Goal: Task Accomplishment & Management: Complete application form

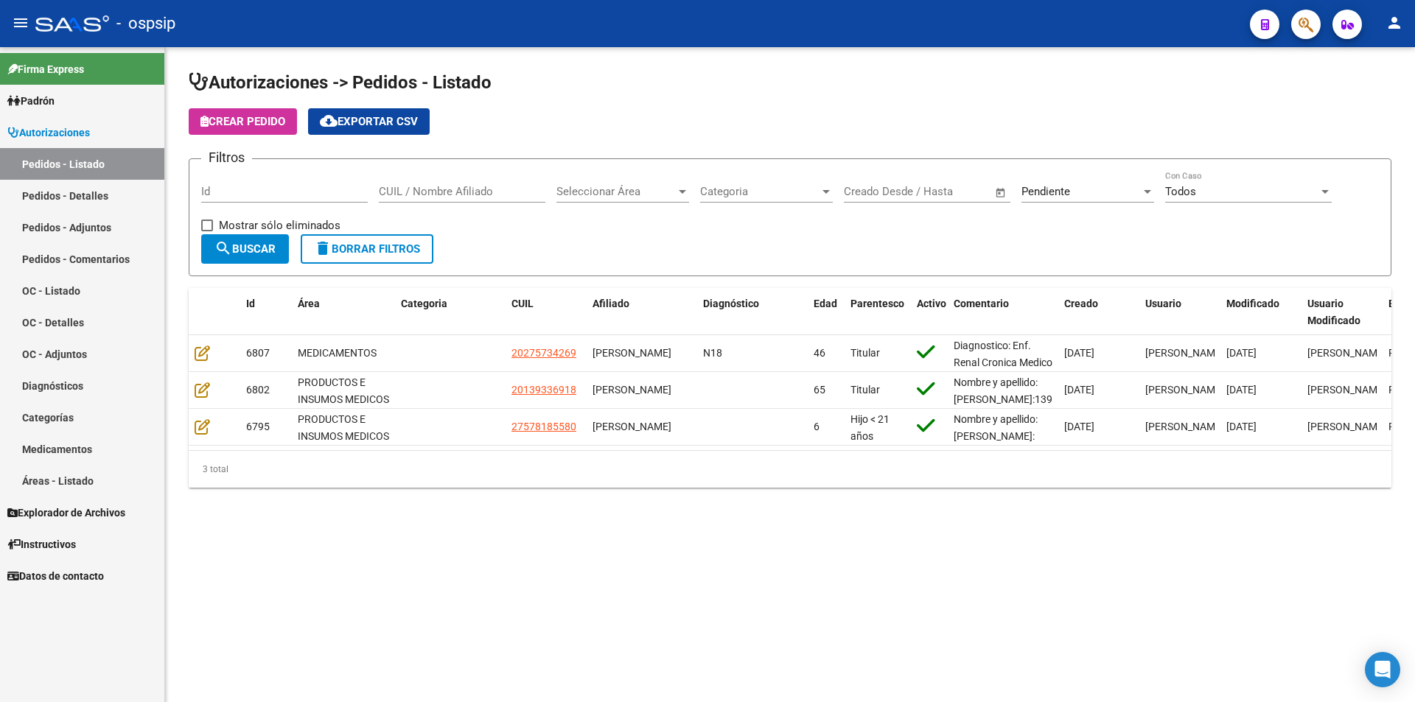
click at [263, 181] on div "Id" at bounding box center [284, 187] width 167 height 32
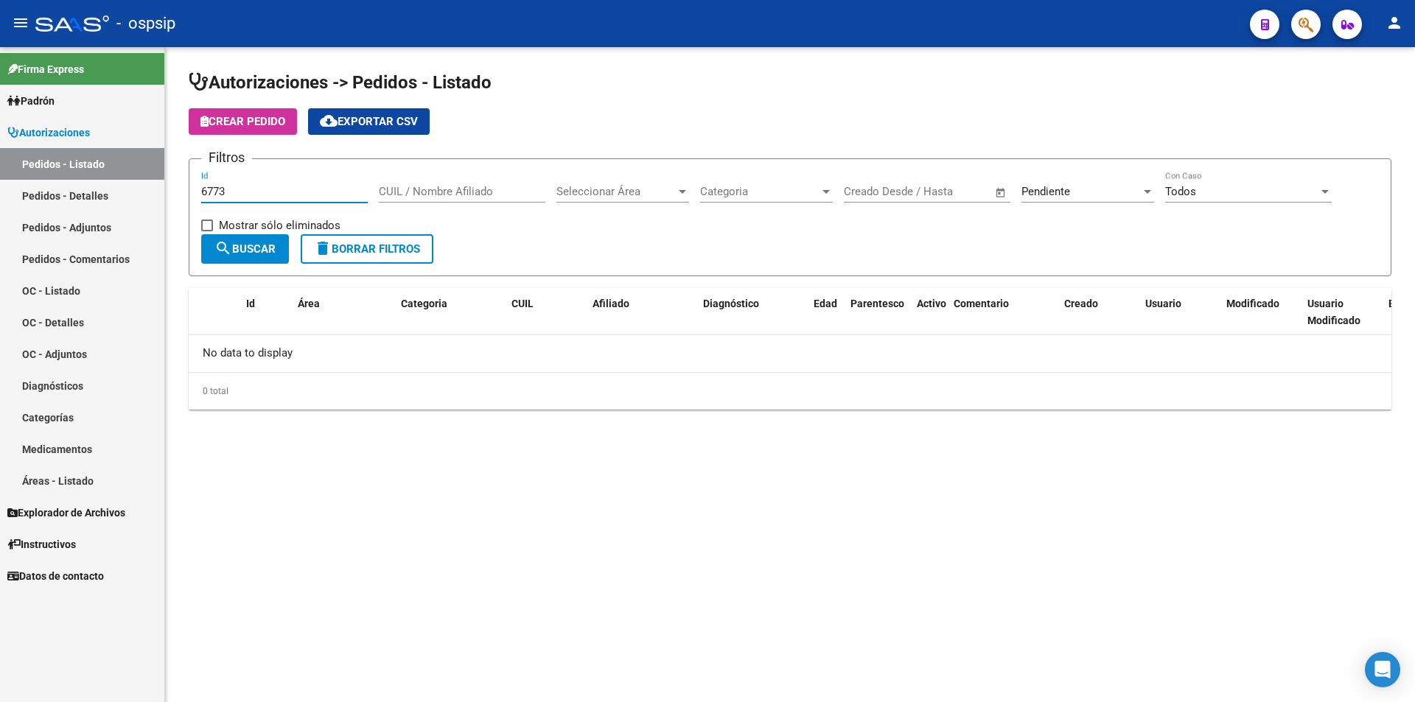
click at [1094, 189] on div "Pendiente" at bounding box center [1080, 191] width 119 height 13
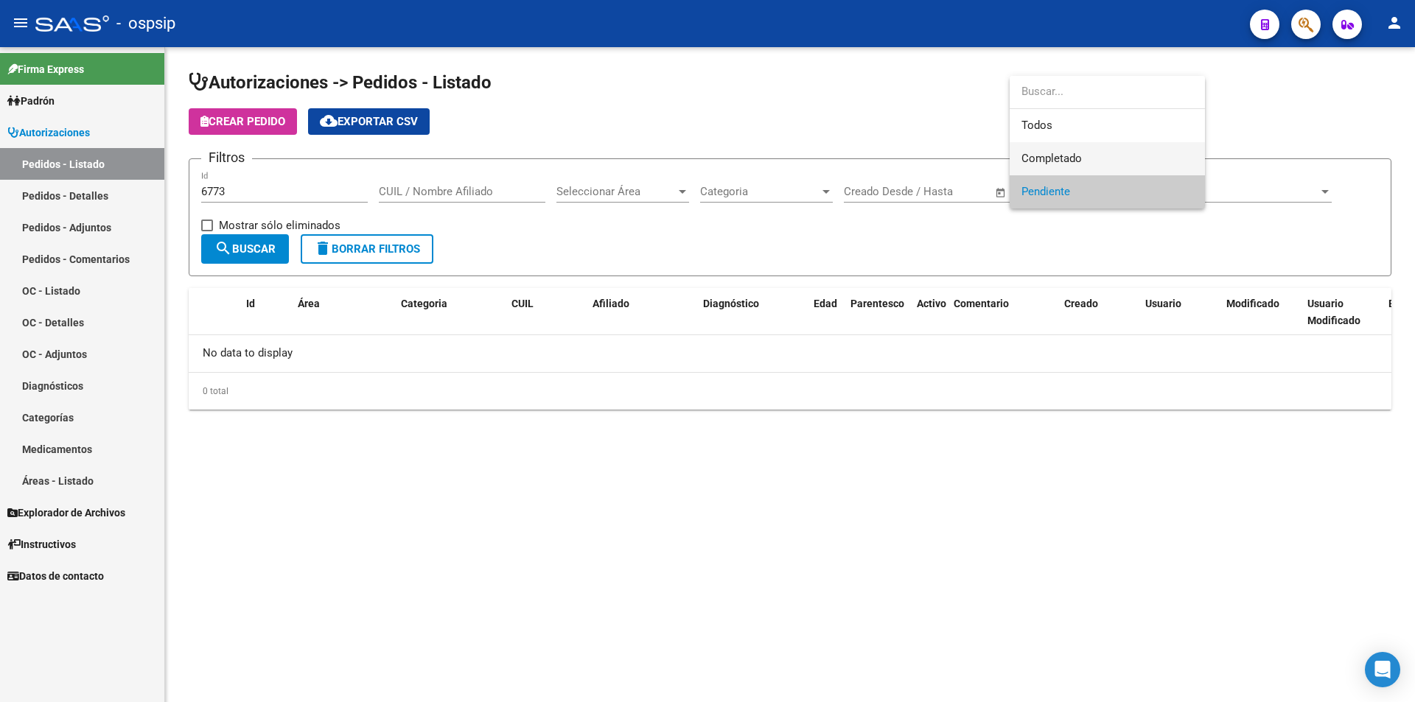
drag, startPoint x: 1067, startPoint y: 172, endPoint x: 734, endPoint y: 193, distance: 333.7
click at [1023, 182] on div "Todos Completado Pendiente" at bounding box center [1107, 142] width 195 height 133
click at [1094, 160] on span "Completado" at bounding box center [1107, 158] width 172 height 33
click at [272, 239] on button "search Buscar" at bounding box center [245, 248] width 88 height 29
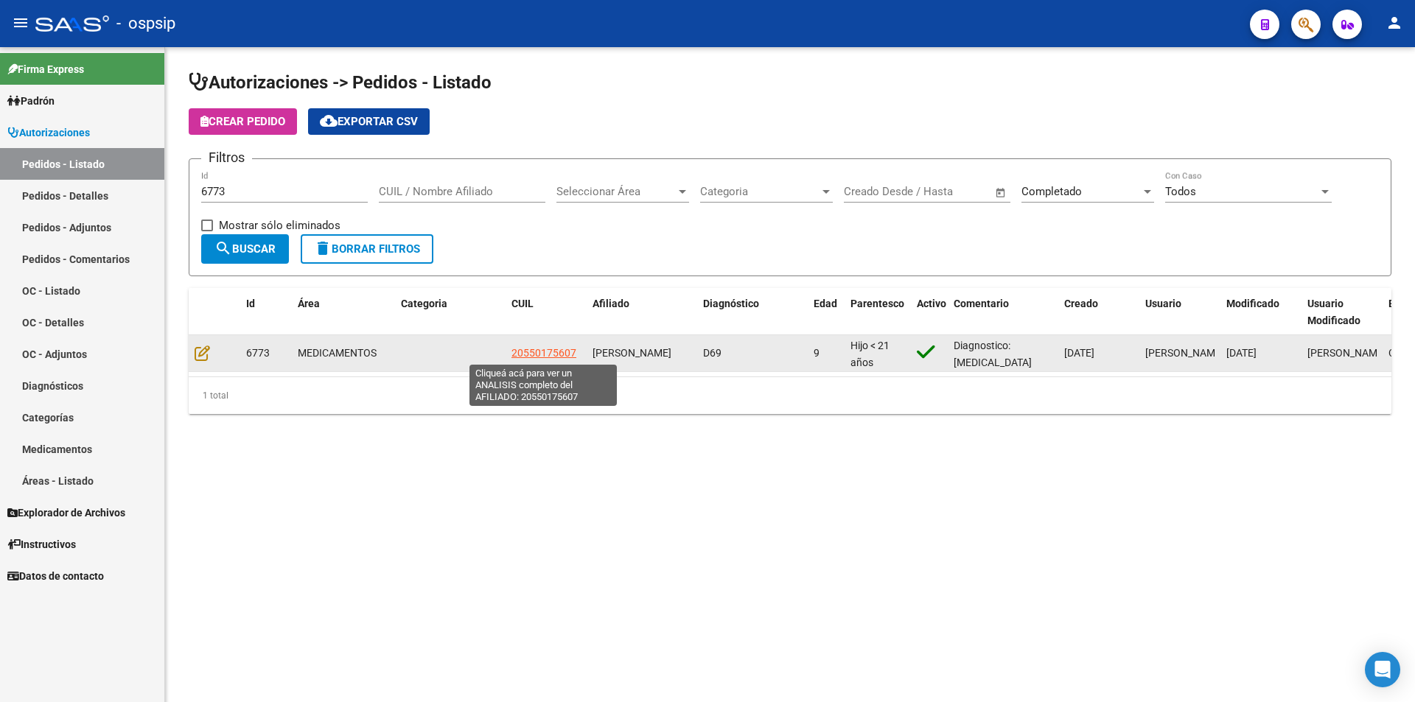
click at [543, 353] on span "20550175607" at bounding box center [543, 353] width 65 height 12
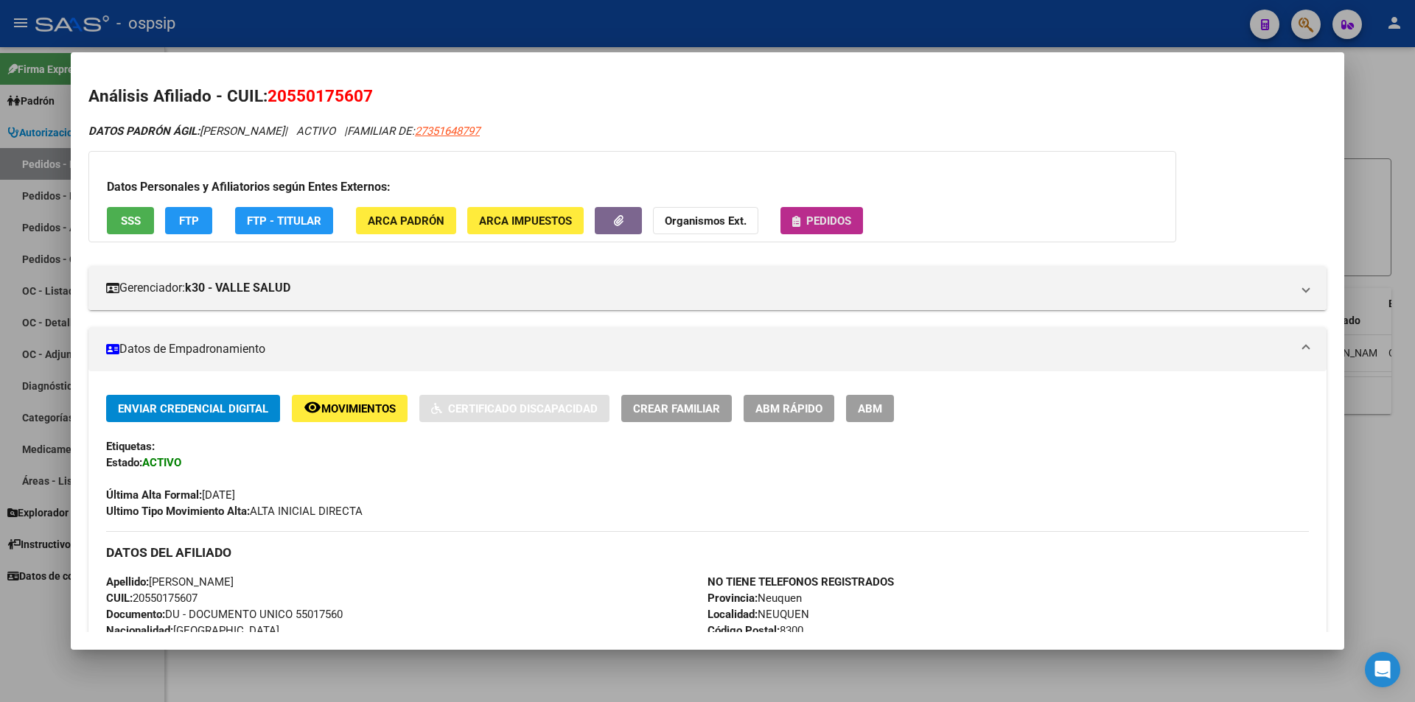
click at [819, 220] on span "Pedidos" at bounding box center [828, 220] width 45 height 13
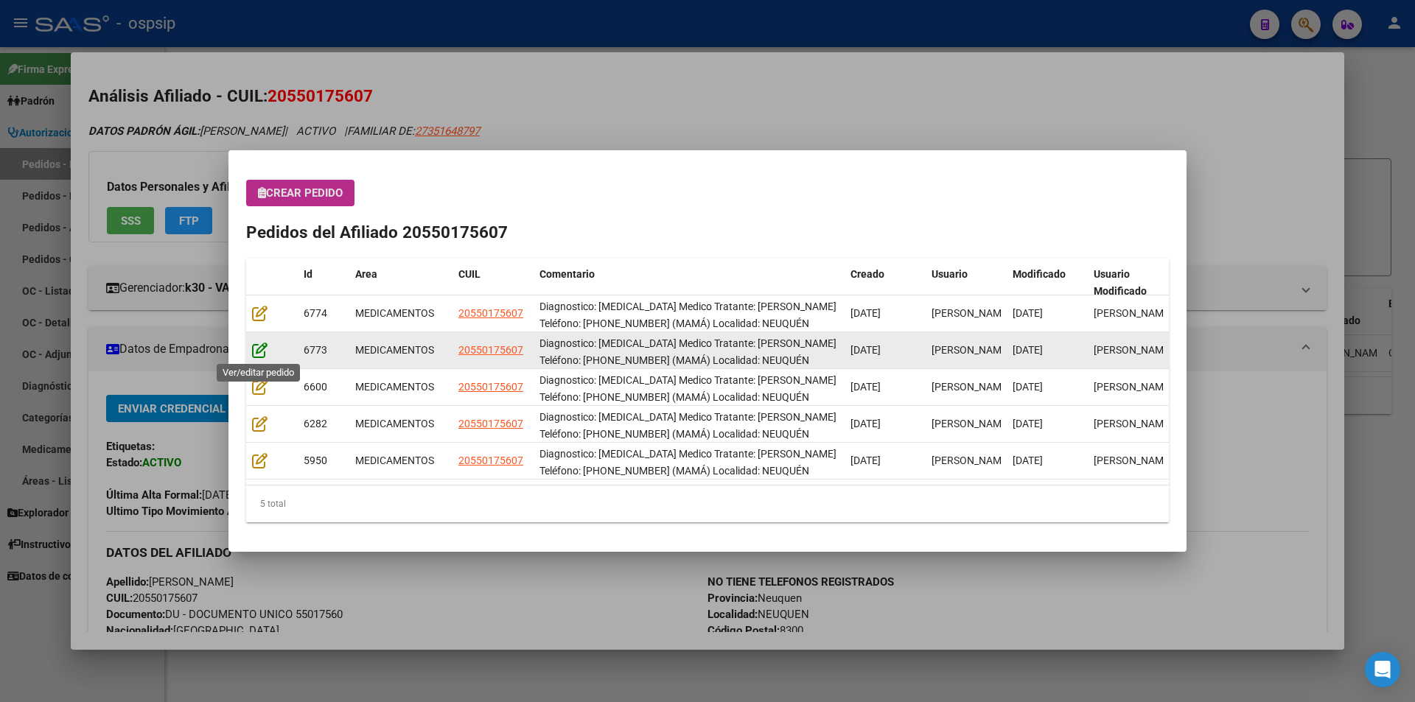
click at [259, 349] on icon at bounding box center [259, 350] width 15 height 16
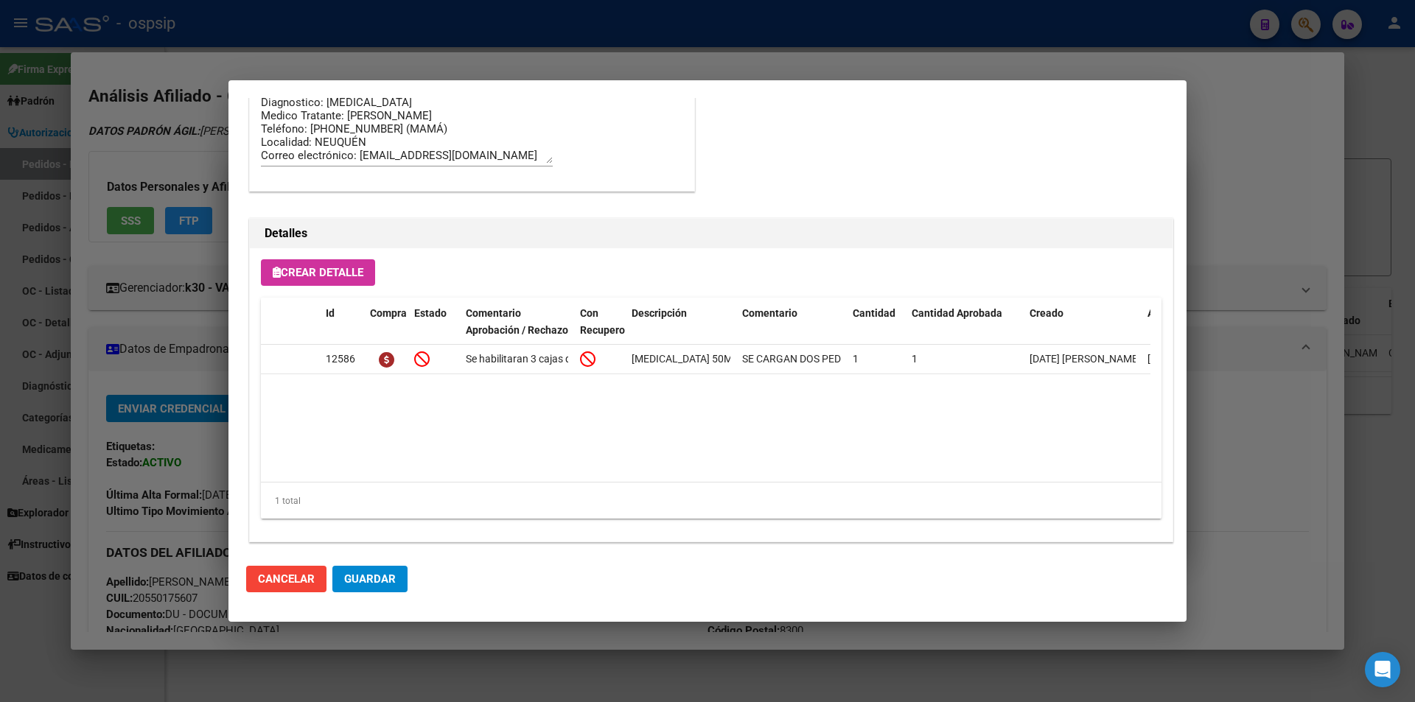
scroll to position [942, 0]
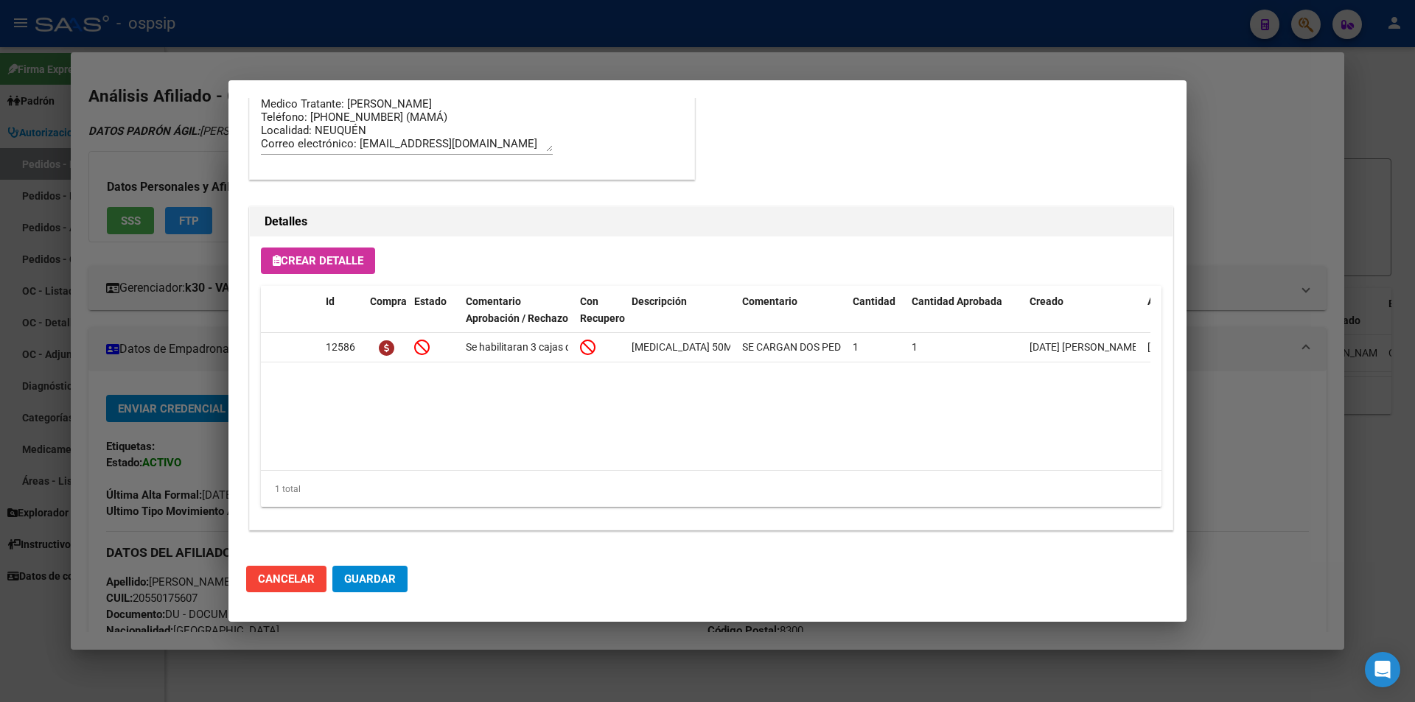
click at [197, 315] on div at bounding box center [707, 351] width 1415 height 702
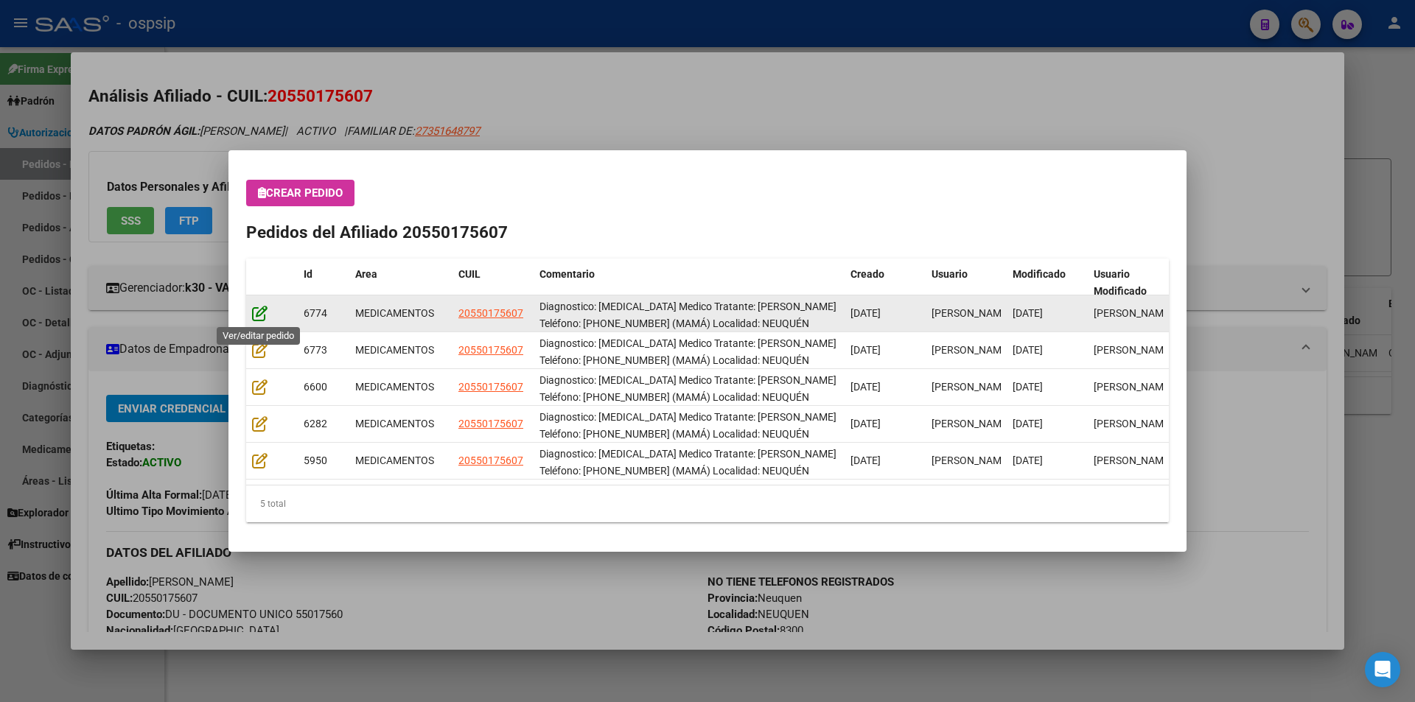
click at [263, 309] on icon at bounding box center [259, 313] width 15 height 16
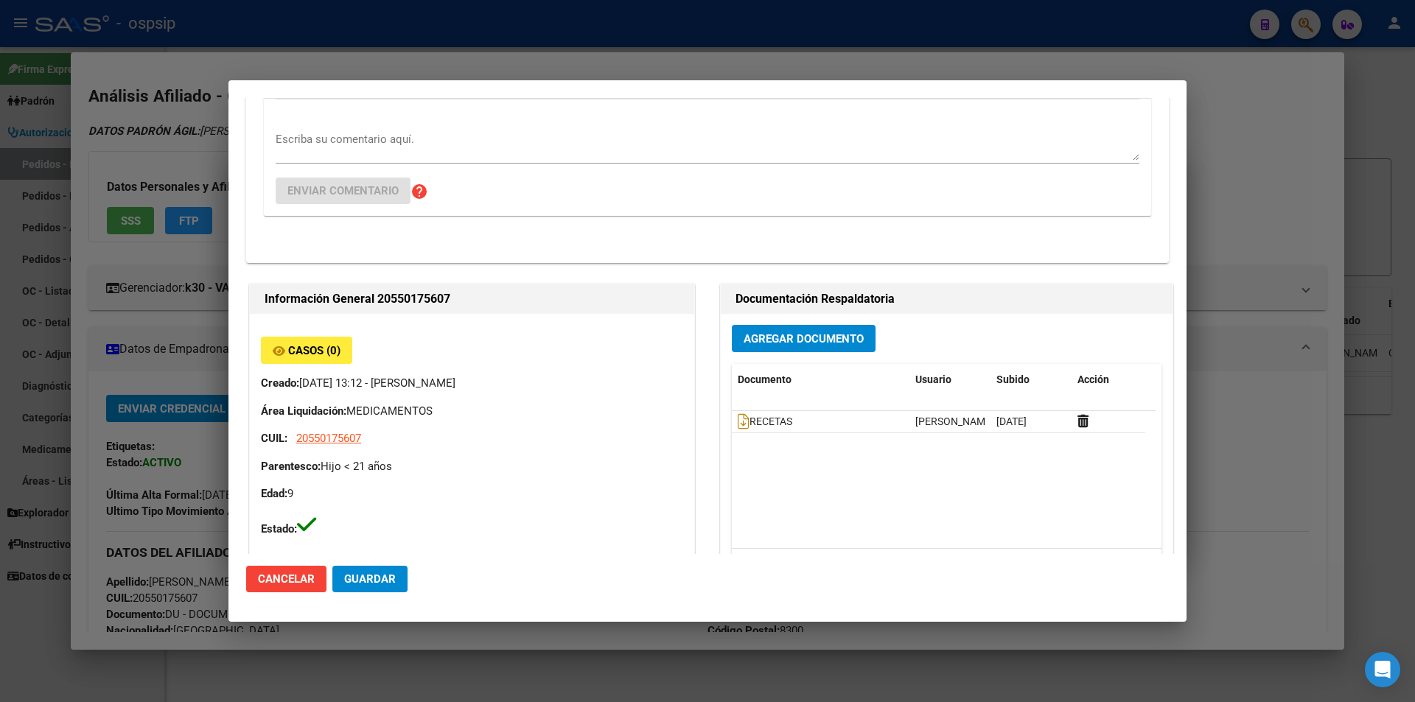
scroll to position [236, 0]
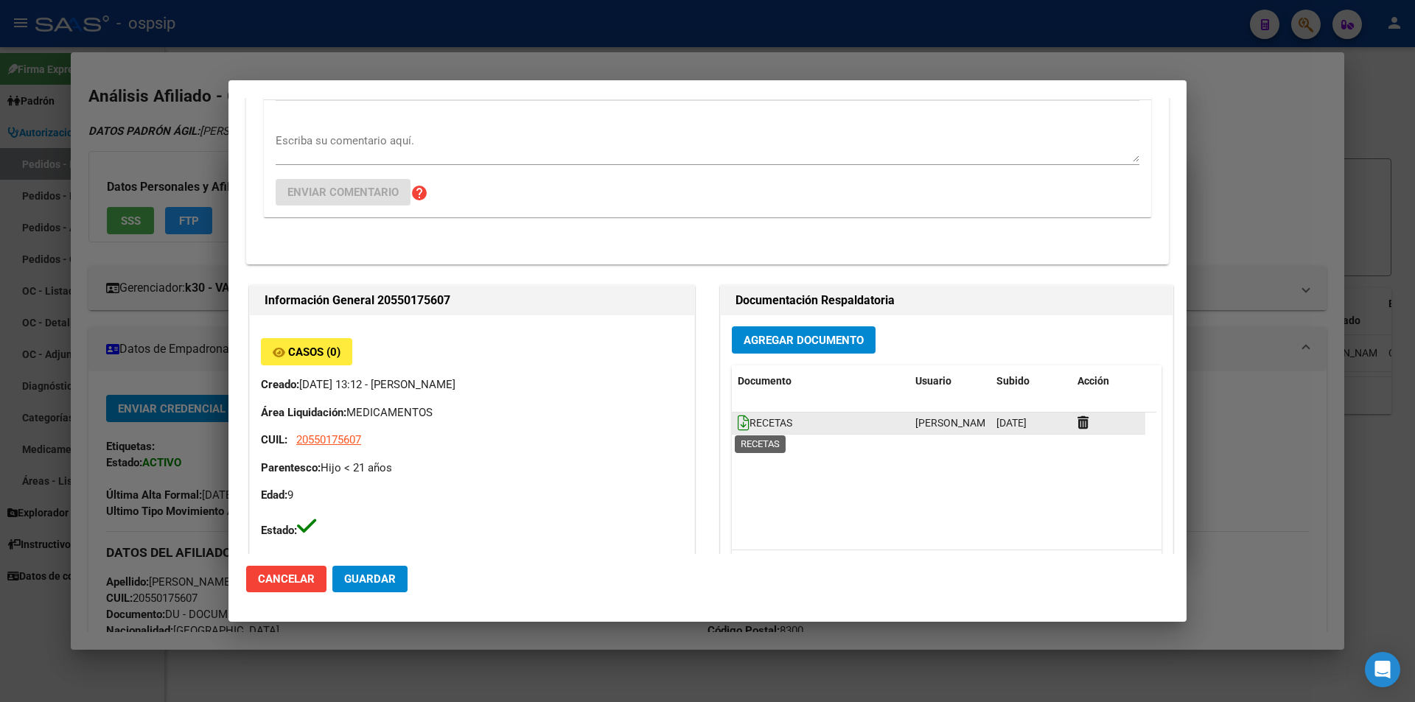
click at [738, 422] on icon at bounding box center [744, 423] width 12 height 16
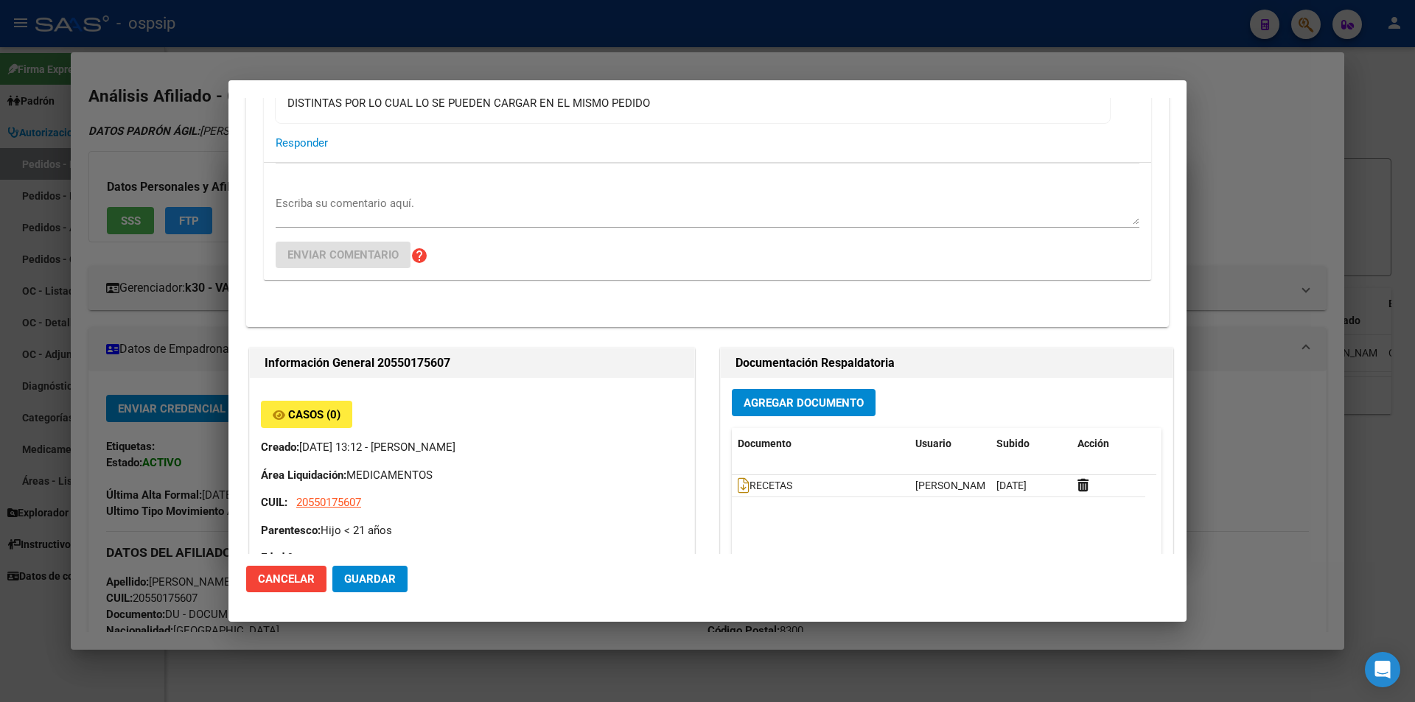
scroll to position [162, 0]
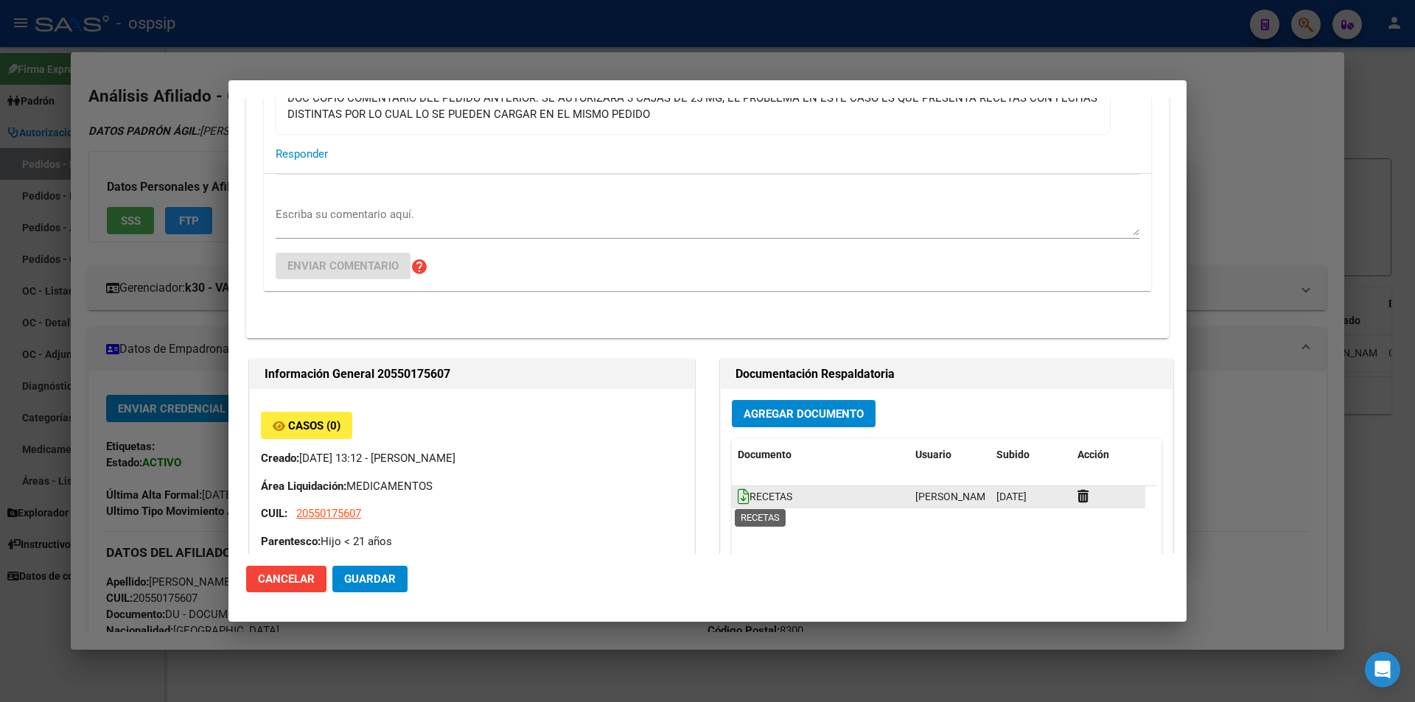
click at [738, 492] on icon at bounding box center [744, 497] width 12 height 16
click at [200, 315] on div at bounding box center [707, 351] width 1415 height 702
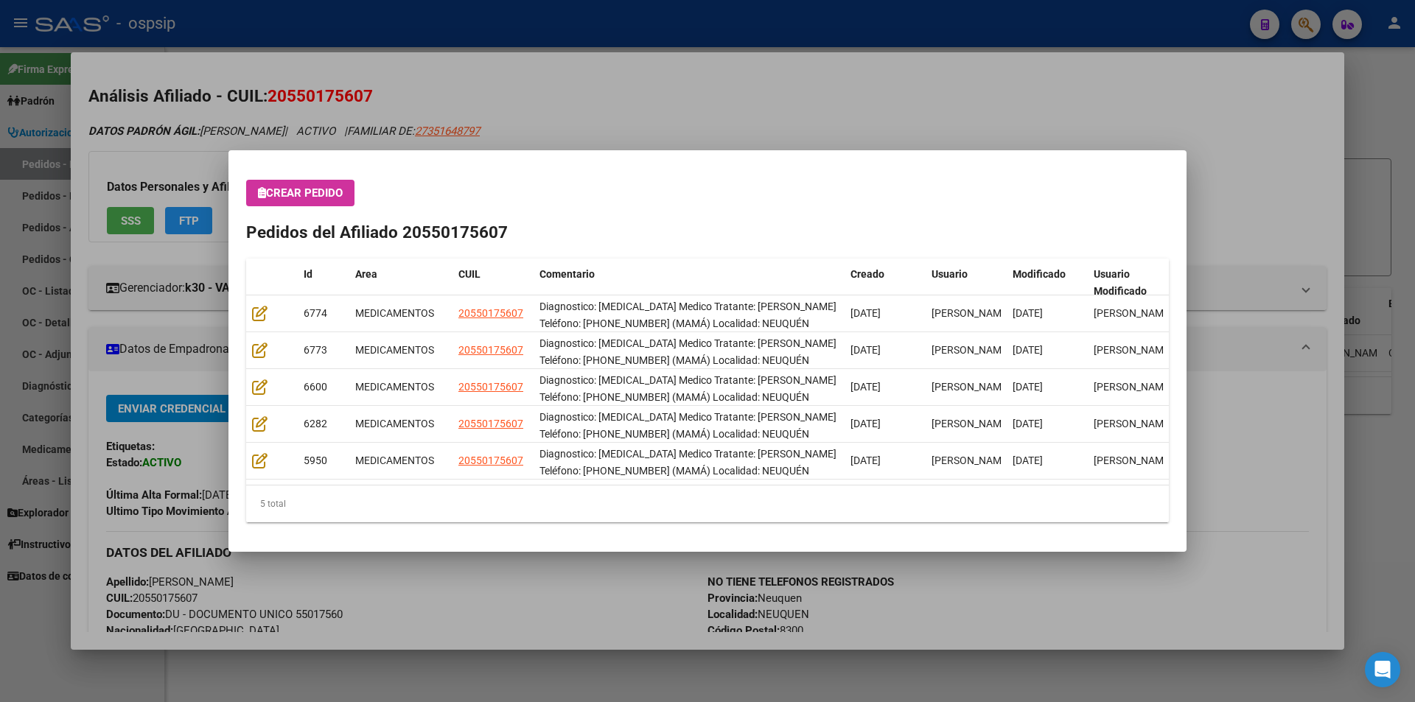
click at [58, 27] on div at bounding box center [707, 351] width 1415 height 702
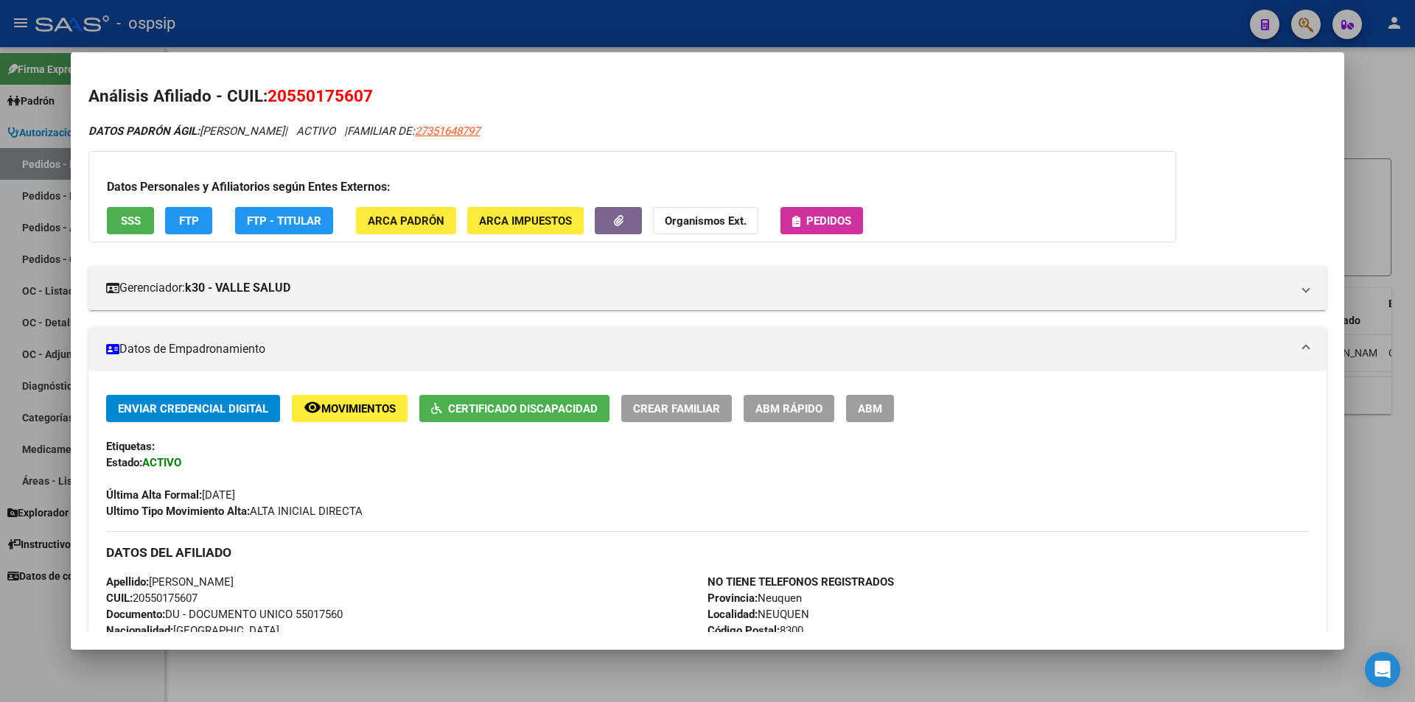
click at [74, 164] on mat-dialog-content "Análisis Afiliado - CUIL: 20550175607 DATOS PADRÓN ÁGIL: [PERSON_NAME] | ACTIVO…" at bounding box center [707, 351] width 1273 height 562
click at [3, 256] on div at bounding box center [707, 351] width 1415 height 702
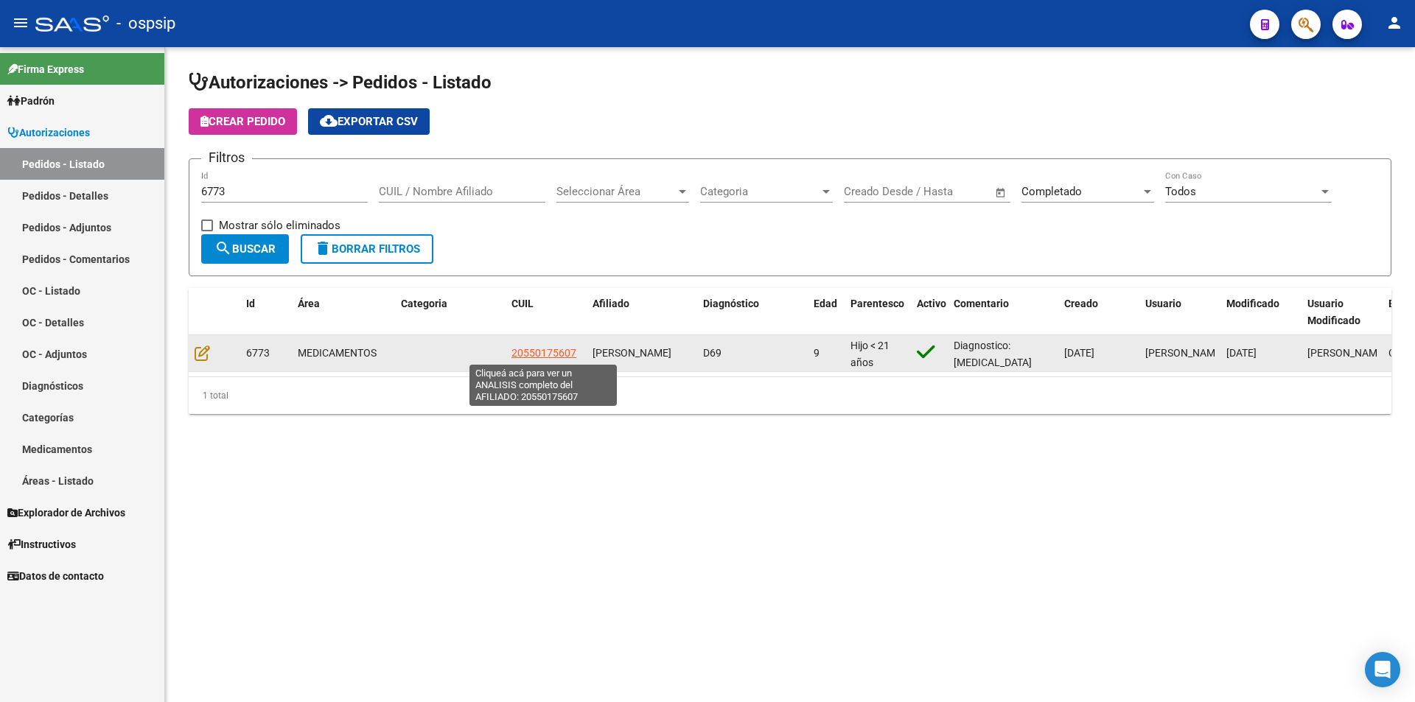
click at [549, 349] on span "20550175607" at bounding box center [543, 353] width 65 height 12
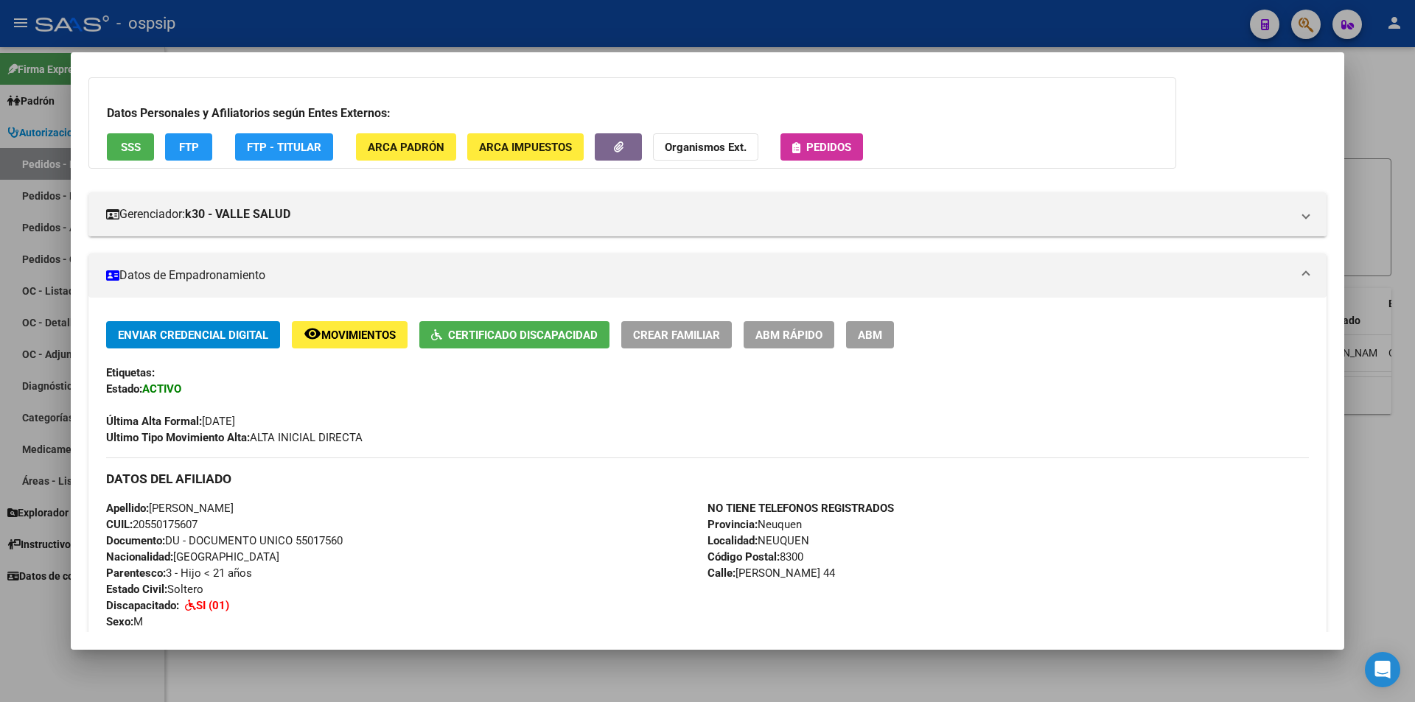
scroll to position [0, 0]
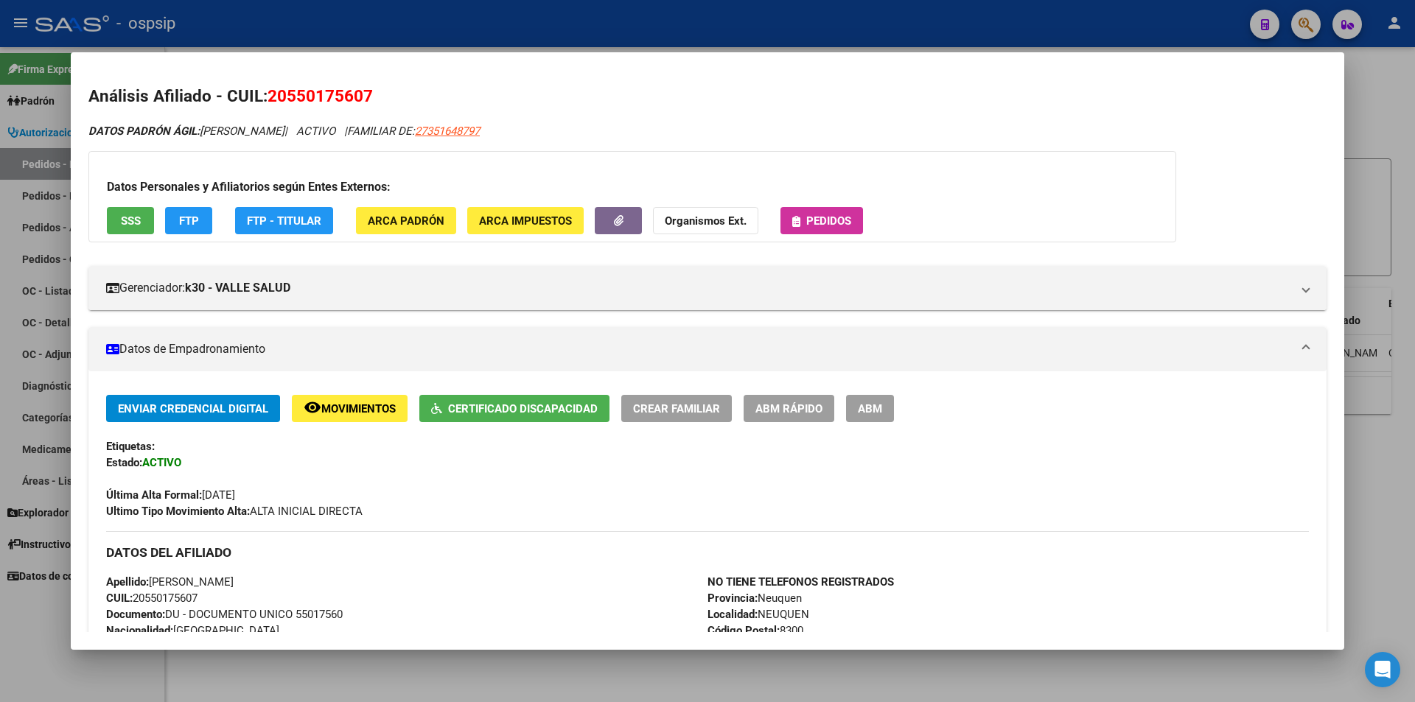
click at [18, 360] on div at bounding box center [707, 351] width 1415 height 702
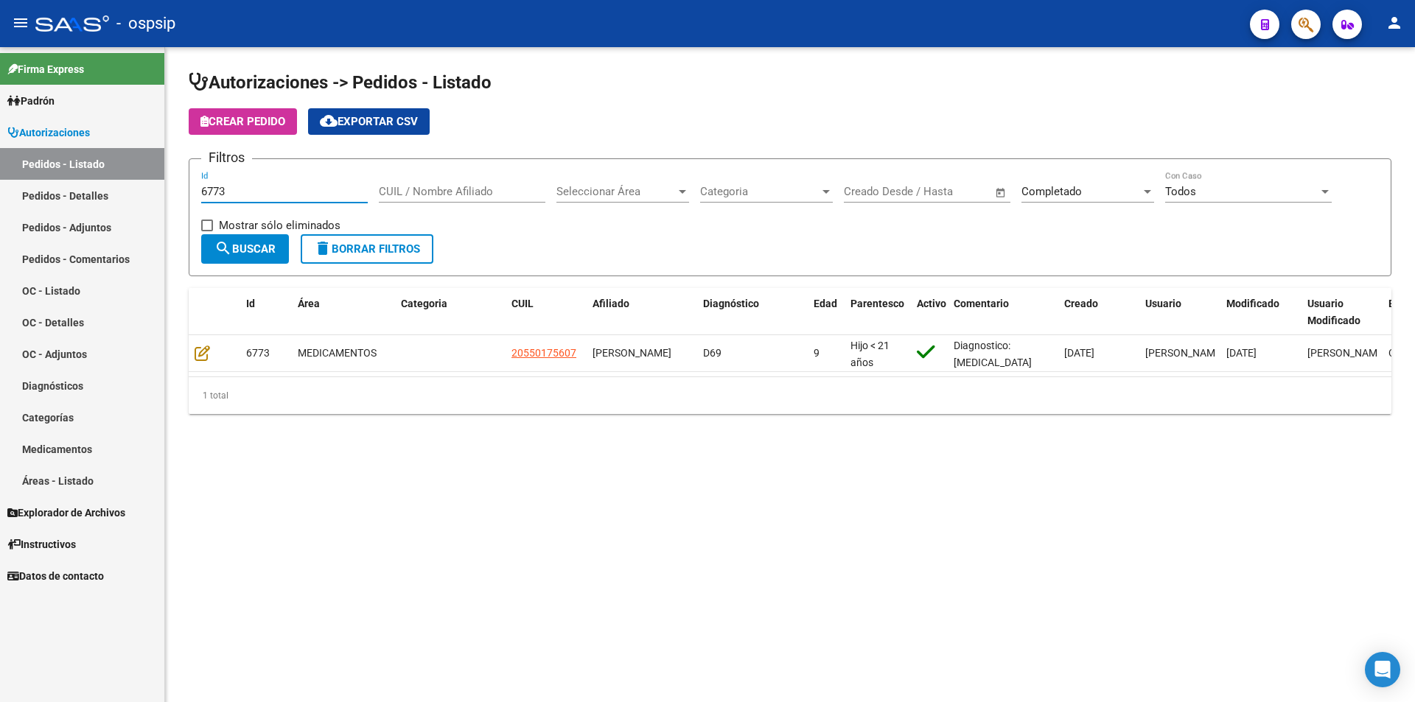
drag, startPoint x: 284, startPoint y: 190, endPoint x: 15, endPoint y: 213, distance: 269.9
click at [19, 211] on mat-sidenav-container "Firma Express Padrón Afiliados Empadronados Movimientos de Afiliados Padrón Ági…" at bounding box center [707, 374] width 1415 height 655
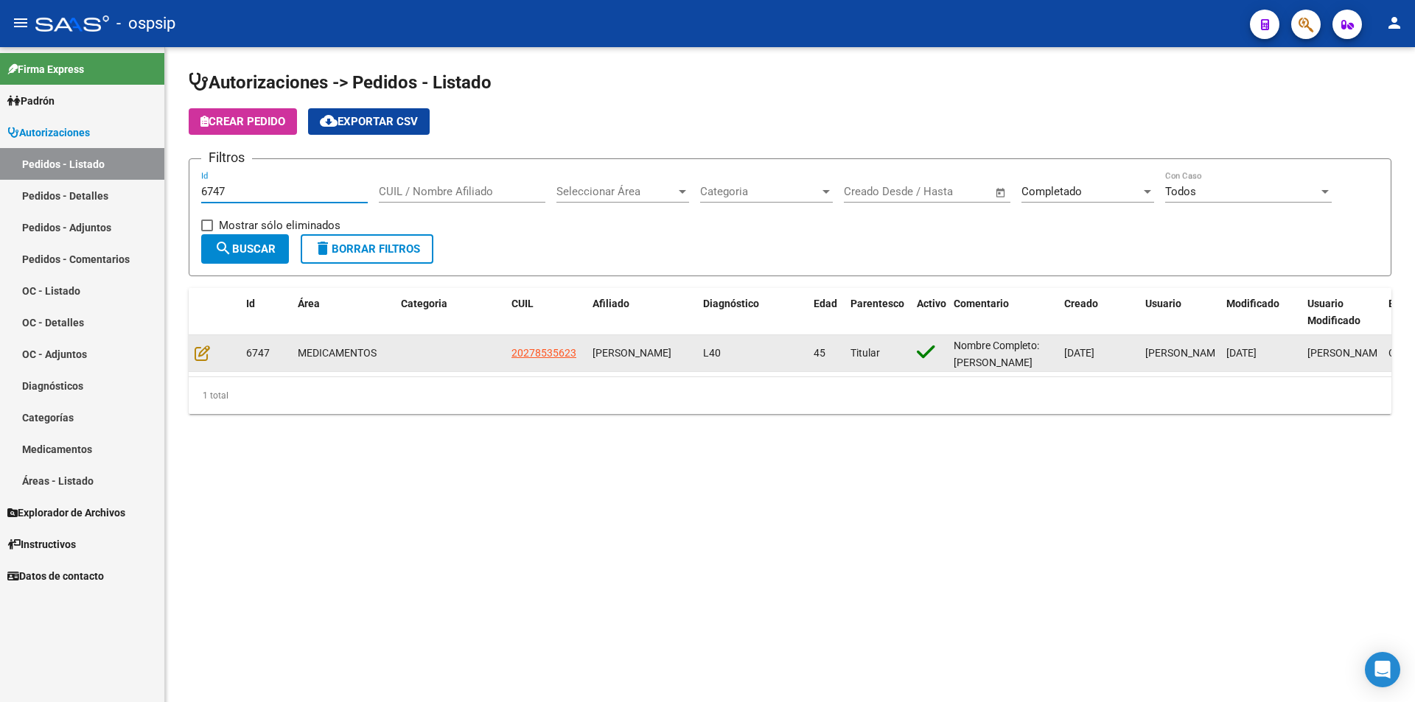
type input "6747"
click at [206, 362] on div at bounding box center [215, 353] width 40 height 17
click at [201, 354] on icon at bounding box center [202, 353] width 15 height 16
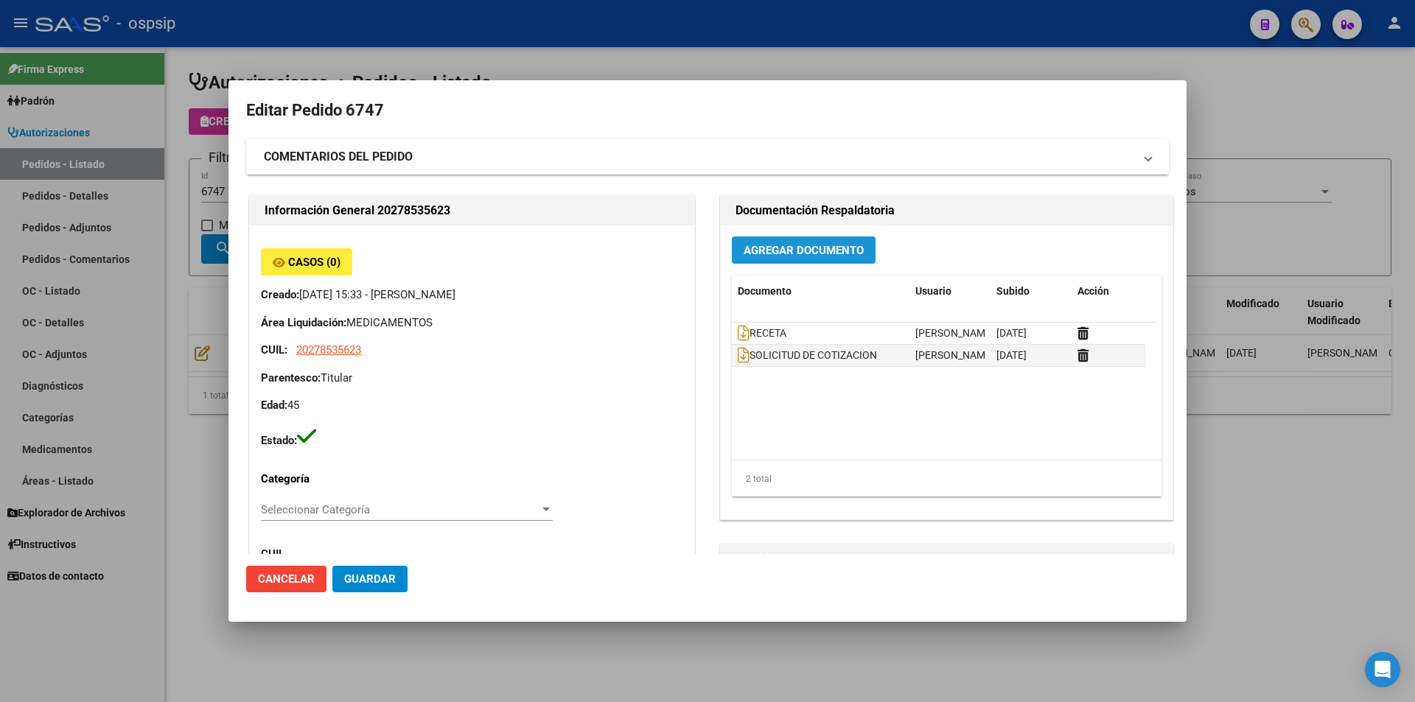
click at [835, 258] on button "Agregar Documento" at bounding box center [804, 250] width 144 height 27
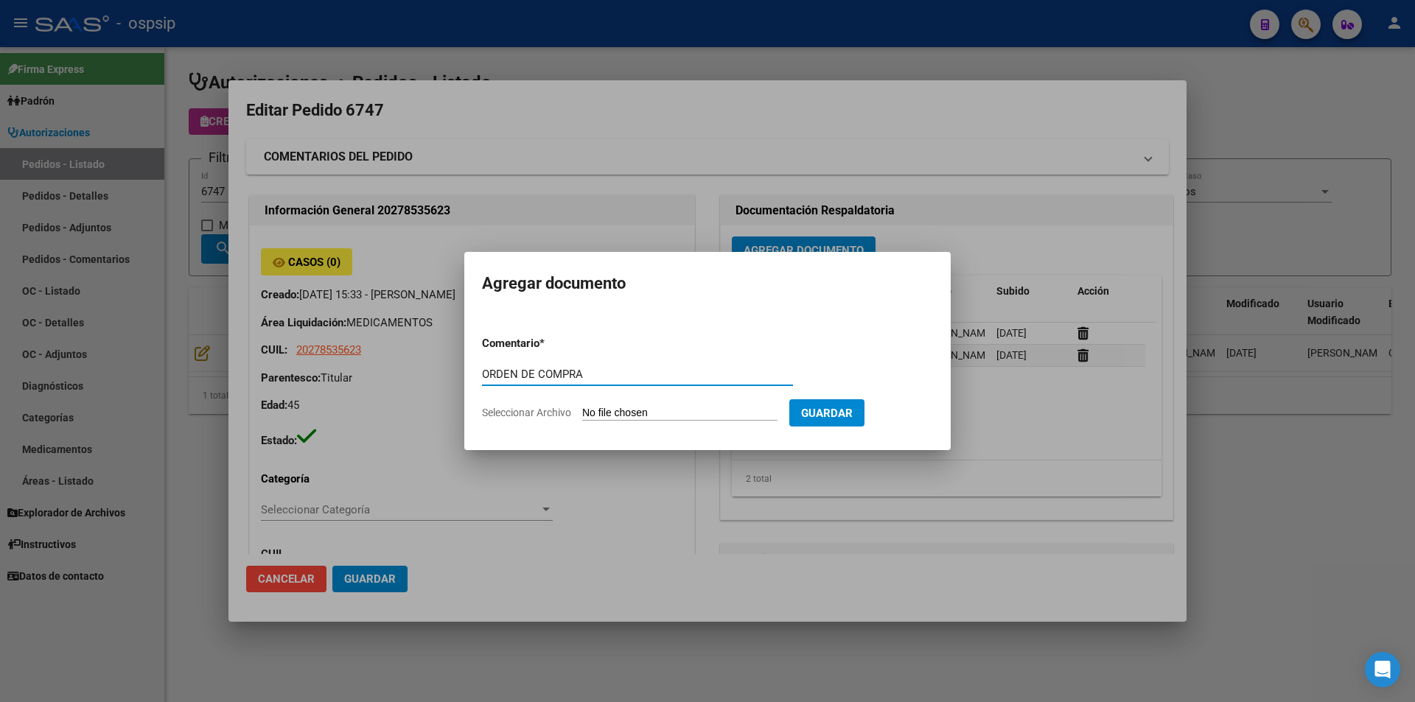
drag, startPoint x: 645, startPoint y: 379, endPoint x: 447, endPoint y: 385, distance: 197.6
click at [447, 385] on div "Editar Pedido 6747 COMENTARIOS DEL PEDIDO Escriba su comentario aquí. Enviar co…" at bounding box center [707, 351] width 1415 height 702
type input "ORDEN DE COMPRA"
click at [626, 413] on input "Seleccionar Archivo" at bounding box center [679, 414] width 195 height 14
type input "C:\fakepath\OC 6747 SCIENZA.pdf"
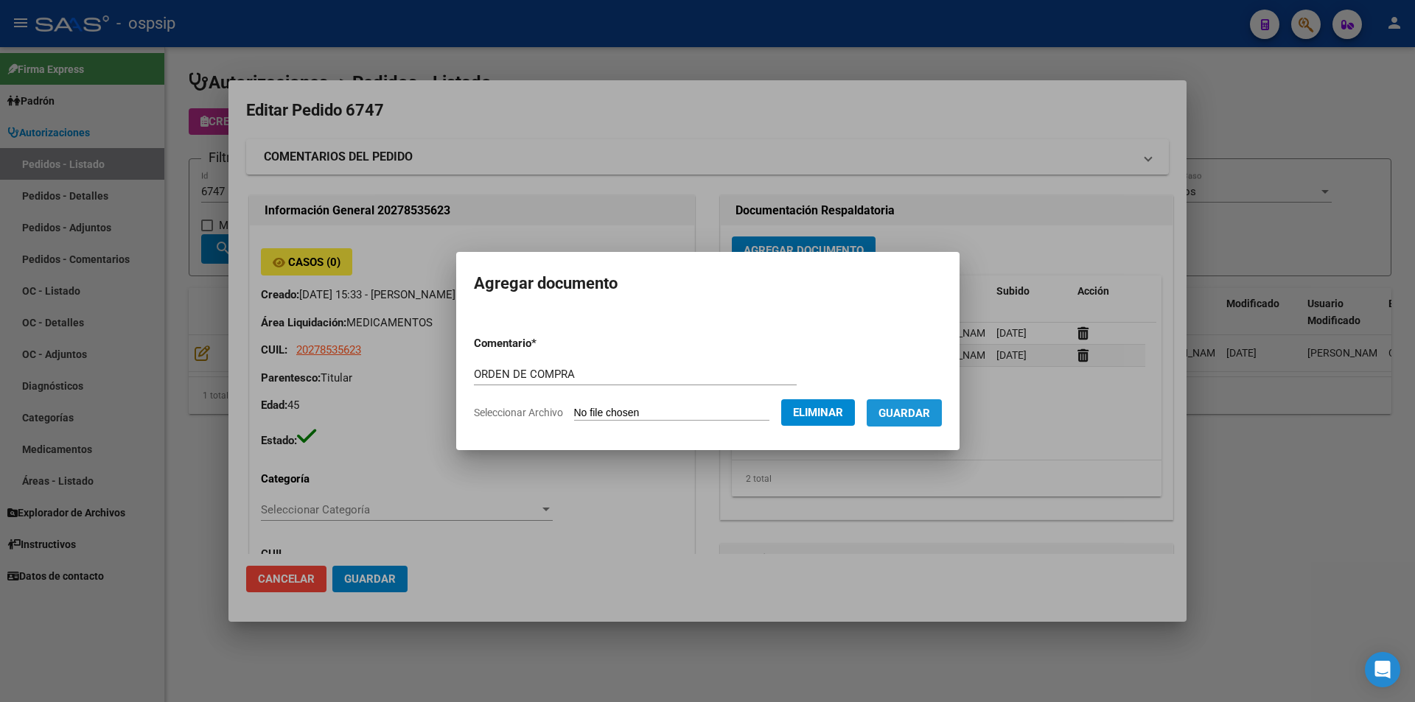
click at [926, 416] on span "Guardar" at bounding box center [904, 413] width 52 height 13
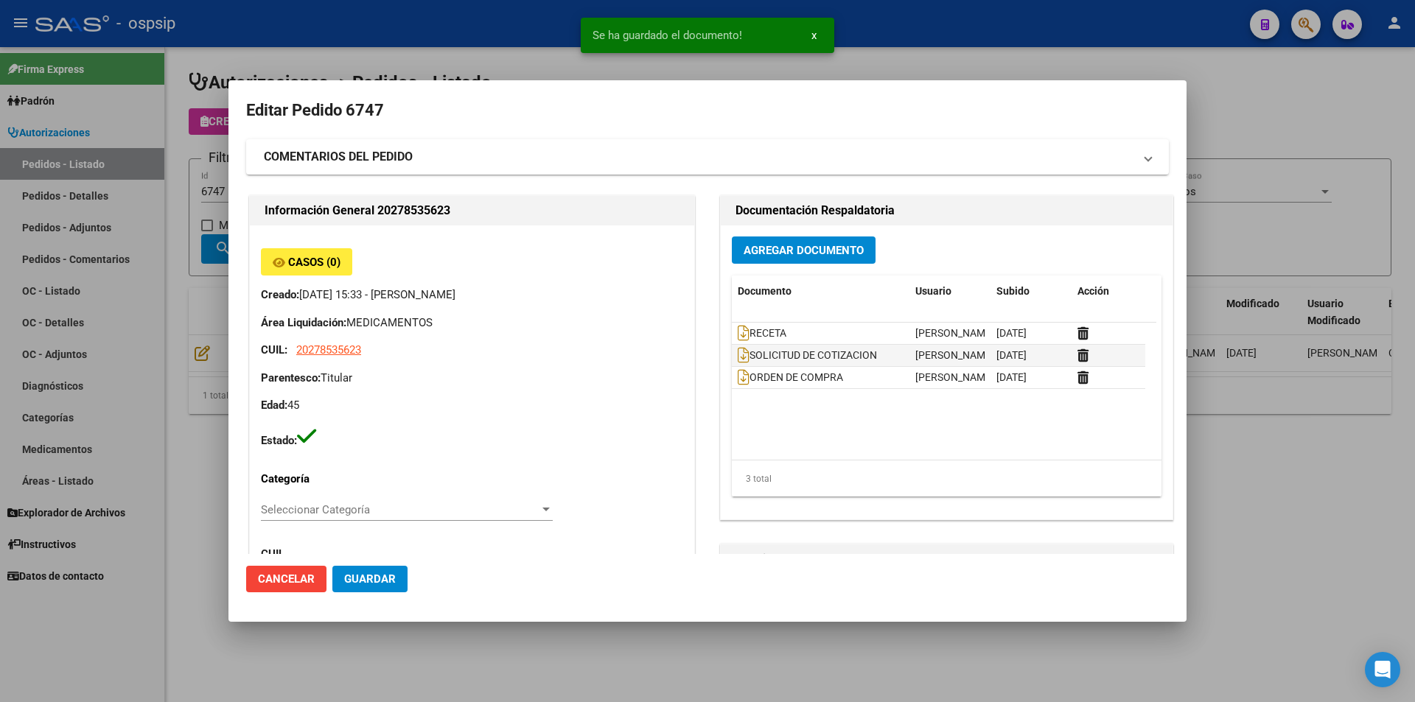
drag, startPoint x: 154, startPoint y: 298, endPoint x: 256, endPoint y: 205, distance: 137.7
click at [156, 296] on div at bounding box center [707, 351] width 1415 height 702
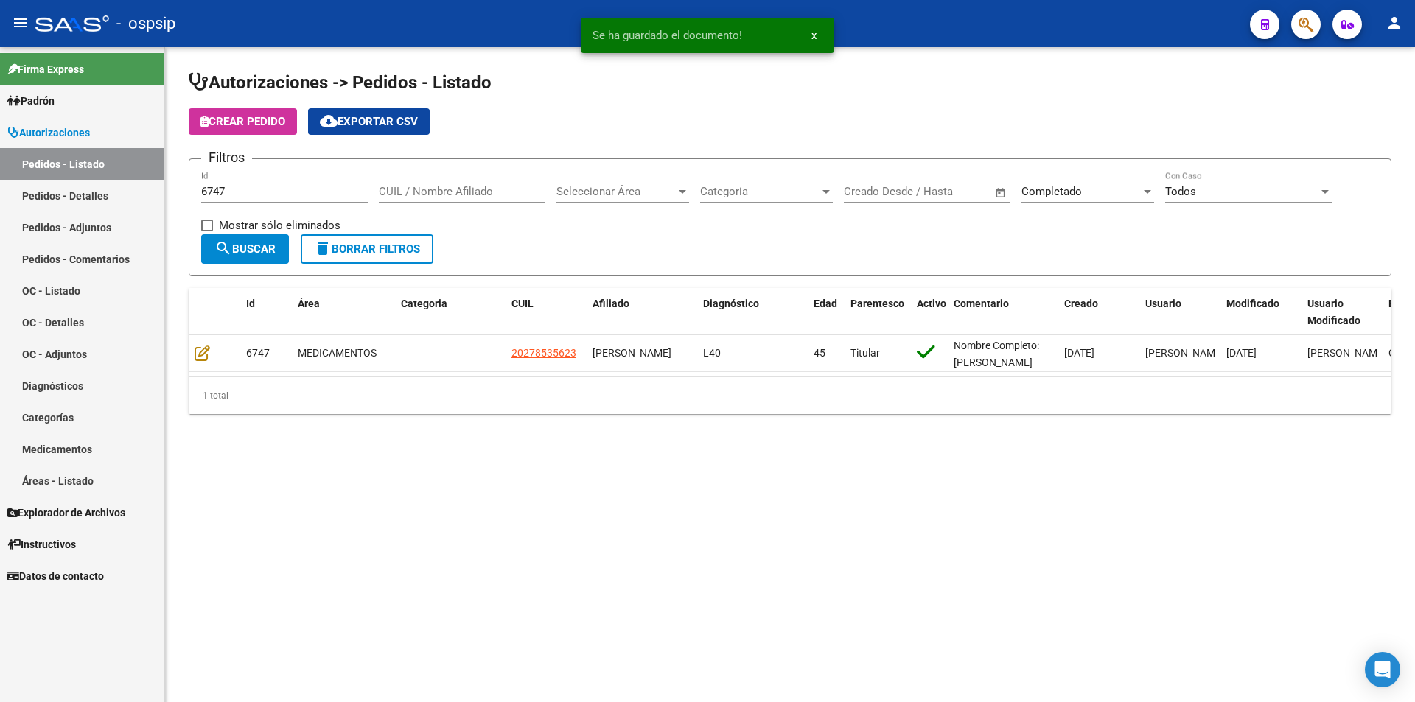
click at [273, 178] on div "6747 Id" at bounding box center [284, 187] width 167 height 32
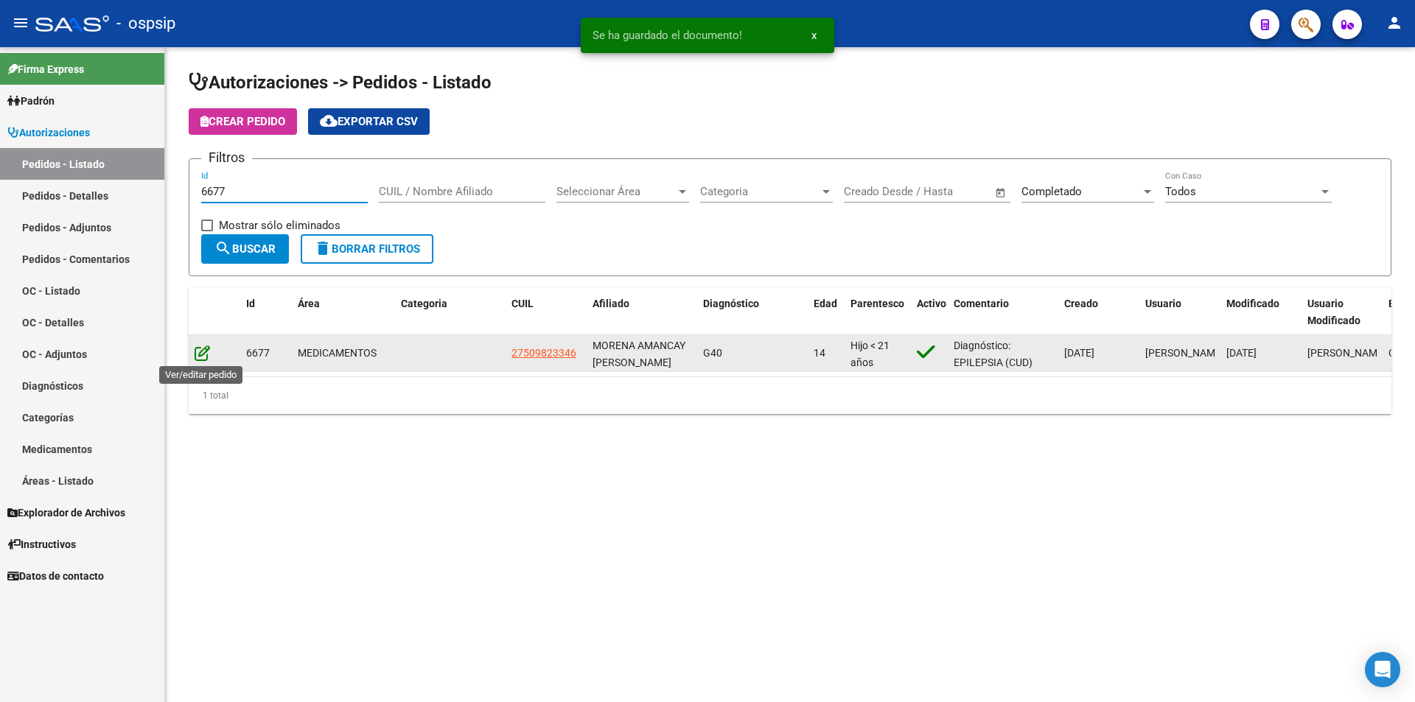
type input "6677"
click at [205, 349] on icon at bounding box center [202, 353] width 15 height 16
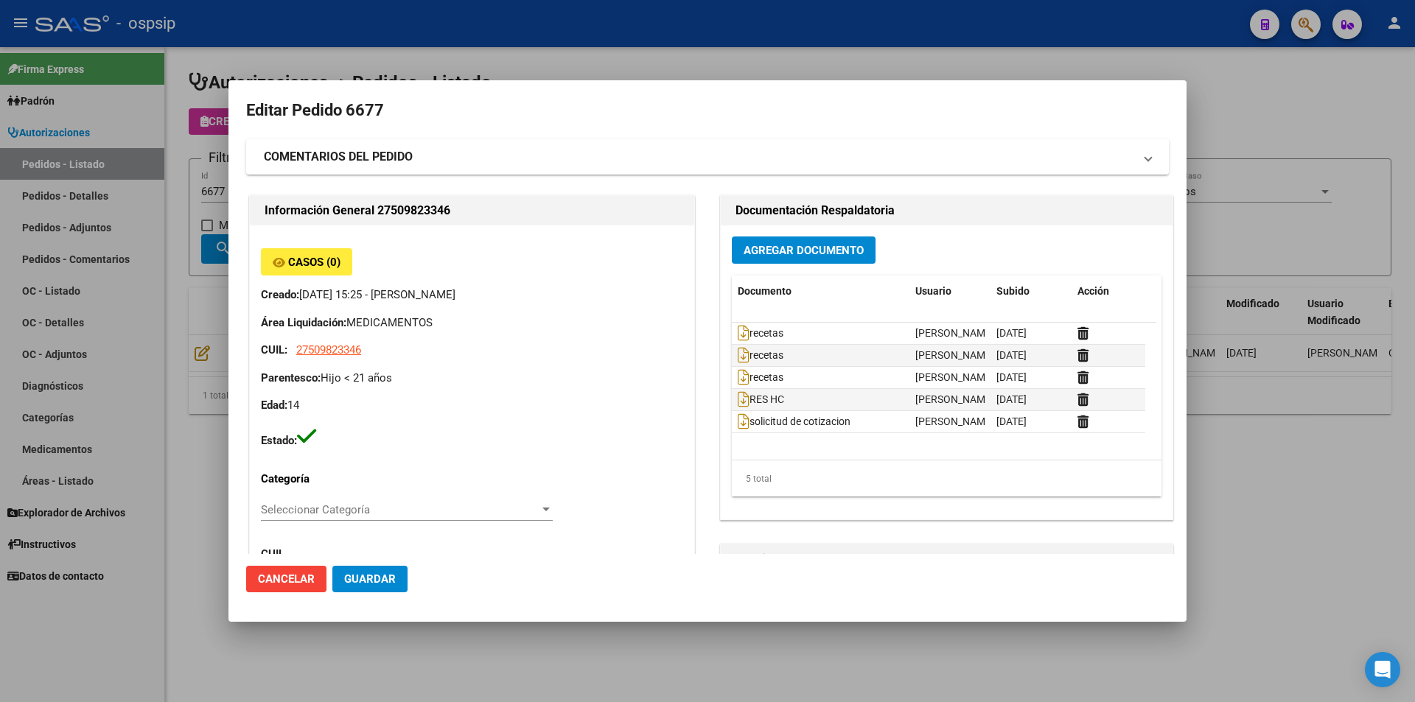
click at [836, 264] on button "Agregar Documento" at bounding box center [804, 250] width 144 height 27
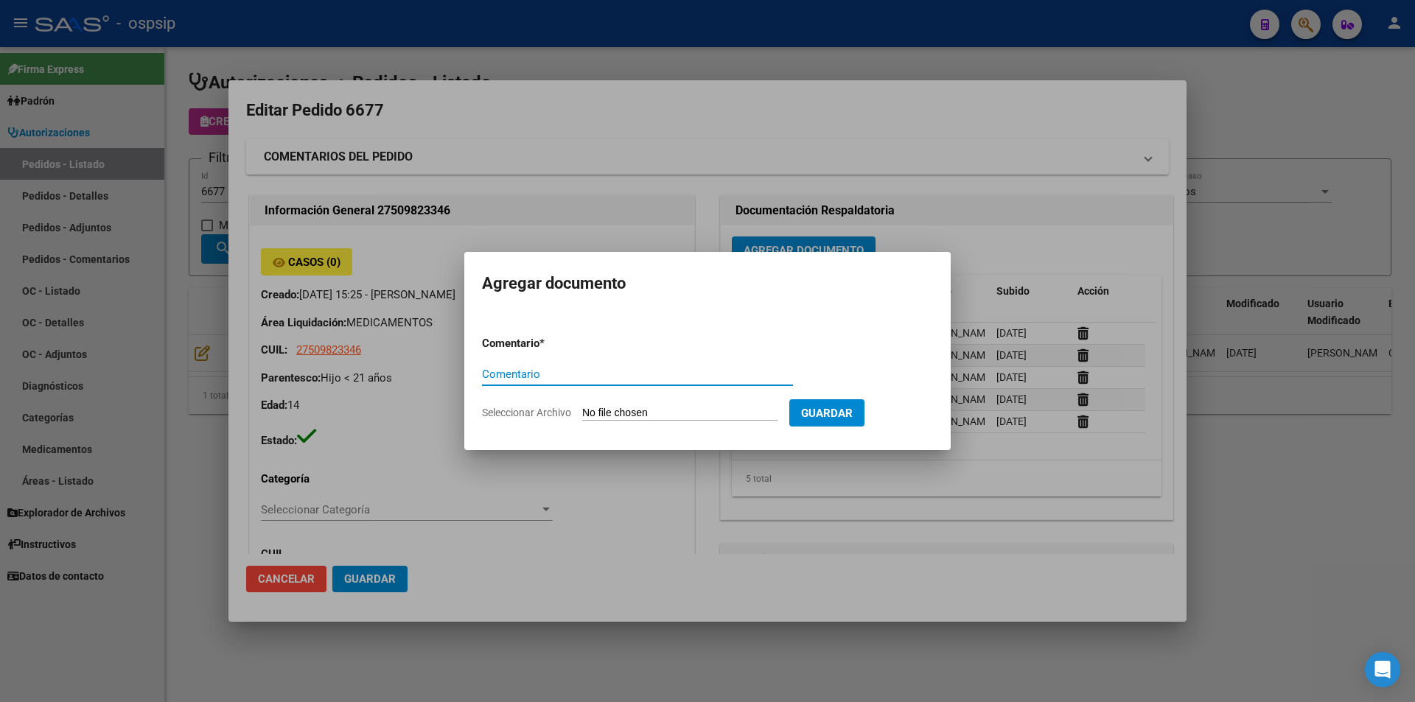
paste input "ORDEN DE COMPRA"
type input "ORDEN DE COMPRA"
click at [708, 400] on form "Comentario * ORDEN DE COMPRA Comentario Seleccionar Archivo Guardar" at bounding box center [707, 378] width 451 height 108
click at [704, 408] on input "Seleccionar Archivo" at bounding box center [679, 414] width 195 height 14
type input "C:\fakepath\OC 6677 AVANTFAR.pdf"
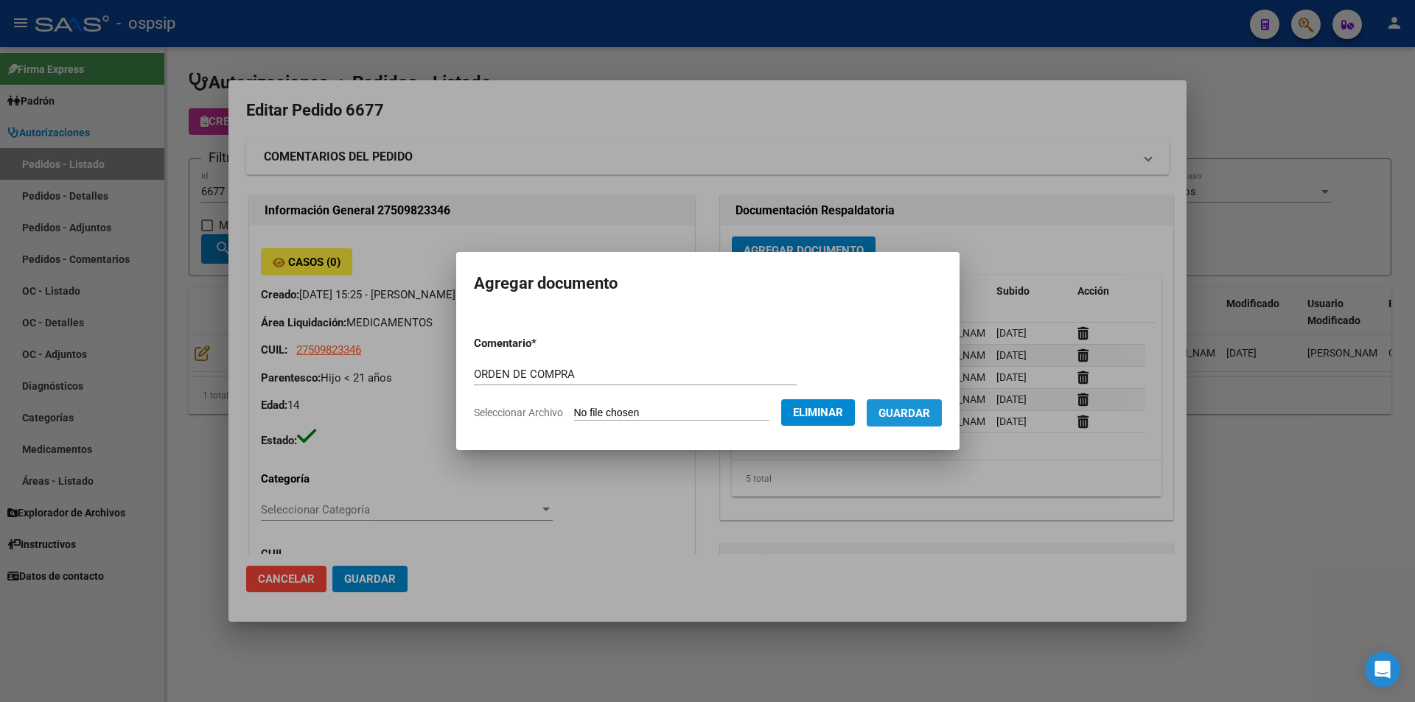
click at [917, 406] on span "Guardar" at bounding box center [904, 412] width 52 height 13
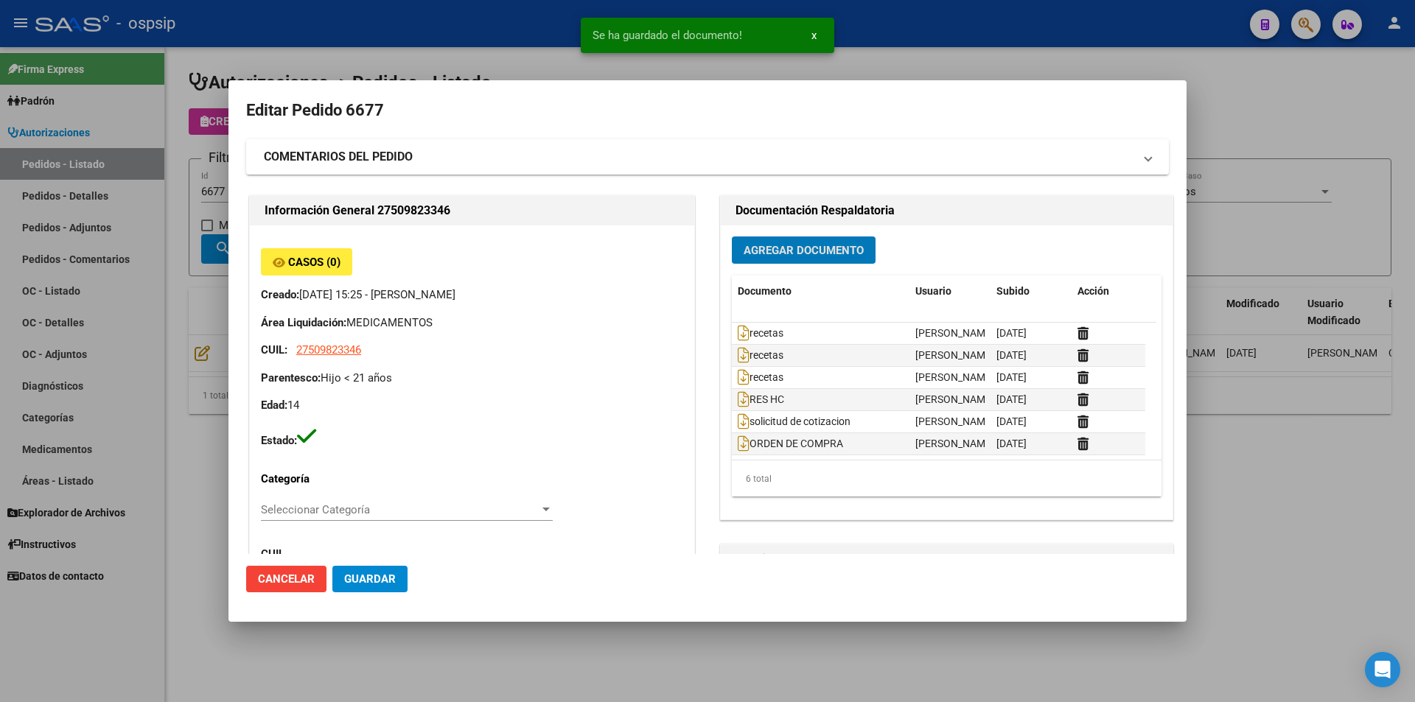
drag, startPoint x: 94, startPoint y: 243, endPoint x: 119, endPoint y: 237, distance: 25.9
click at [111, 239] on div at bounding box center [707, 351] width 1415 height 702
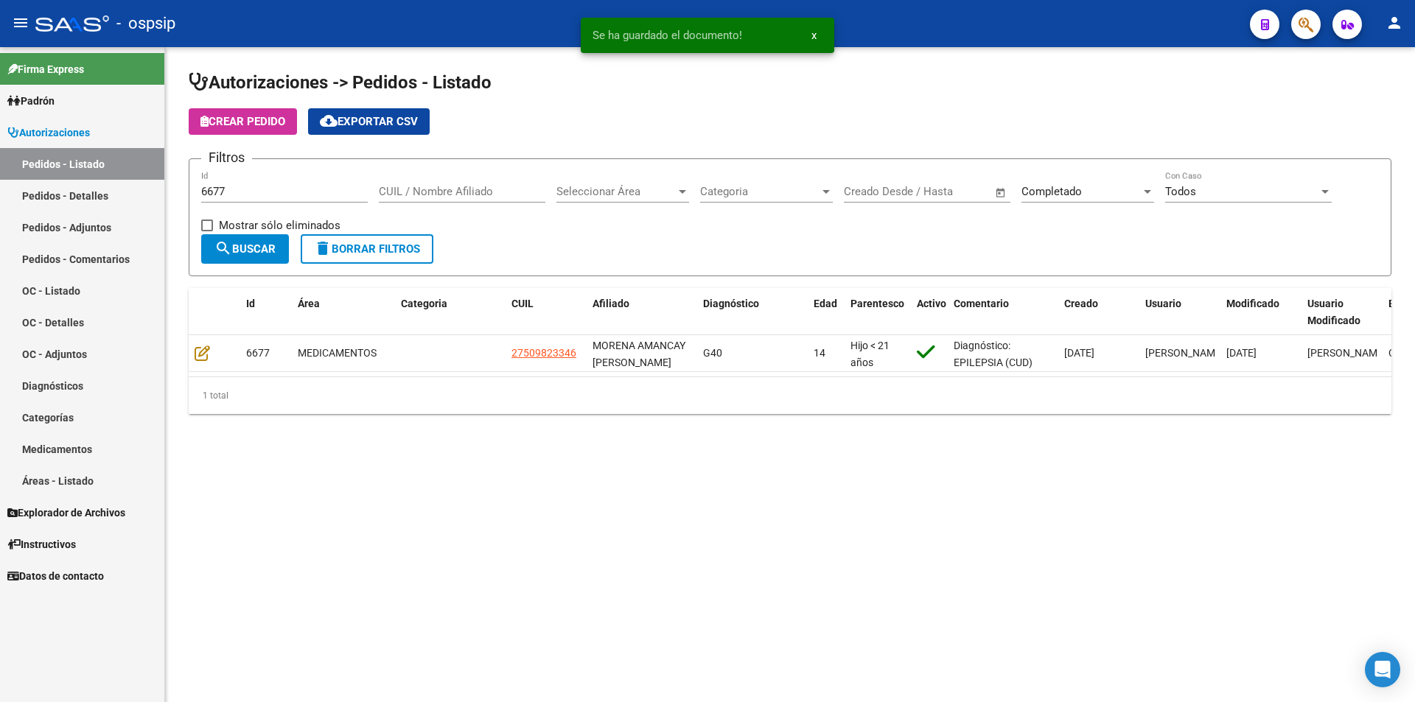
click at [244, 185] on input "6677" at bounding box center [284, 191] width 167 height 13
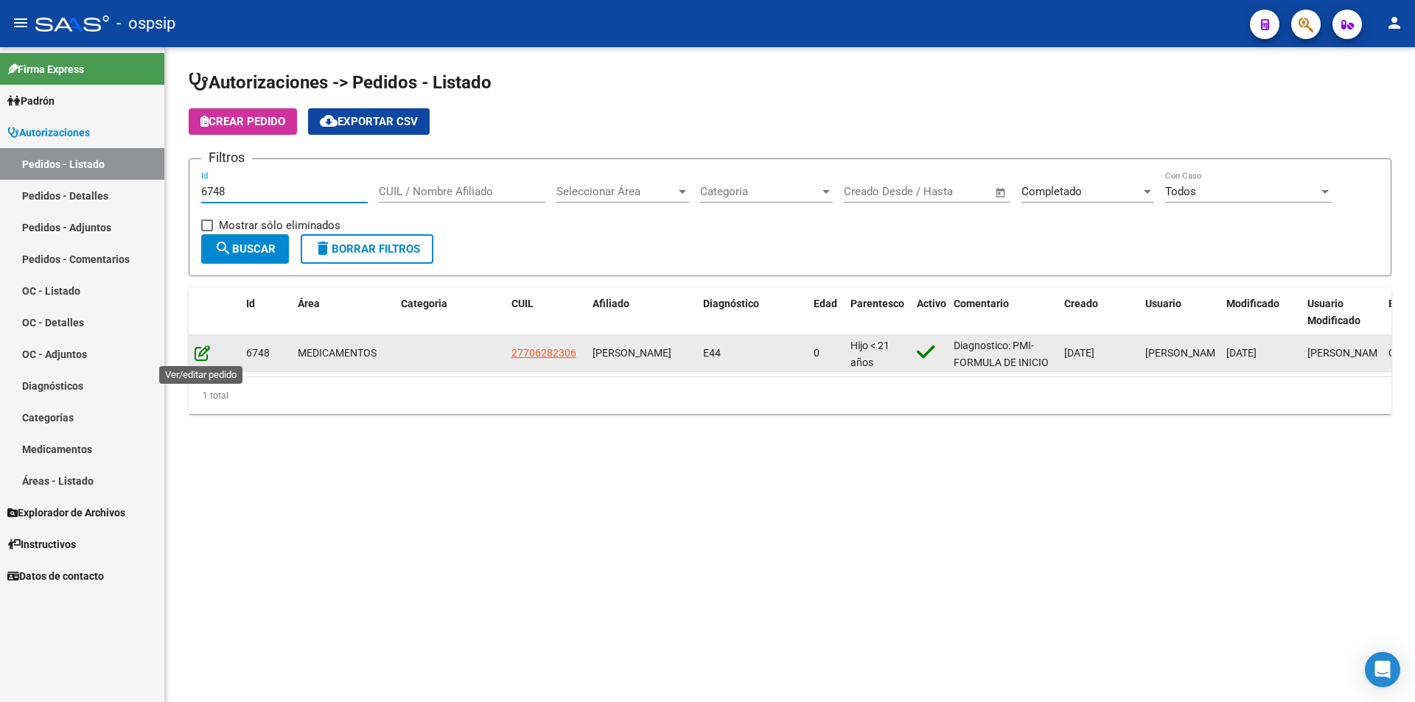
type input "6748"
click at [208, 345] on icon at bounding box center [202, 353] width 15 height 16
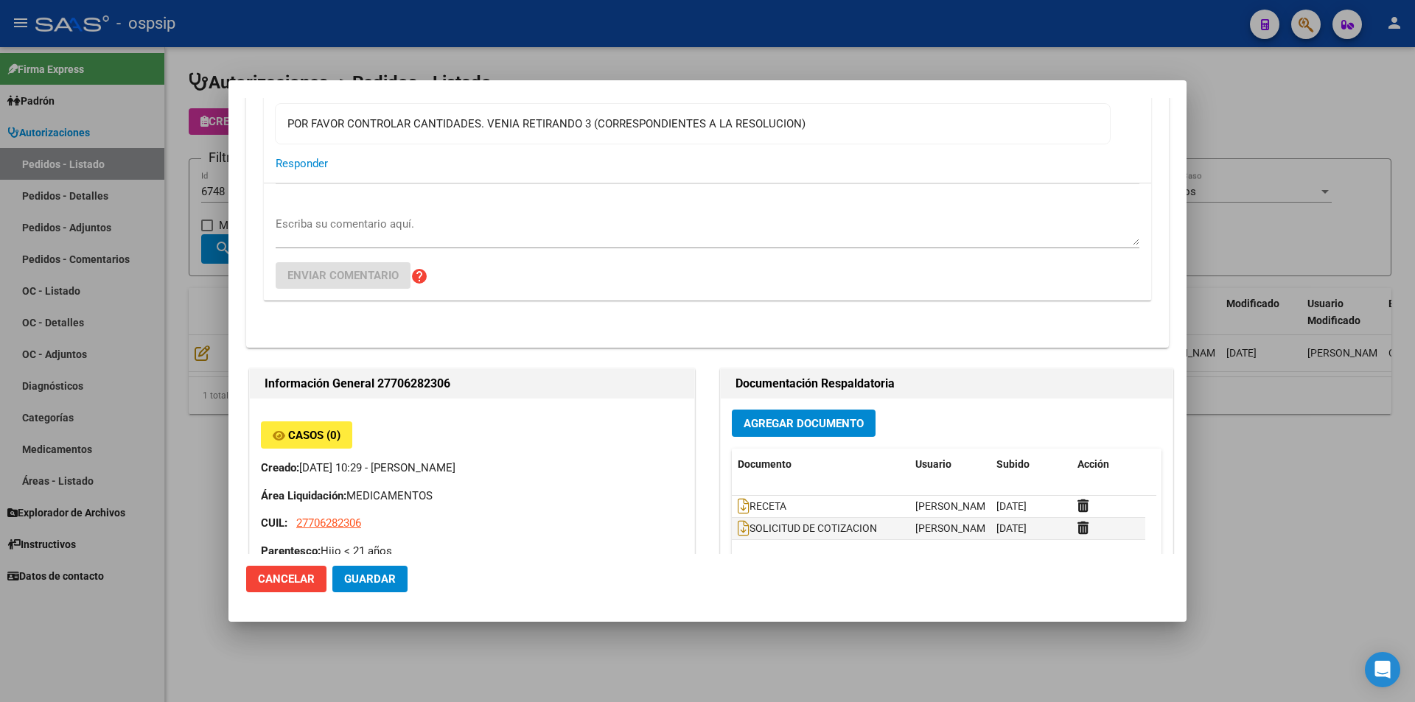
scroll to position [147, 0]
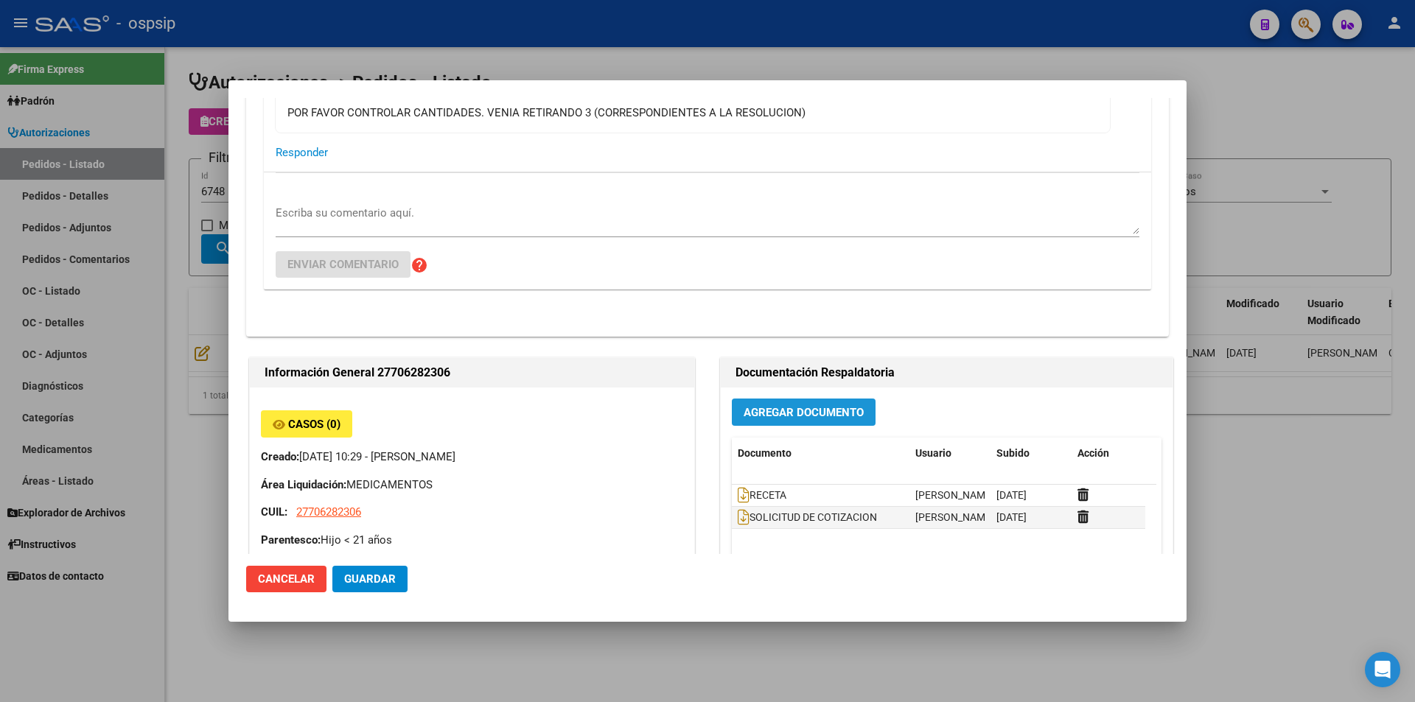
click at [792, 400] on button "Agregar Documento" at bounding box center [804, 412] width 144 height 27
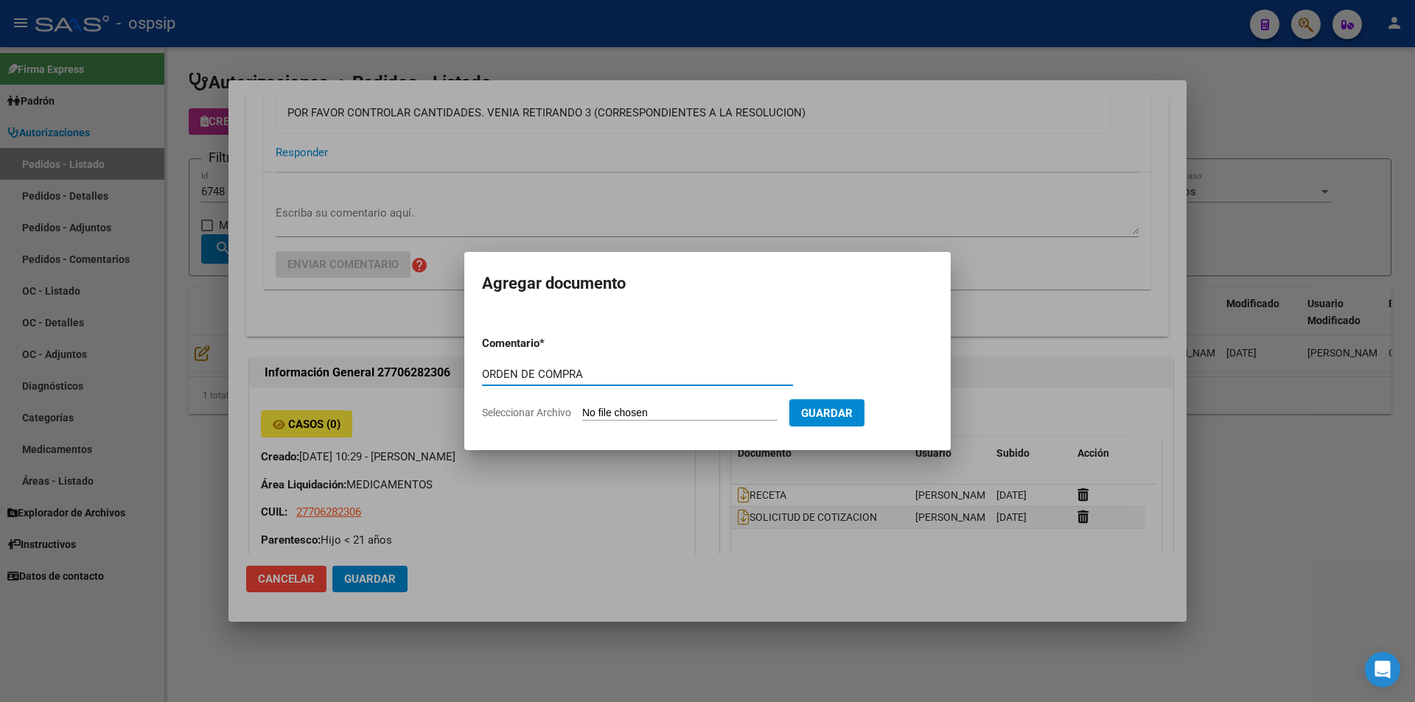
type input "ORDEN DE COMPRA"
click at [678, 413] on input "Seleccionar Archivo" at bounding box center [679, 414] width 195 height 14
type input "C:\fakepath\OC 6748 BC.pdf"
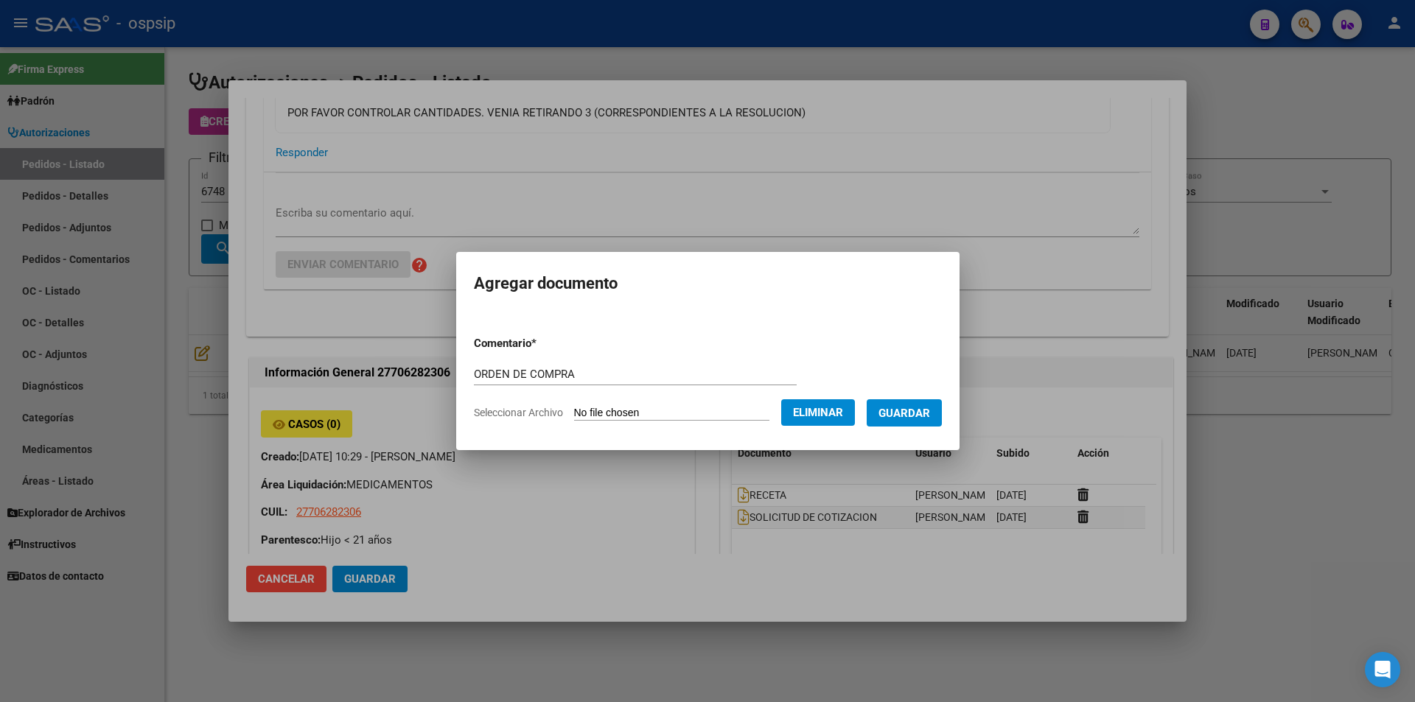
click at [910, 424] on button "Guardar" at bounding box center [904, 412] width 75 height 27
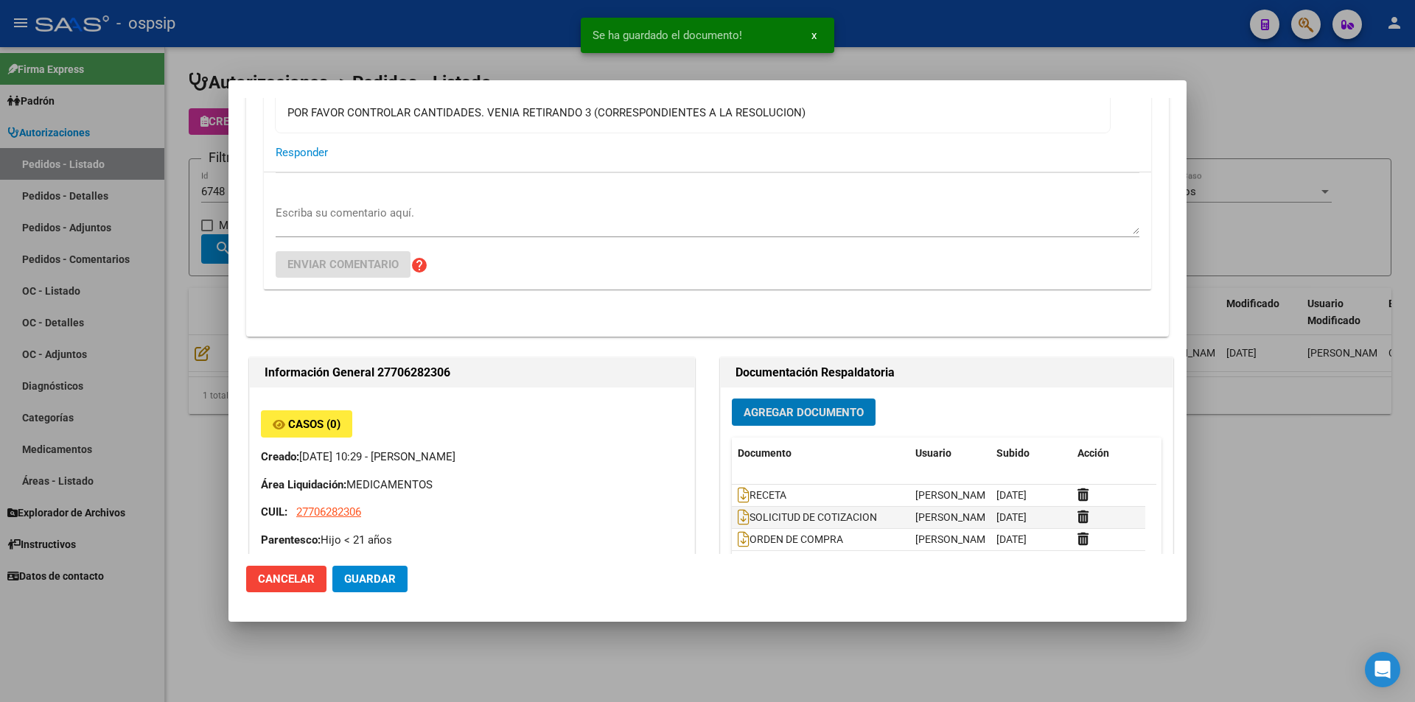
click at [178, 196] on div at bounding box center [707, 351] width 1415 height 702
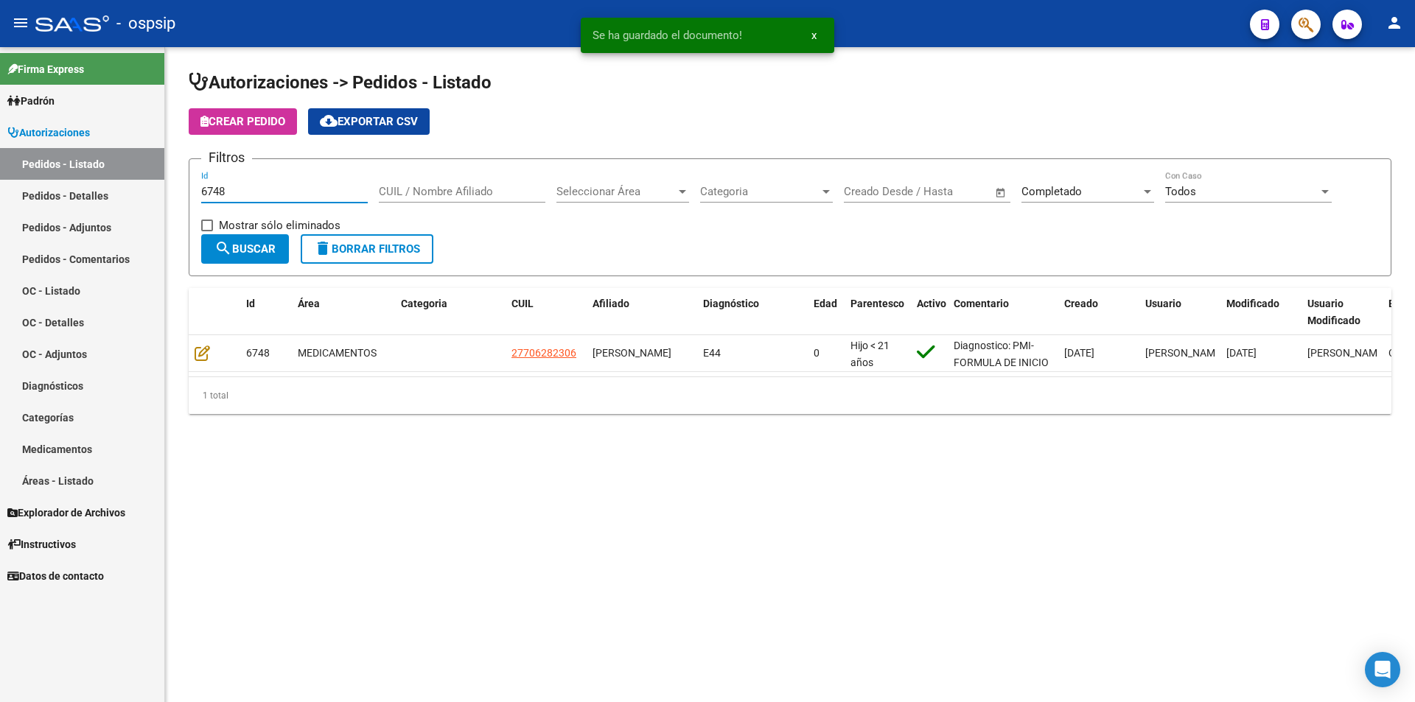
click at [247, 192] on input "6748" at bounding box center [284, 191] width 167 height 13
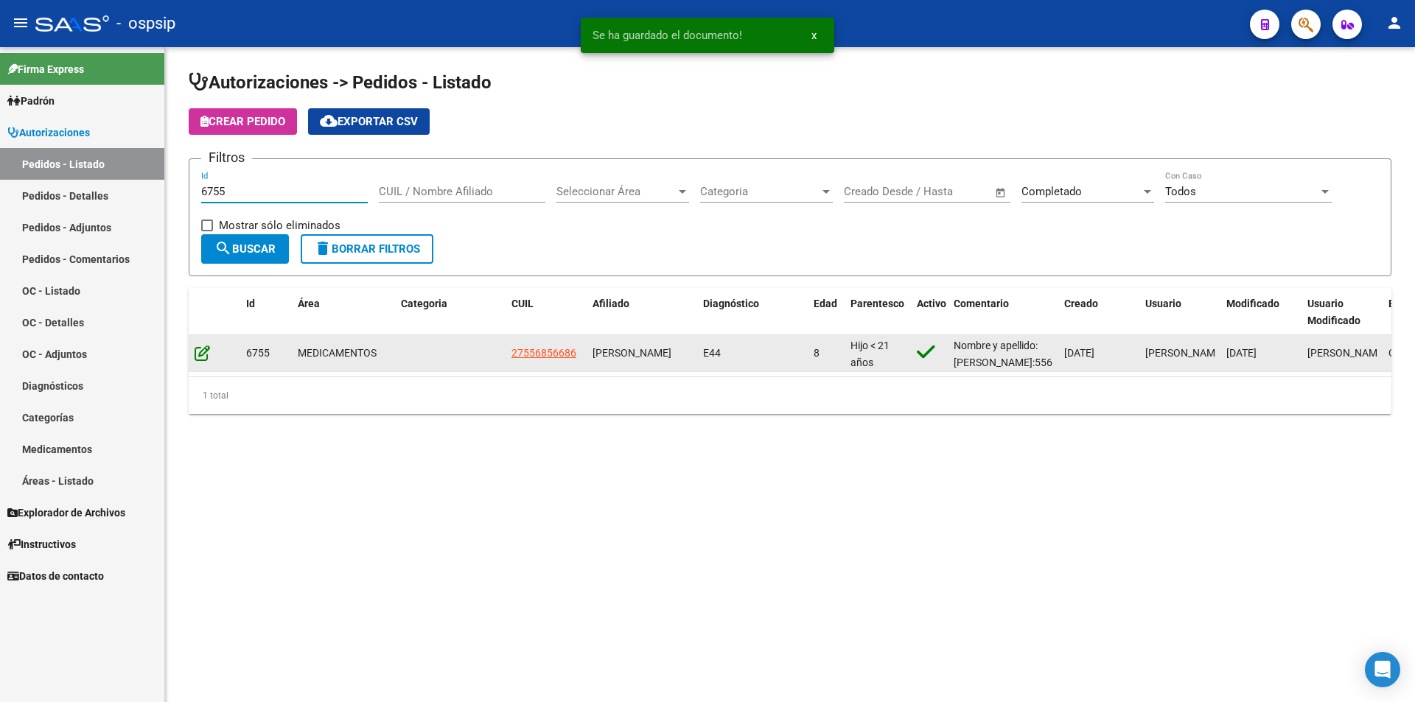
type input "6755"
click at [205, 351] on icon at bounding box center [202, 353] width 15 height 16
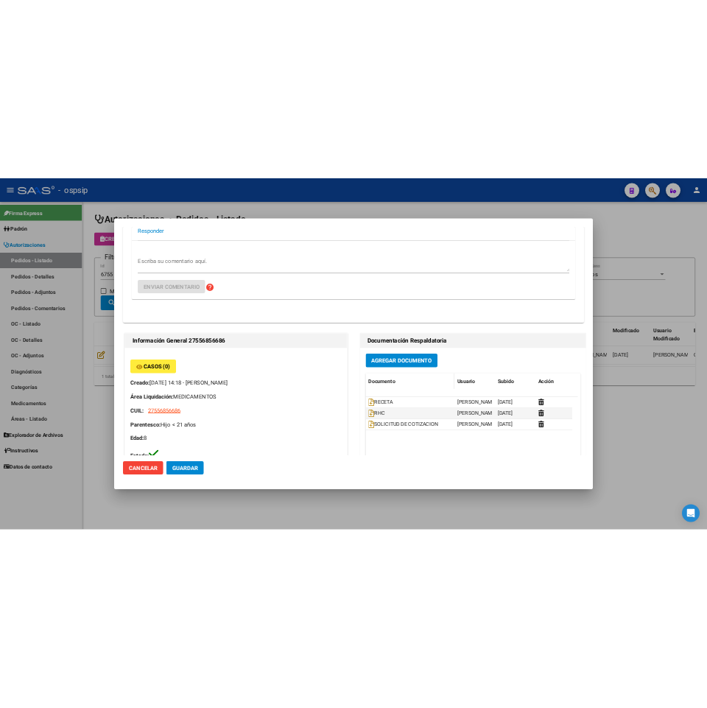
scroll to position [221, 0]
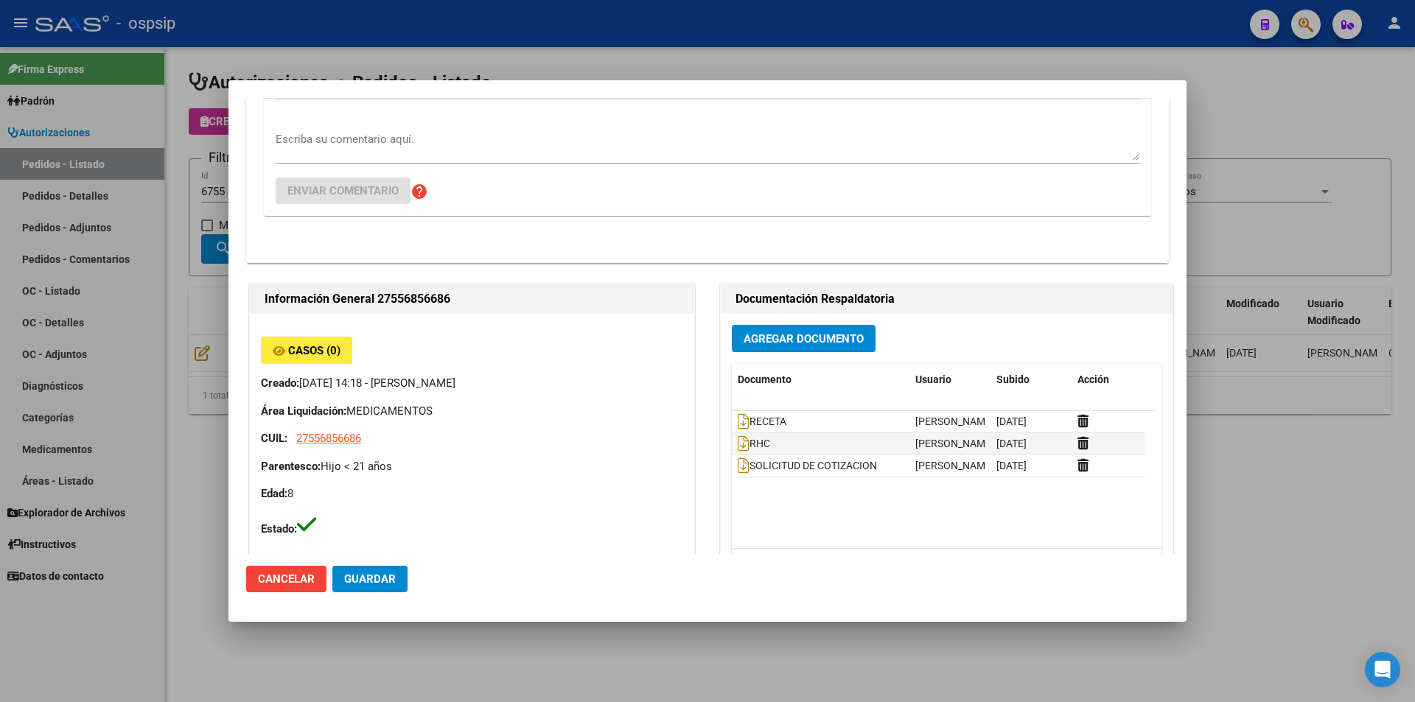
click at [816, 340] on span "Agregar Documento" at bounding box center [804, 338] width 120 height 13
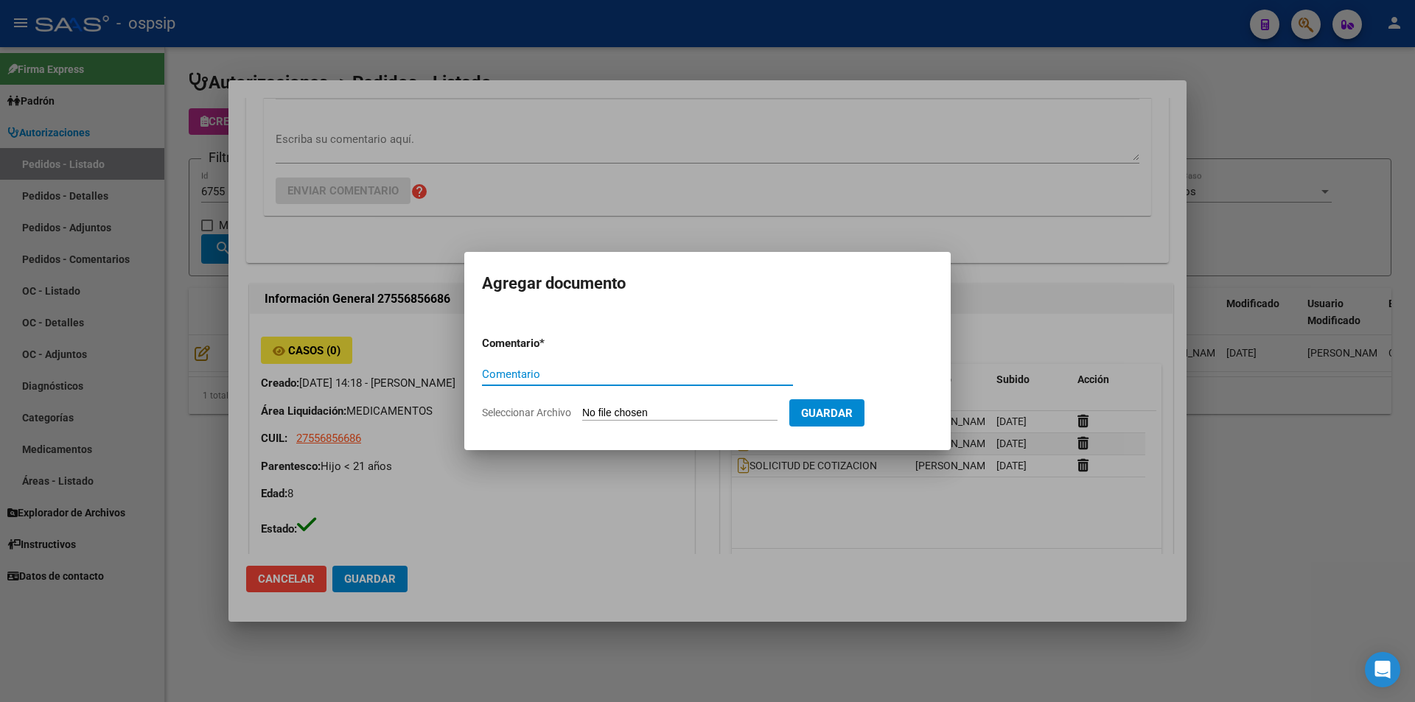
paste input "ORDEN DE COMPRA"
type input "ORDEN DE COMPRA"
click at [713, 405] on form "Comentario * ORDEN DE COMPRA Comentario Seleccionar Archivo Guardar" at bounding box center [707, 378] width 451 height 108
click at [710, 409] on input "Seleccionar Archivo" at bounding box center [679, 414] width 195 height 14
type input "C:\fakepath\OC 6755 BC.pdf"
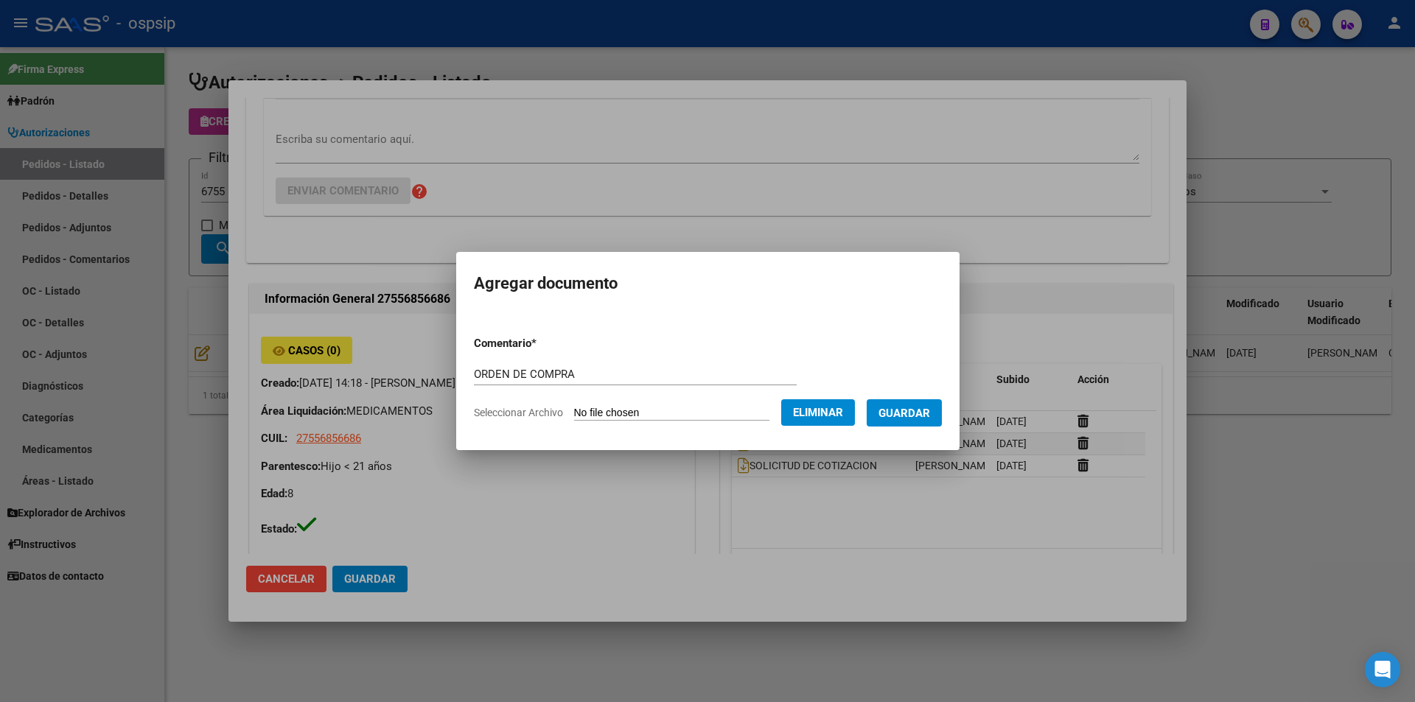
click at [899, 410] on span "Guardar" at bounding box center [904, 413] width 52 height 13
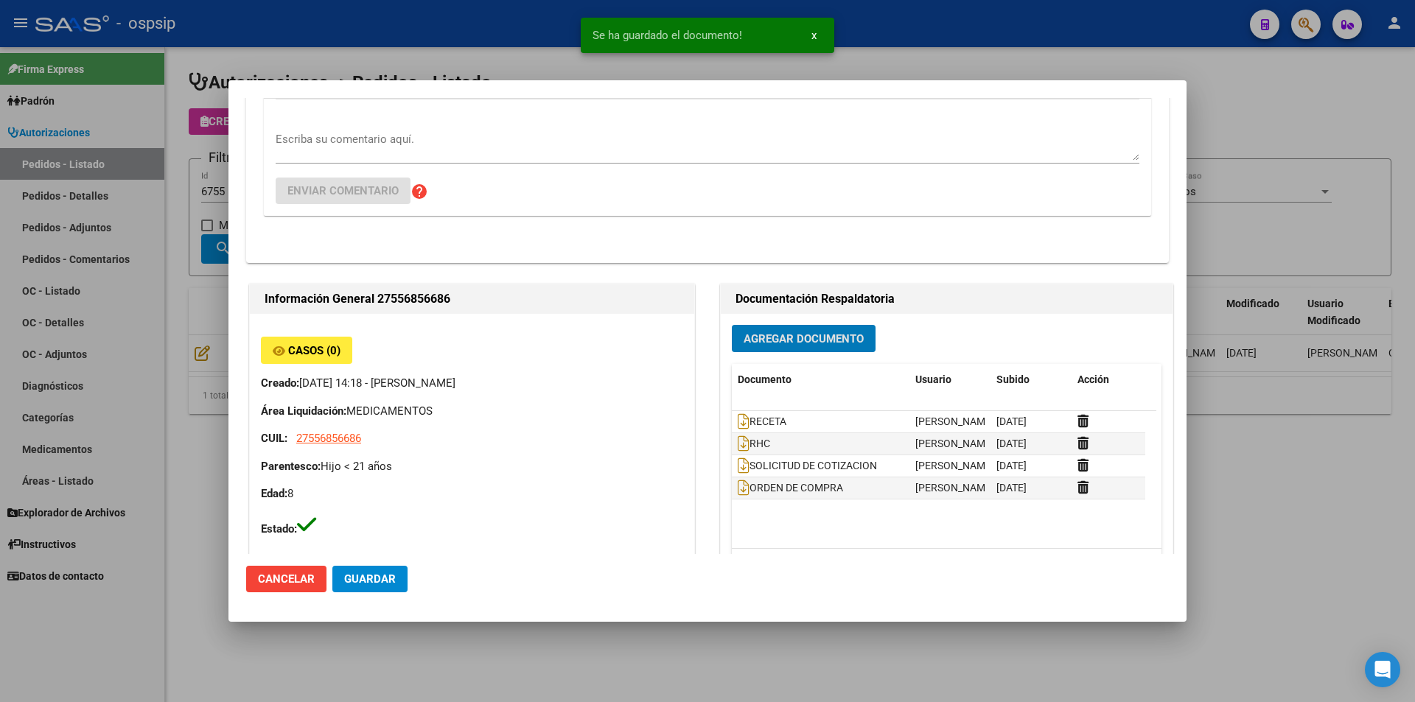
drag, startPoint x: 206, startPoint y: 196, endPoint x: 259, endPoint y: 181, distance: 55.1
click at [208, 195] on div at bounding box center [707, 351] width 1415 height 702
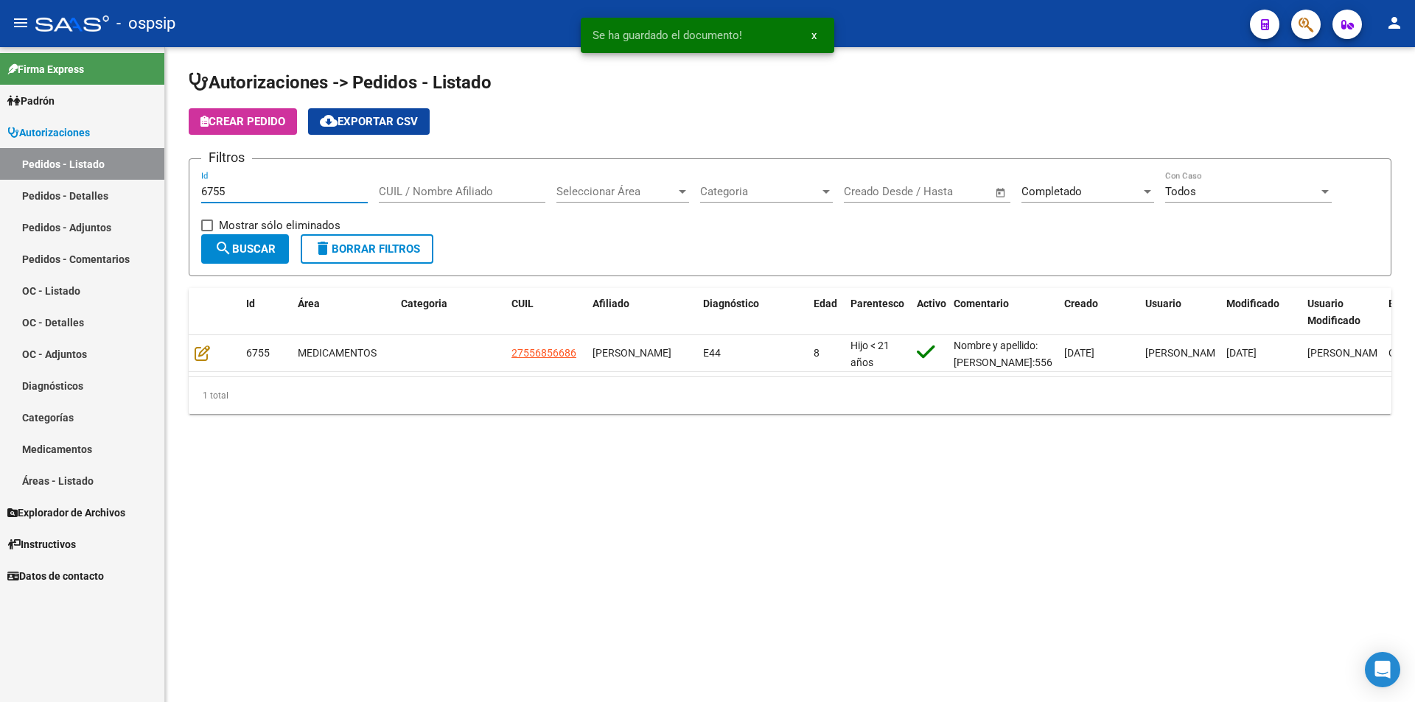
click at [250, 189] on input "6755" at bounding box center [284, 191] width 167 height 13
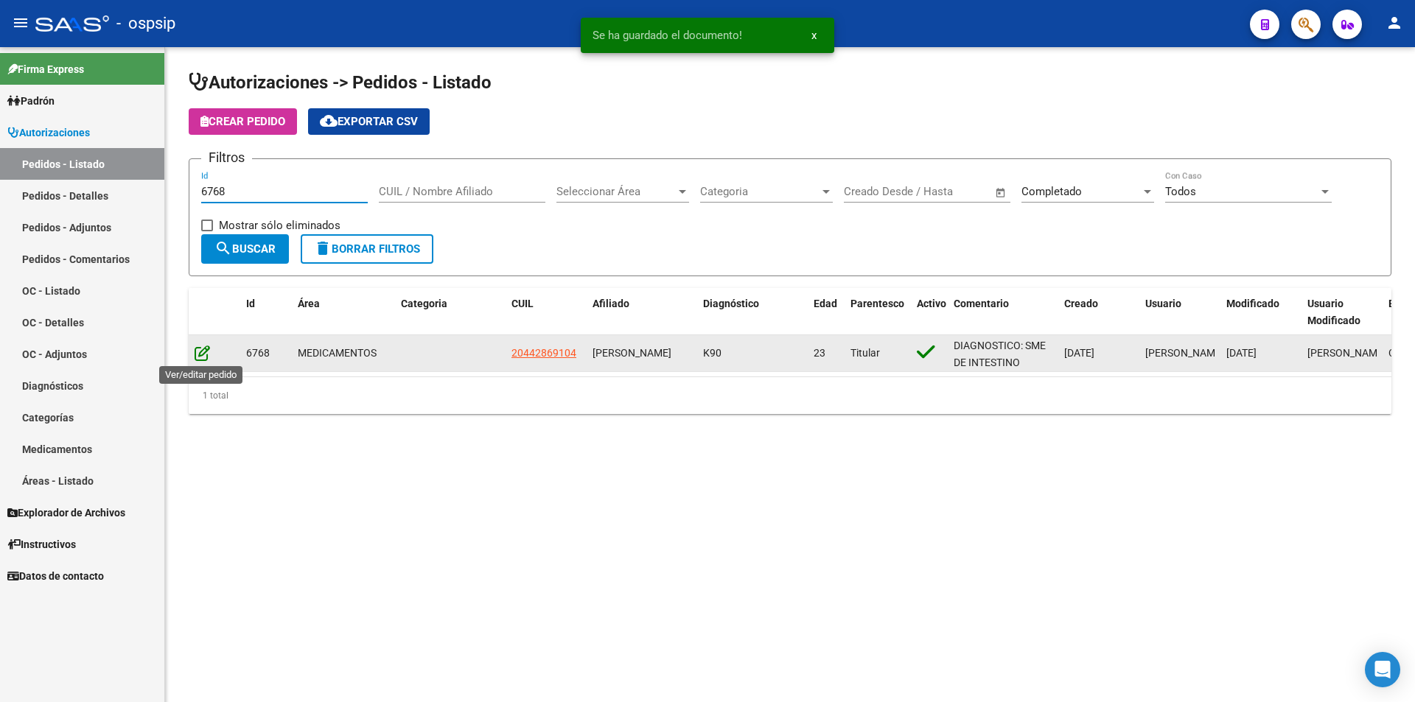
type input "6768"
click at [205, 355] on icon at bounding box center [202, 353] width 15 height 16
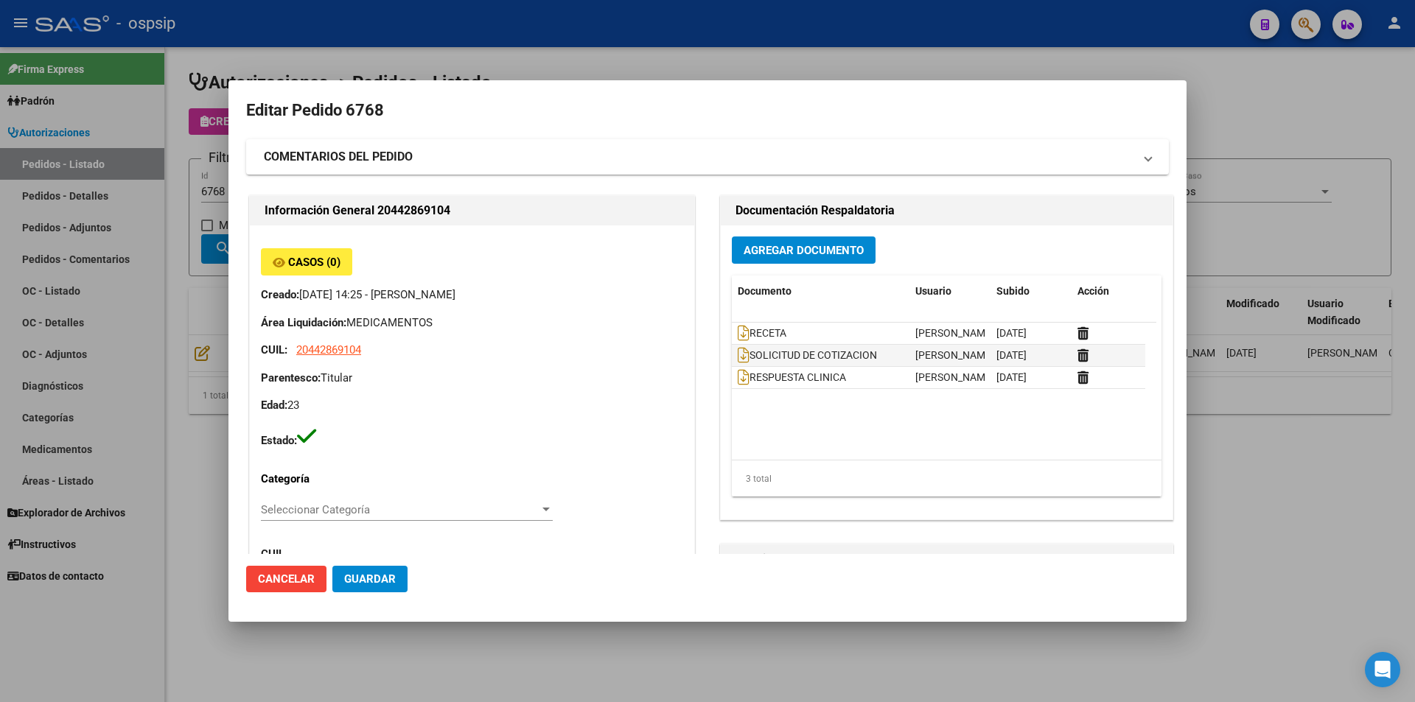
click at [800, 258] on button "Agregar Documento" at bounding box center [804, 250] width 144 height 27
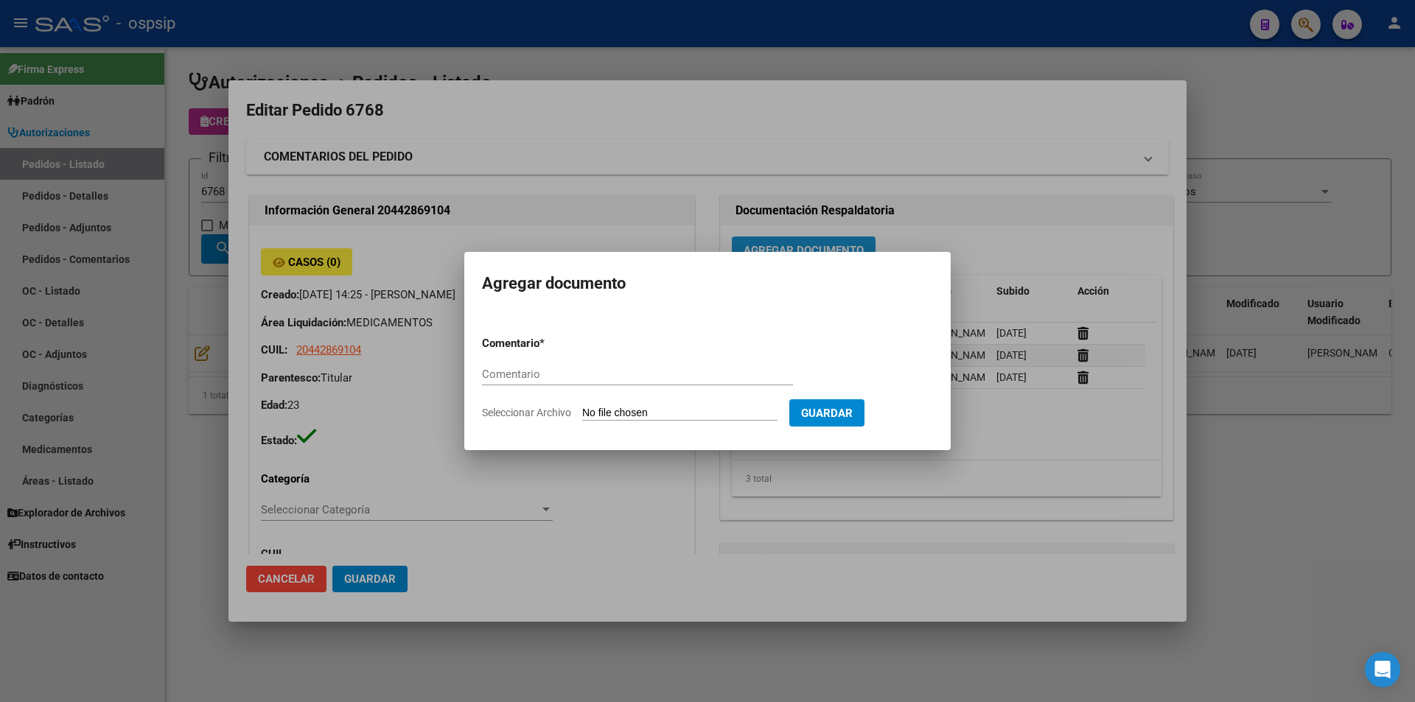
paste input "ORDEN DE COMPRA"
type input "ORDEN DE COMPRA"
click at [670, 404] on form "Comentario * ORDEN DE COMPRA Comentario Seleccionar Archivo Guardar" at bounding box center [707, 378] width 451 height 108
click at [674, 408] on input "Seleccionar Archivo" at bounding box center [679, 414] width 195 height 14
type input "C:\fakepath\OC 6768 BC.pdf"
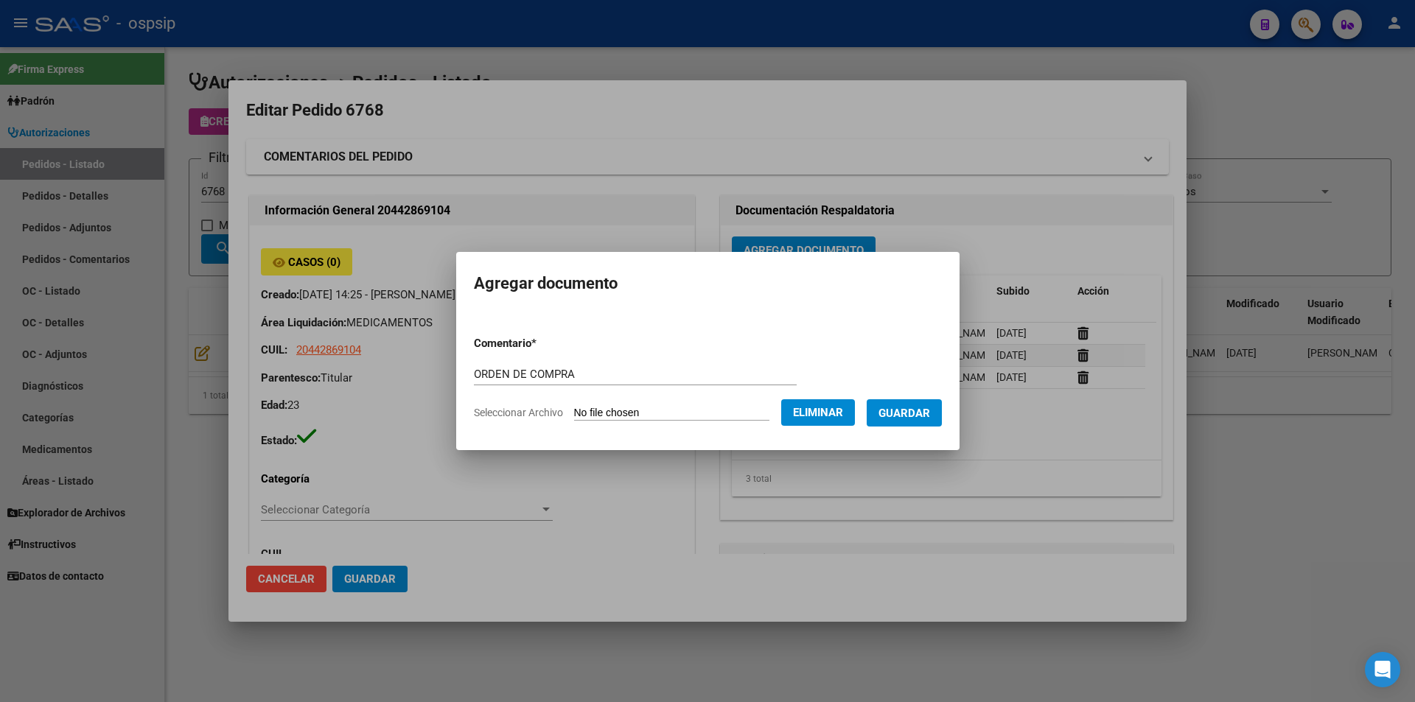
click at [930, 412] on span "Guardar" at bounding box center [904, 413] width 52 height 13
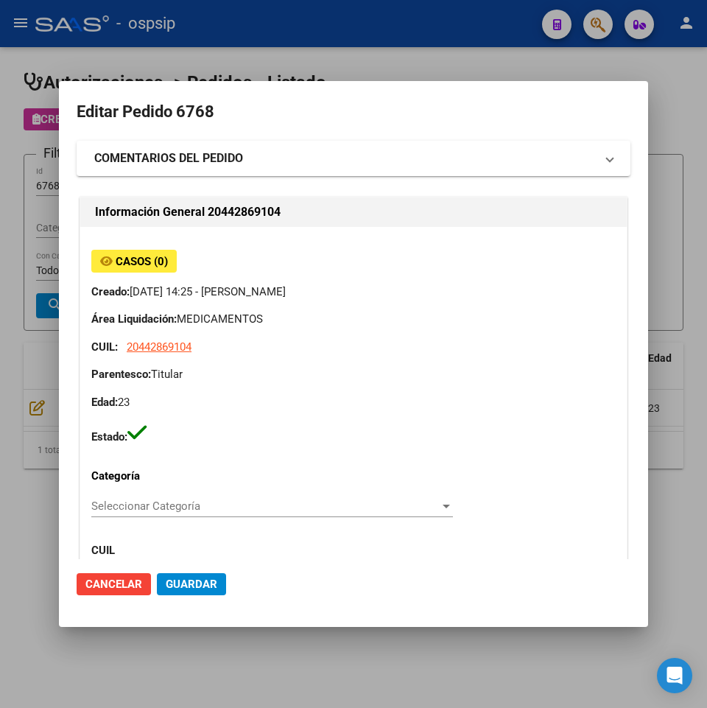
click at [50, 148] on div at bounding box center [353, 354] width 707 height 708
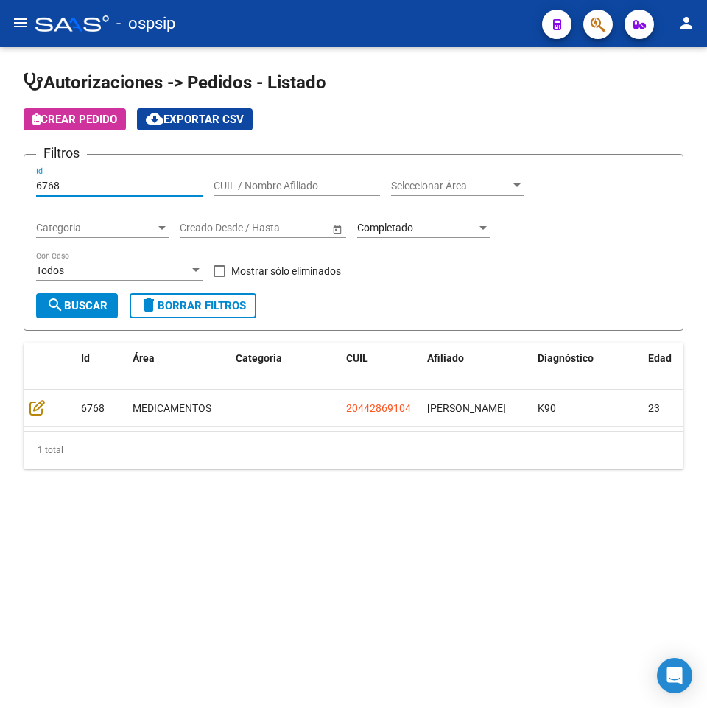
drag, startPoint x: 63, startPoint y: 181, endPoint x: -44, endPoint y: 192, distance: 107.4
click at [0, 192] on html "menu - ospsip person Firma Express Padrón Afiliados Empadronados Movimientos de…" at bounding box center [353, 354] width 707 height 708
click at [428, 231] on div "Completado" at bounding box center [416, 228] width 119 height 13
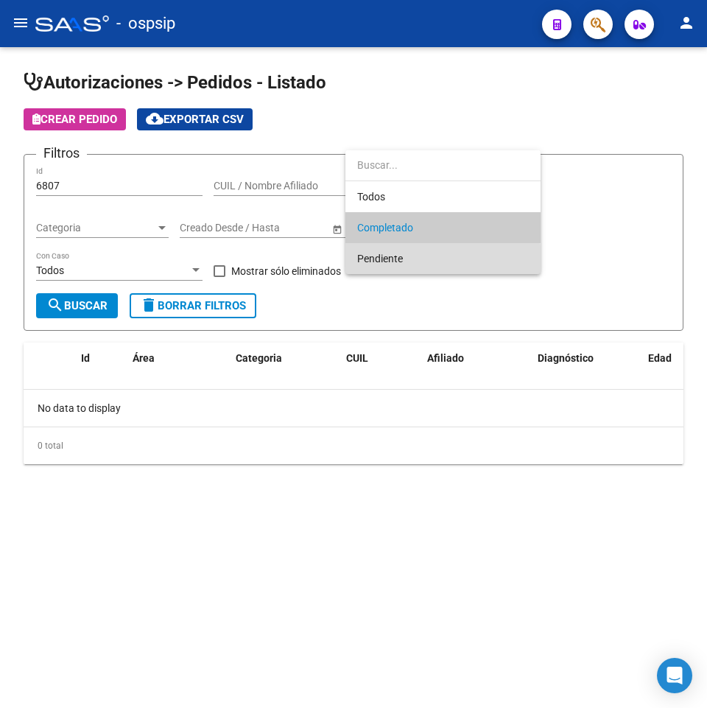
click at [408, 264] on span "Pendiente" at bounding box center [443, 258] width 172 height 31
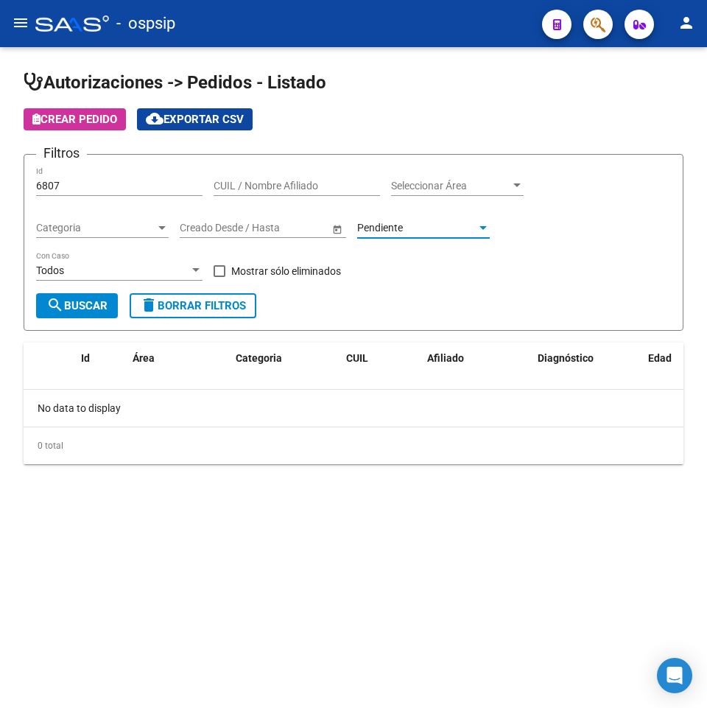
click at [54, 304] on mat-icon "search" at bounding box center [55, 305] width 18 height 18
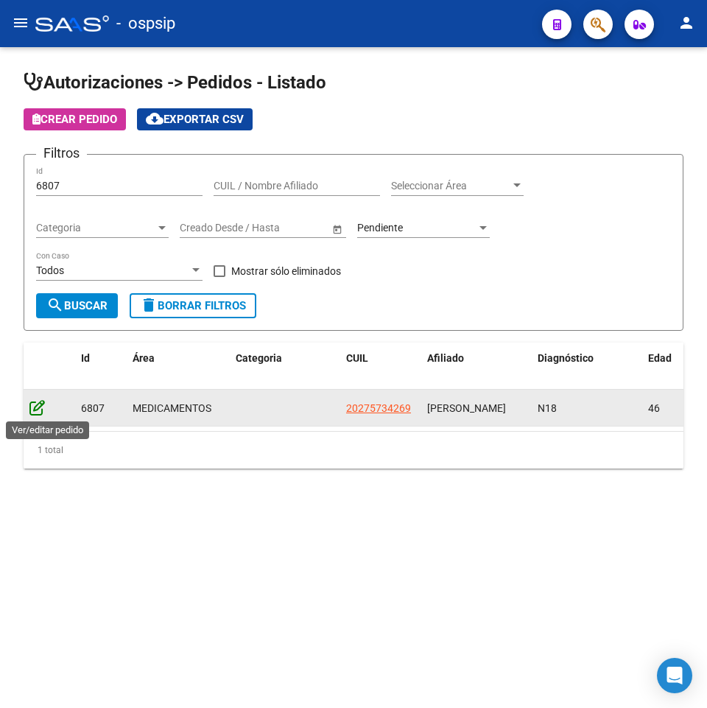
click at [40, 412] on icon at bounding box center [36, 407] width 15 height 16
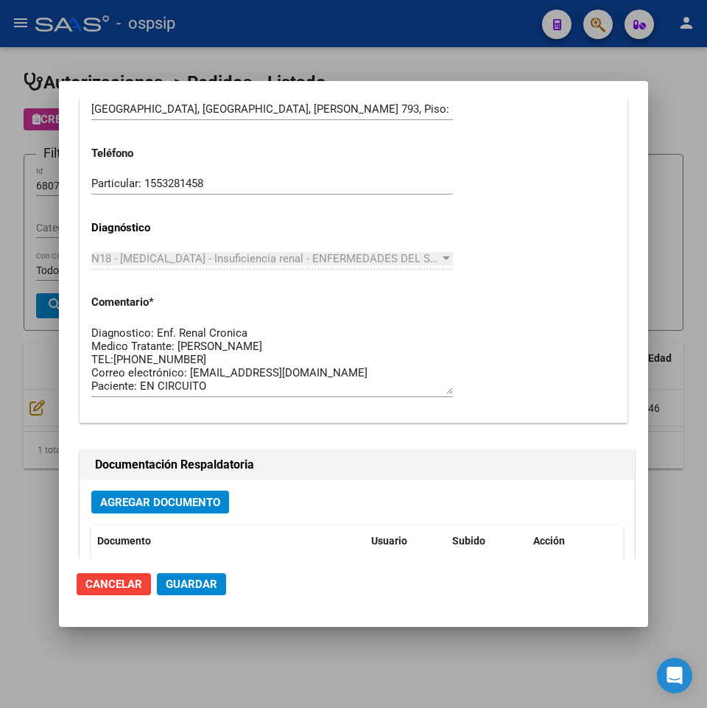
scroll to position [811, 0]
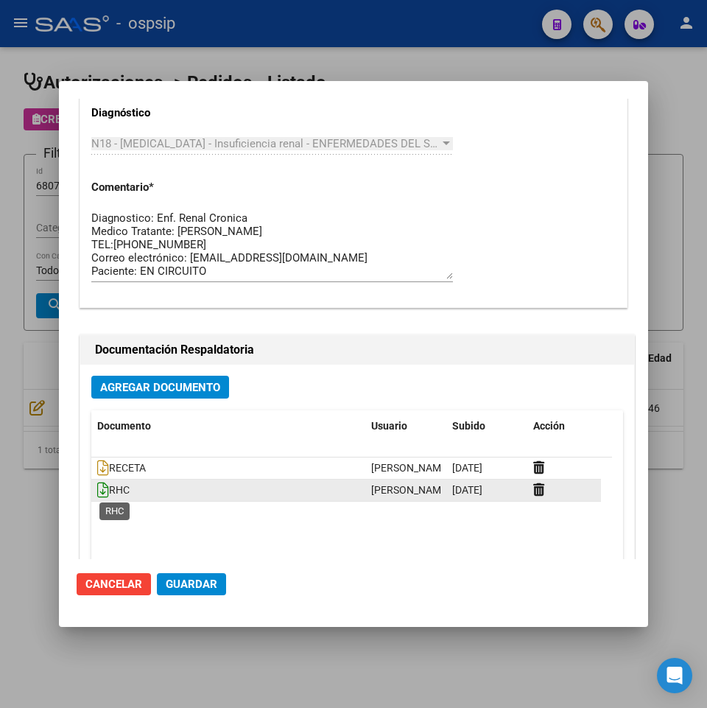
click at [101, 486] on icon at bounding box center [103, 490] width 12 height 16
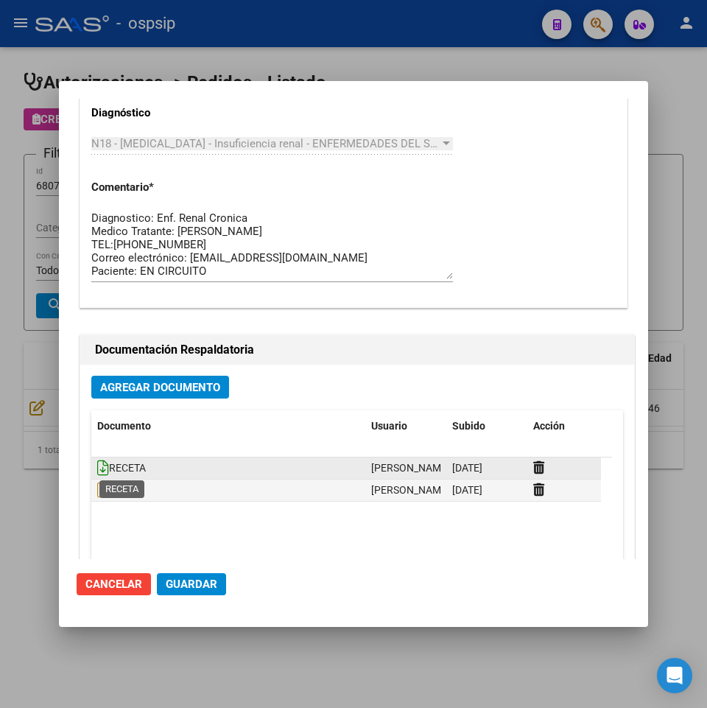
click at [99, 469] on icon at bounding box center [103, 468] width 12 height 16
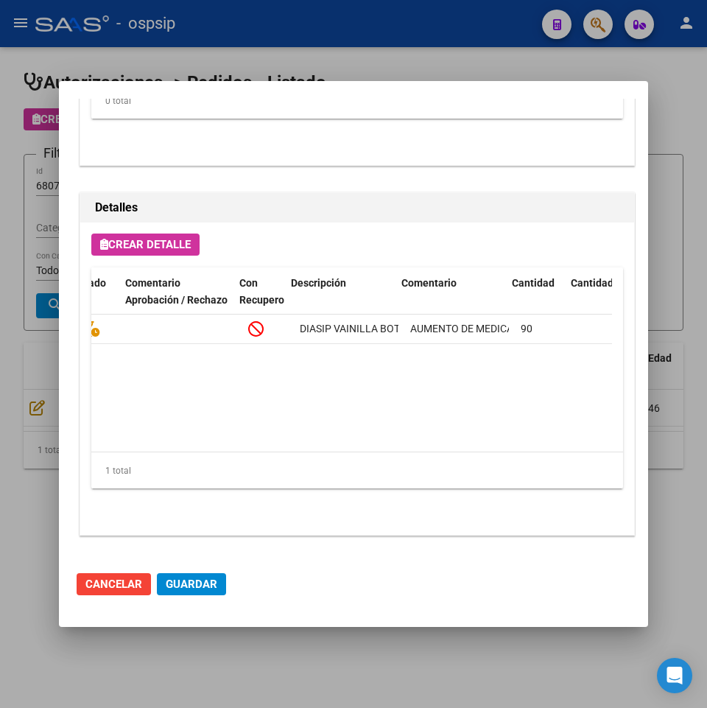
scroll to position [0, 171]
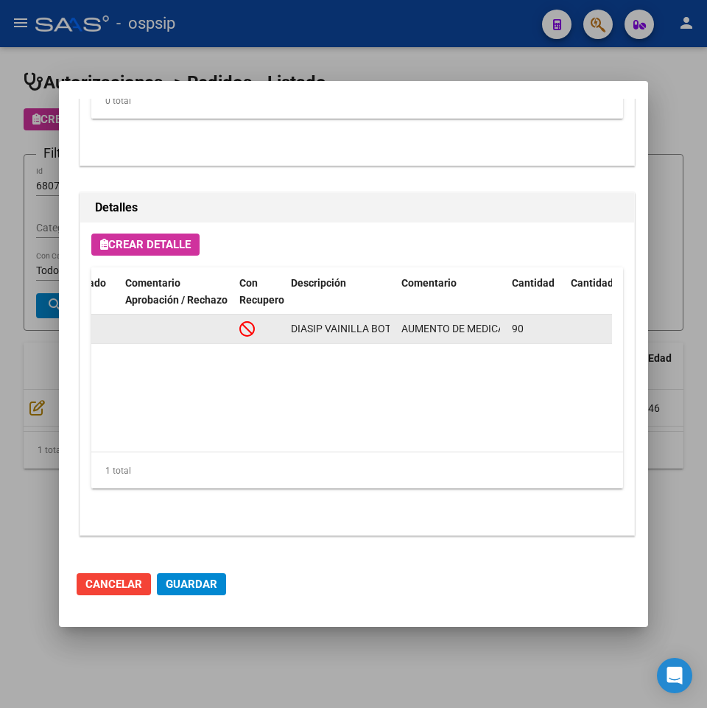
click at [290, 327] on datatable-body-cell "DIASIP VAINILLA BOTELLA X 200ML x 4" at bounding box center [340, 329] width 111 height 29
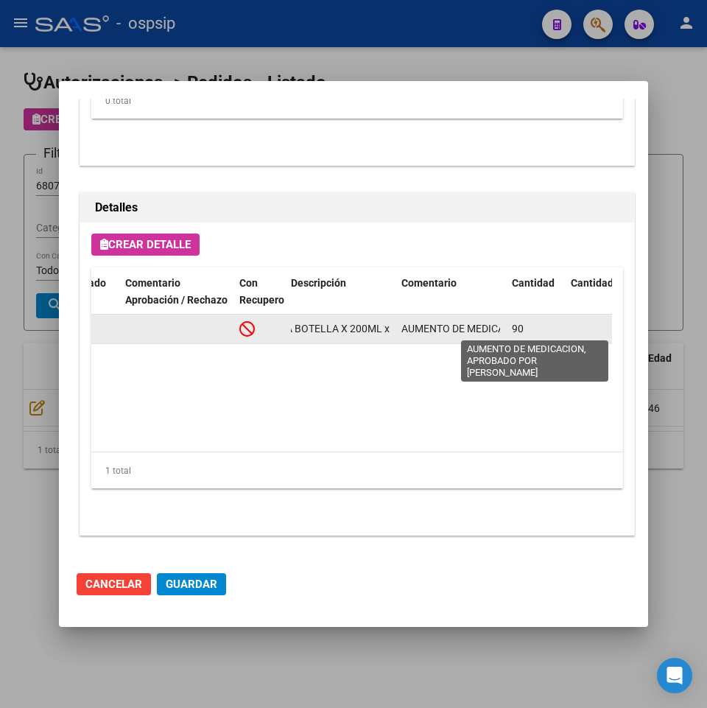
scroll to position [0, 85]
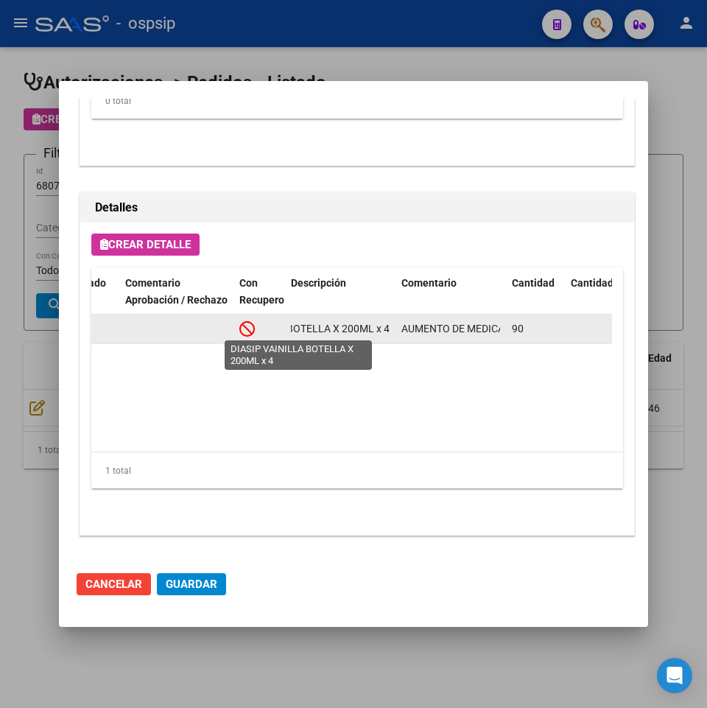
drag, startPoint x: 291, startPoint y: 327, endPoint x: 389, endPoint y: 324, distance: 98.1
click at [389, 324] on span "DIASIP VAINILLA BOTELLA X 200ML x 4" at bounding box center [297, 329] width 183 height 12
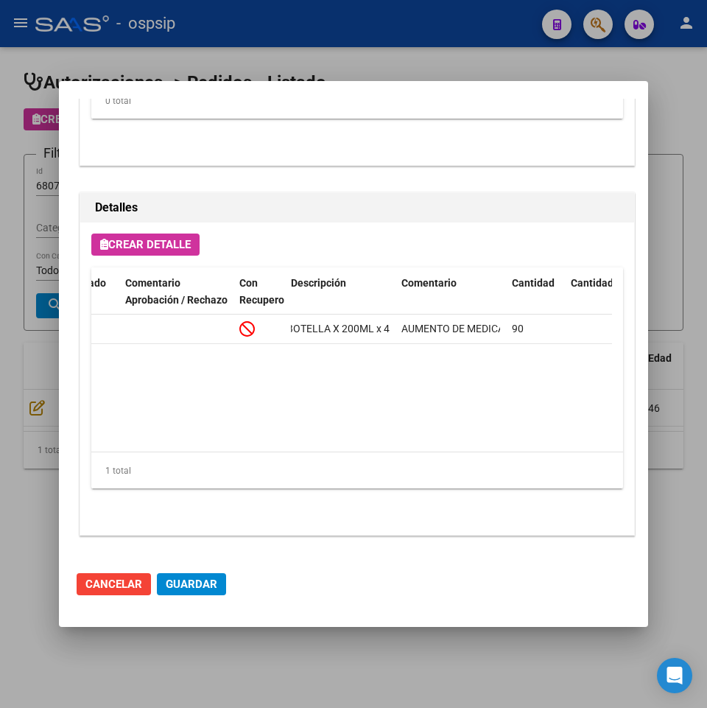
copy span "DIASIP VAINILLA BOTELLA X 200ML x 4"
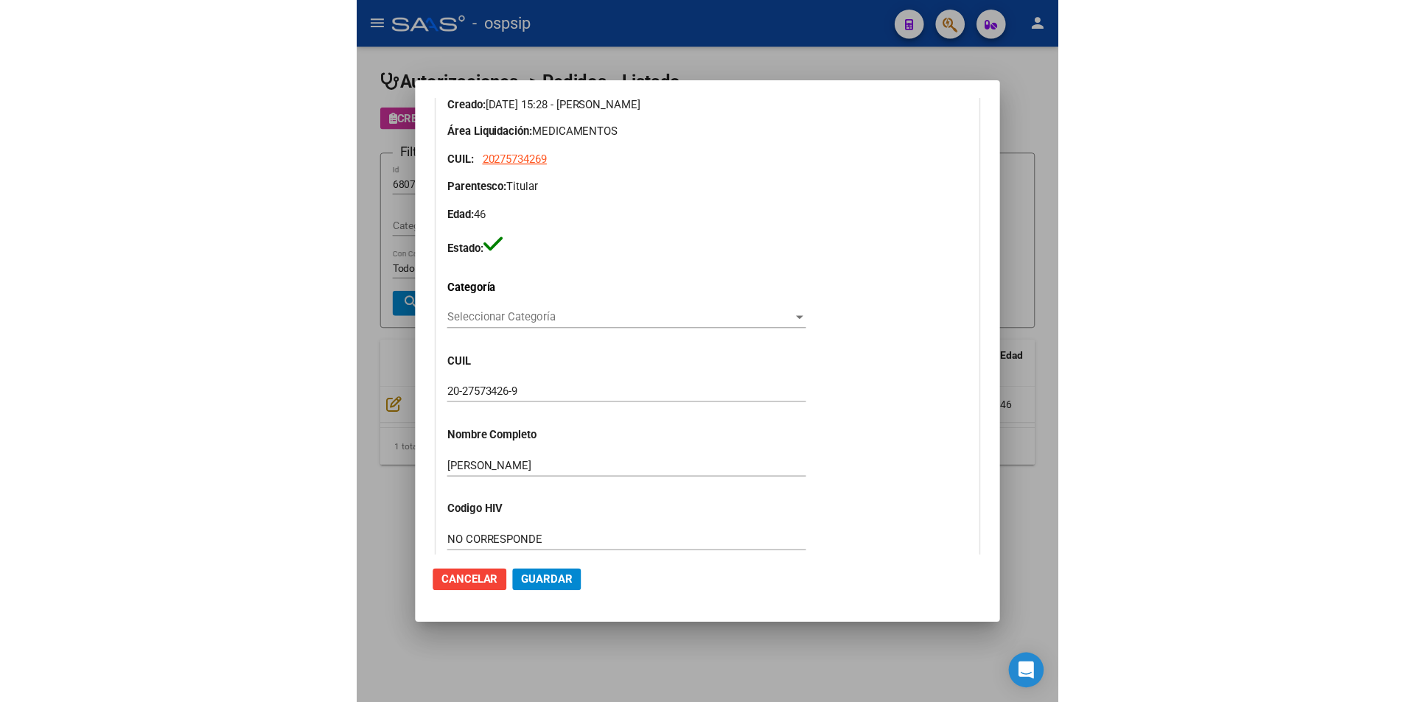
scroll to position [144, 0]
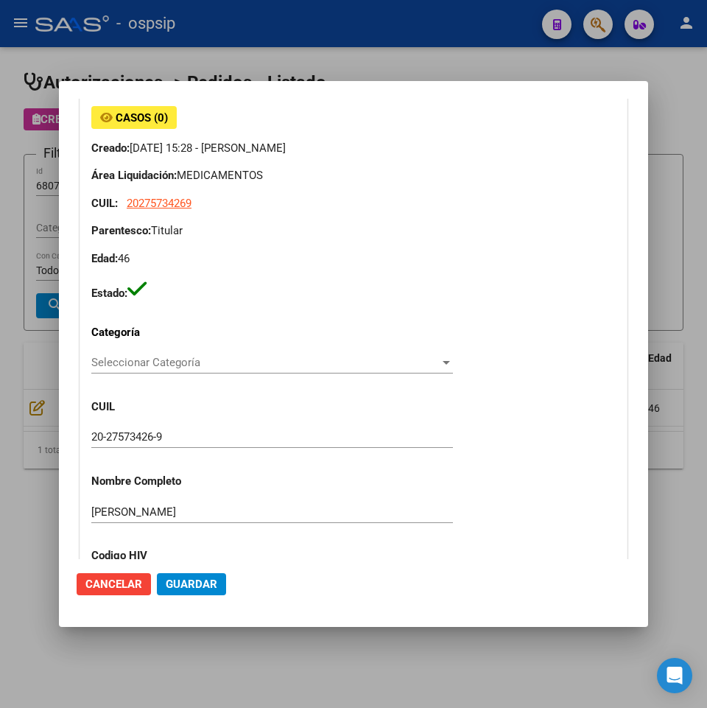
click at [28, 288] on div at bounding box center [353, 354] width 707 height 708
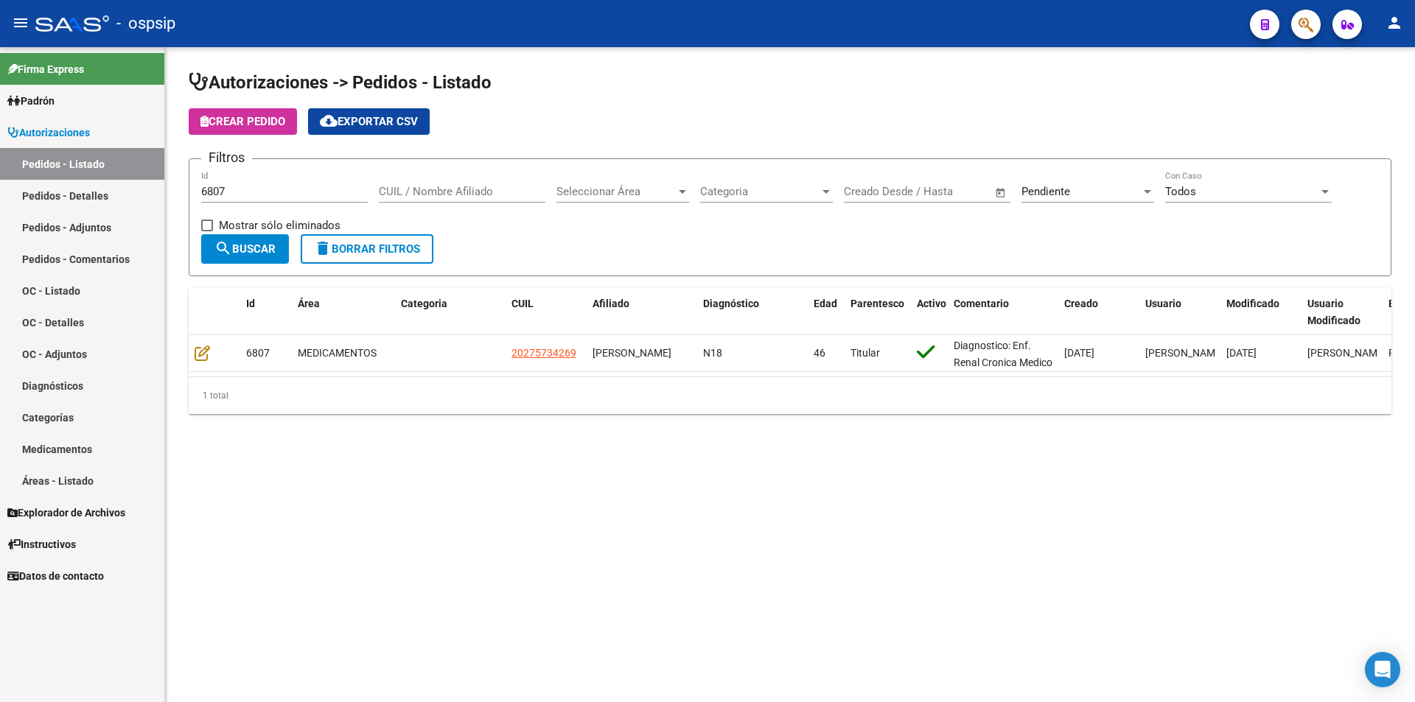
drag, startPoint x: 248, startPoint y: 195, endPoint x: 120, endPoint y: 194, distance: 128.2
click at [121, 193] on mat-sidenav-container "Firma Express Padrón Afiliados Empadronados Movimientos de Afiliados Padrón Ági…" at bounding box center [707, 374] width 1415 height 655
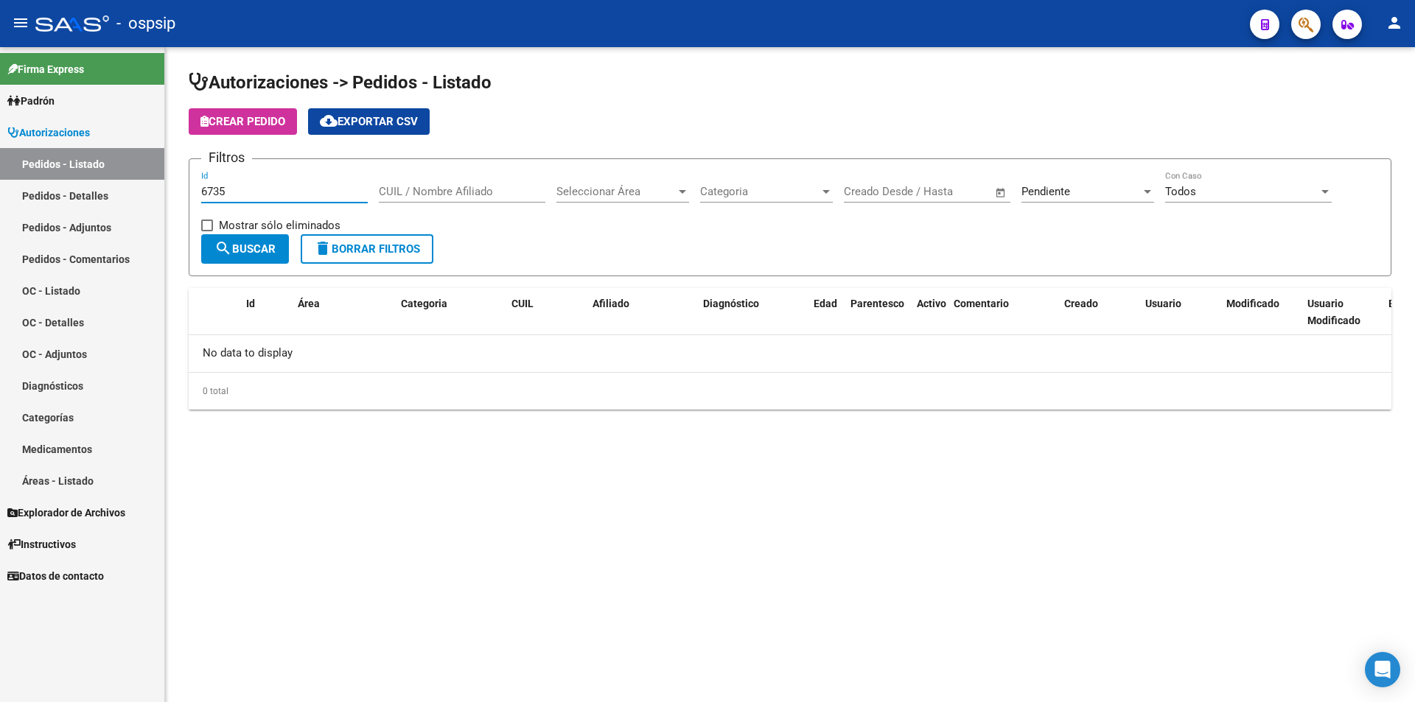
type input "6735"
click at [1064, 186] on span "Pendiente" at bounding box center [1045, 191] width 49 height 13
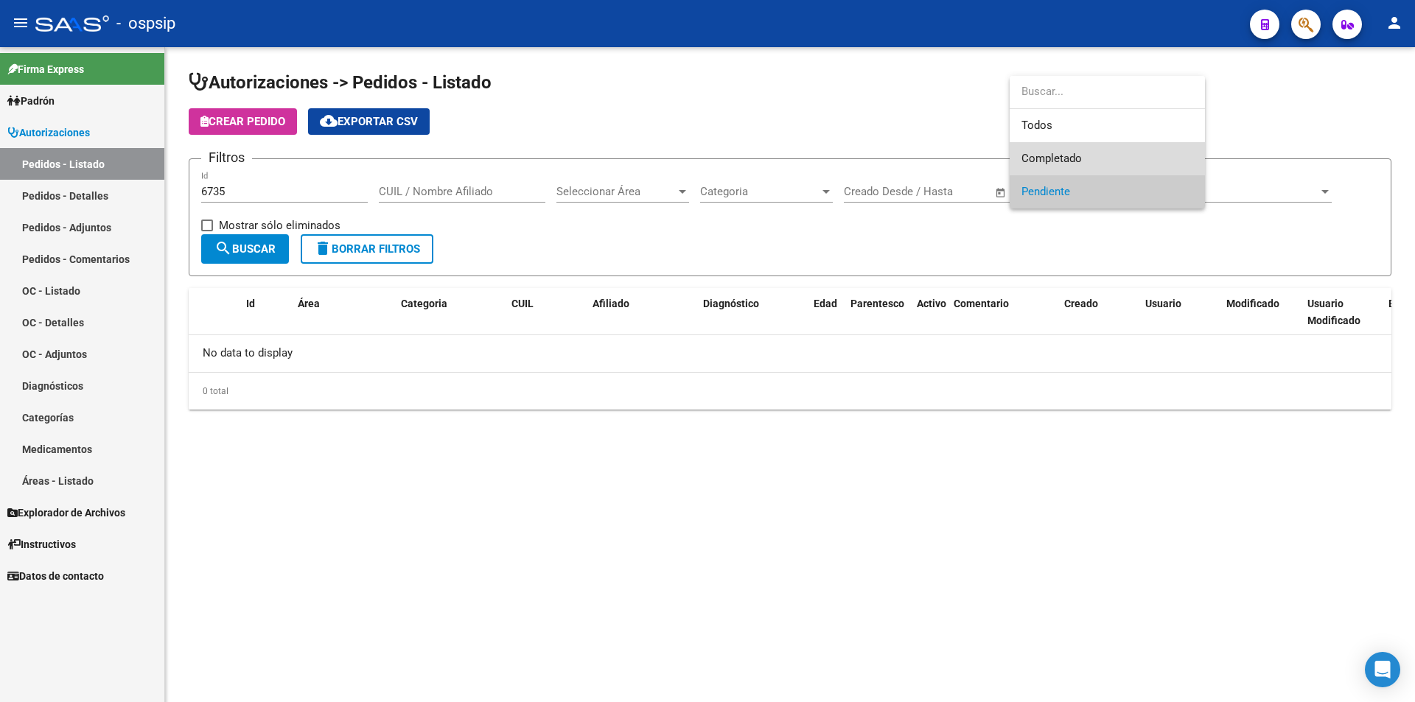
click at [1064, 173] on span "Completado" at bounding box center [1107, 158] width 172 height 33
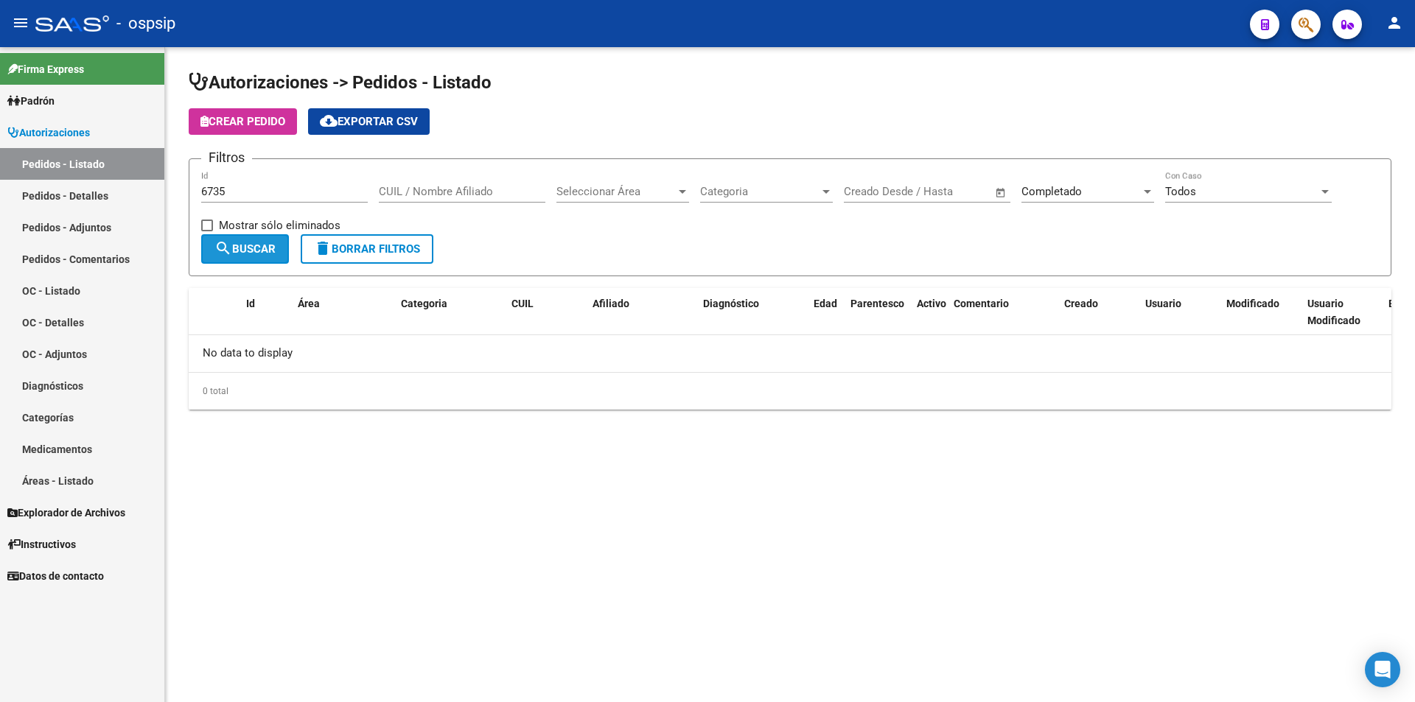
click at [261, 242] on span "search Buscar" at bounding box center [244, 248] width 61 height 13
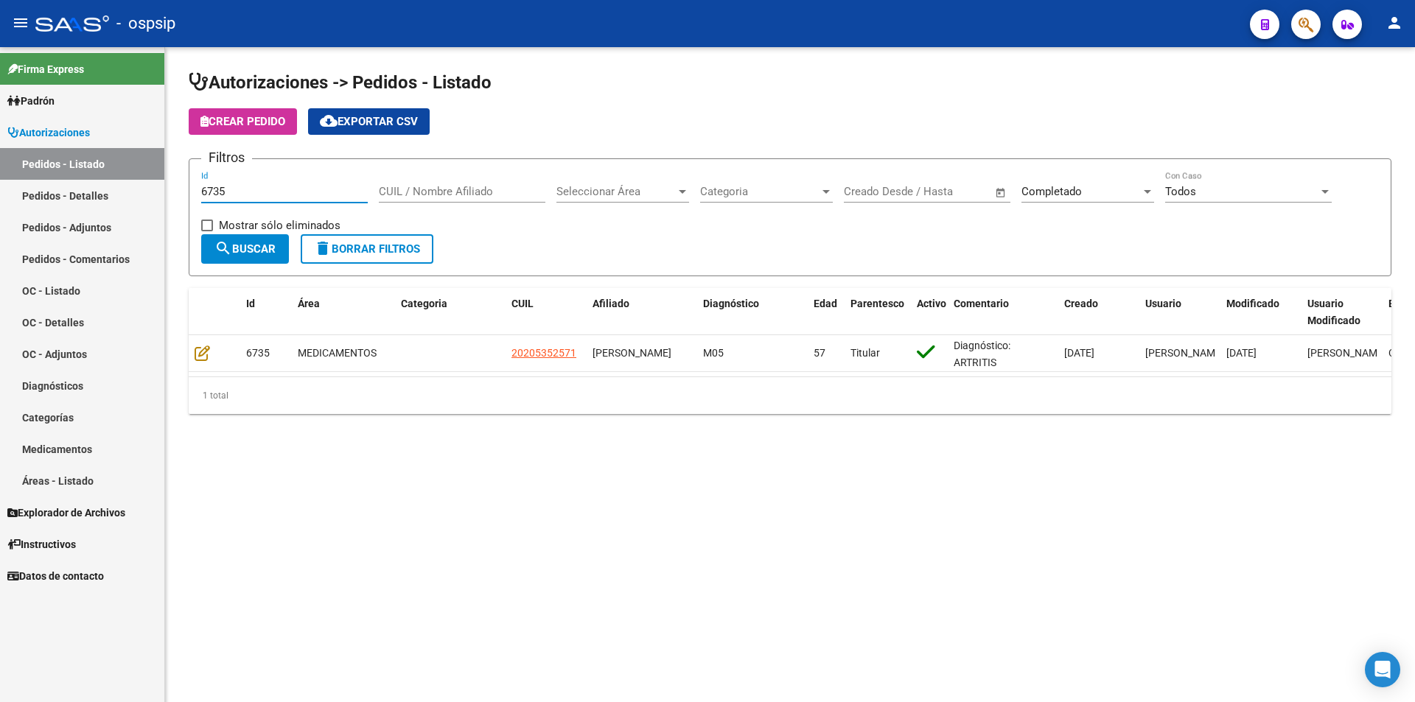
drag, startPoint x: 250, startPoint y: 185, endPoint x: 146, endPoint y: 202, distance: 105.3
click at [146, 202] on mat-sidenav-container "Firma Express Padrón Afiliados Empadronados Movimientos de Afiliados Padrón Ági…" at bounding box center [707, 374] width 1415 height 655
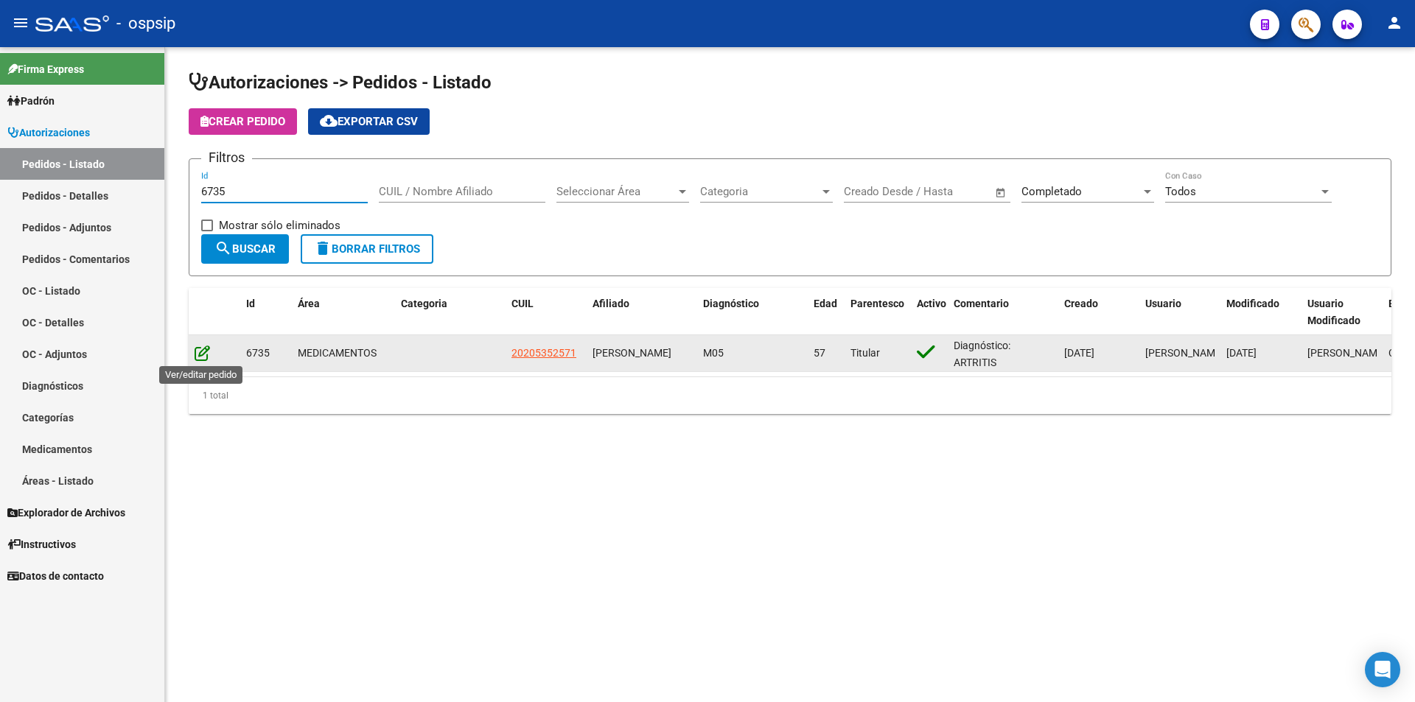
click at [208, 347] on icon at bounding box center [202, 353] width 15 height 16
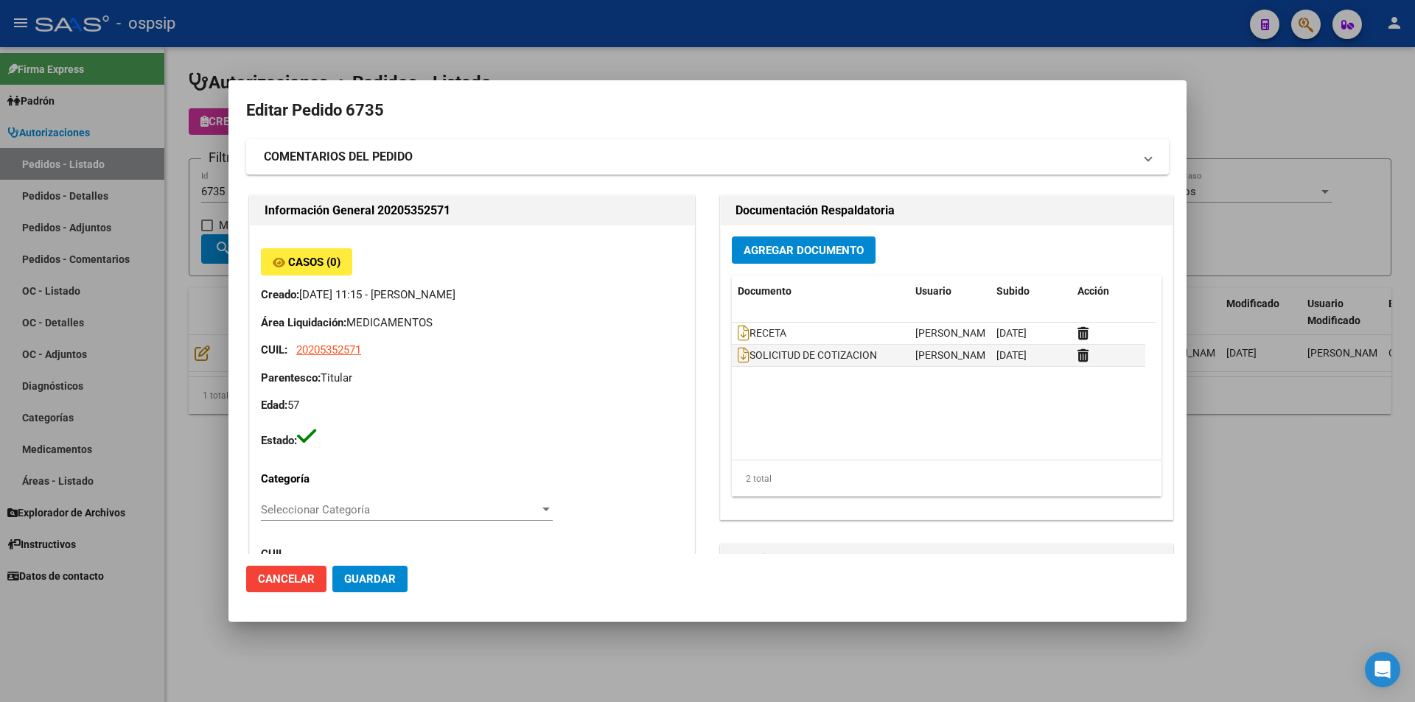
click at [766, 258] on button "Agregar Documento" at bounding box center [804, 250] width 144 height 27
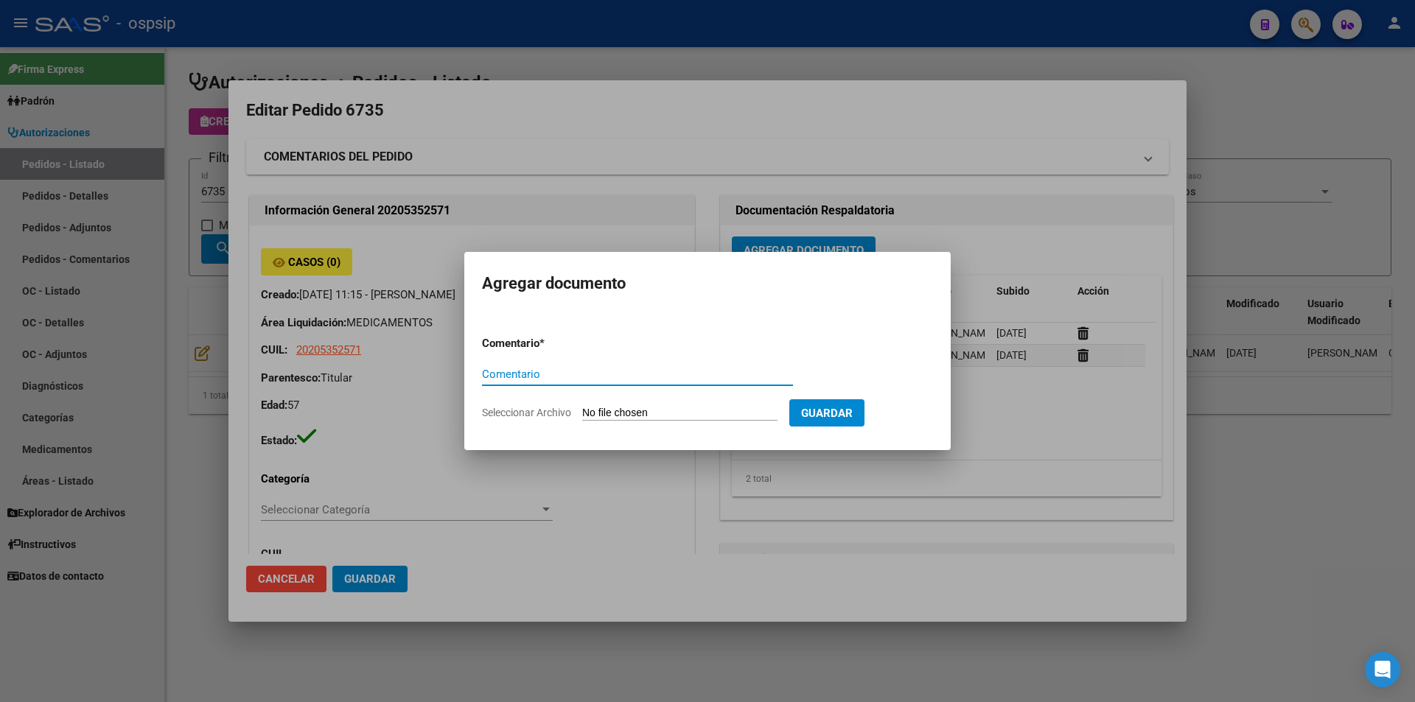
paste input "3.293.441,13"
drag, startPoint x: 637, startPoint y: 380, endPoint x: 311, endPoint y: 382, distance: 326.5
click at [311, 382] on div "Editar Pedido 6735 COMENTARIOS DEL PEDIDO Escriba su comentario aquí. Enviar co…" at bounding box center [707, 351] width 1415 height 702
type input "o"
drag, startPoint x: 623, startPoint y: 371, endPoint x: 478, endPoint y: 380, distance: 145.4
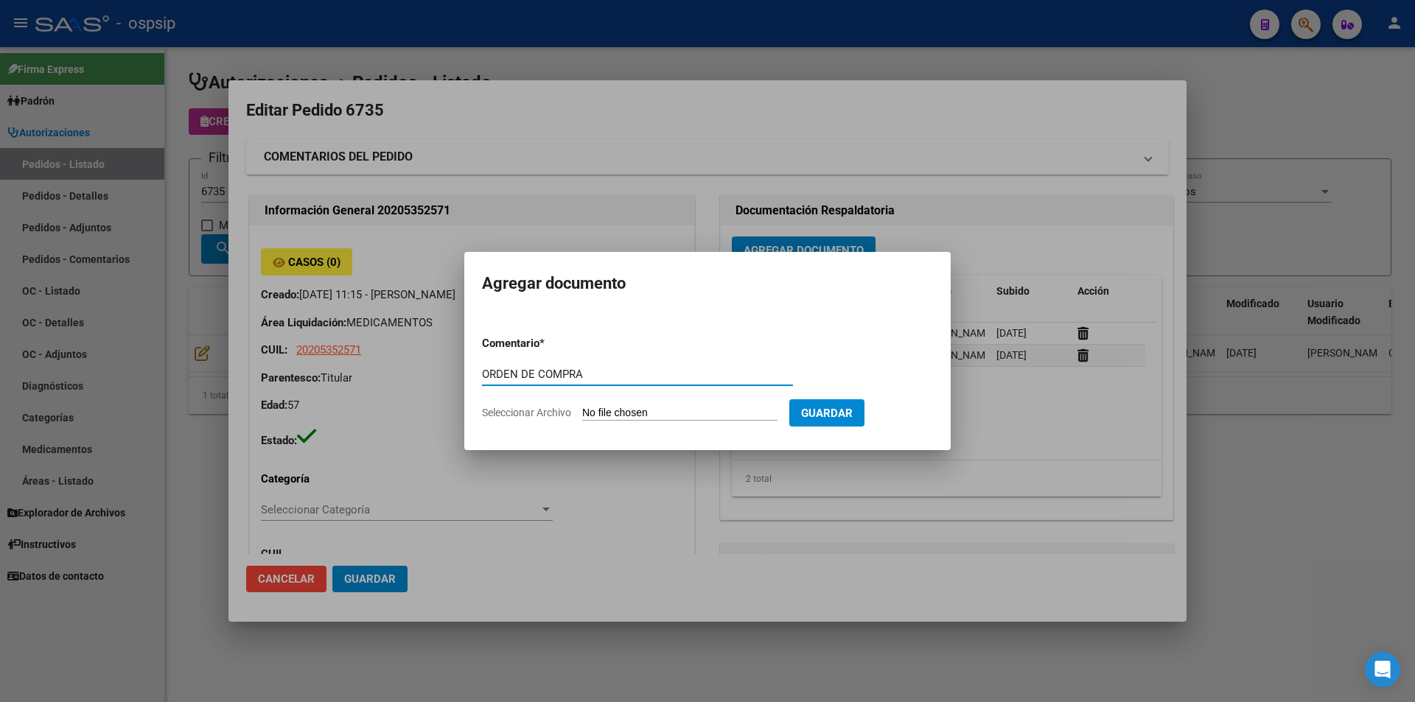
click at [478, 380] on mat-dialog-content "Comentario * ORDEN DE COMPRA Comentario Seleccionar Archivo Guardar" at bounding box center [707, 371] width 486 height 119
type input "ORDEN DE COMPRA"
click at [643, 417] on input "Seleccionar Archivo" at bounding box center [679, 414] width 195 height 14
type input "C:\fakepath\FEMANI OC 6735.pdf"
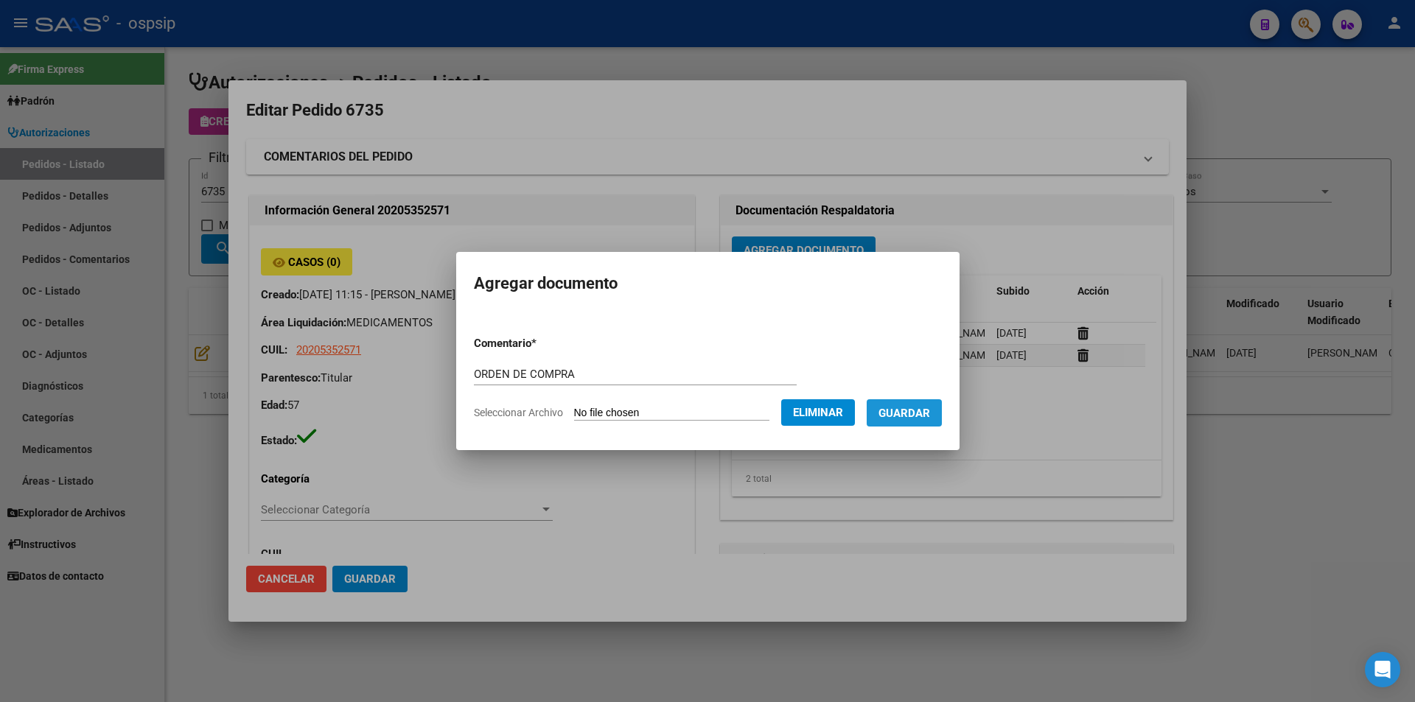
click at [920, 417] on span "Guardar" at bounding box center [904, 413] width 52 height 13
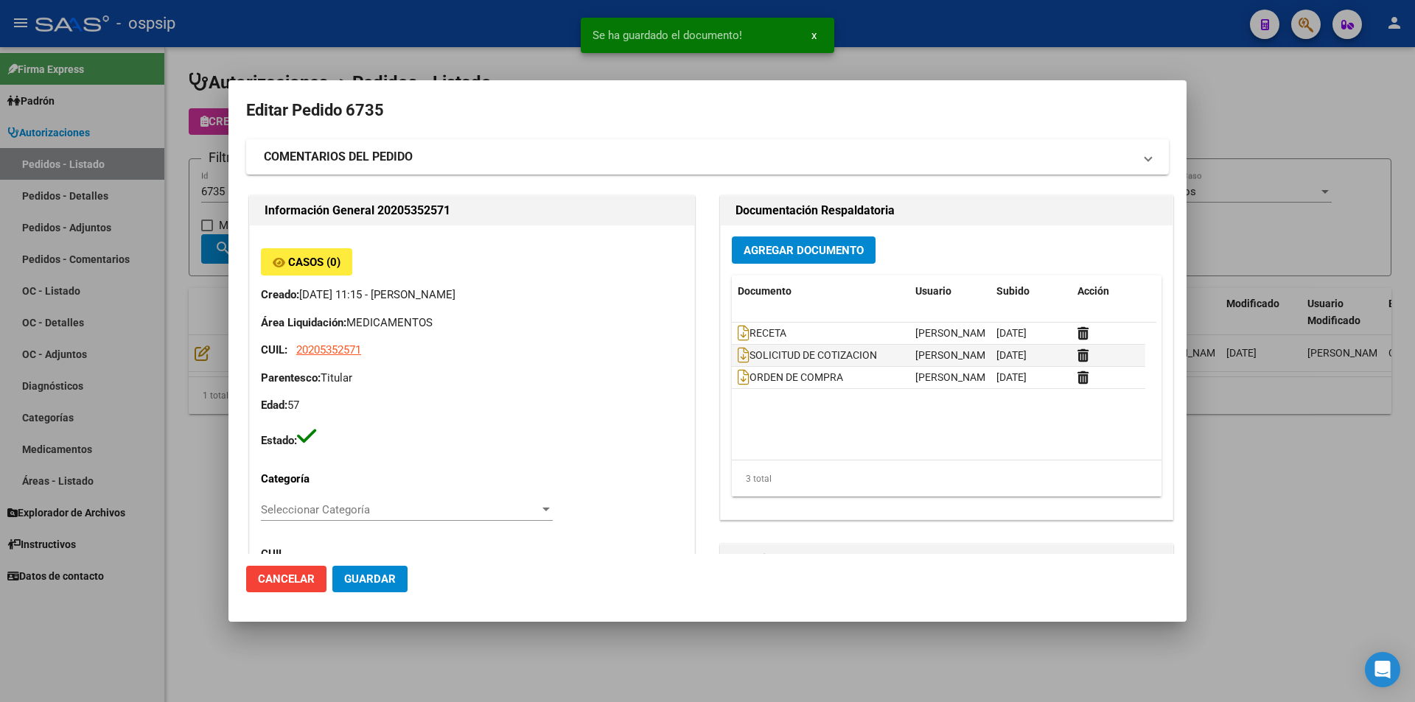
click at [144, 329] on div at bounding box center [707, 351] width 1415 height 702
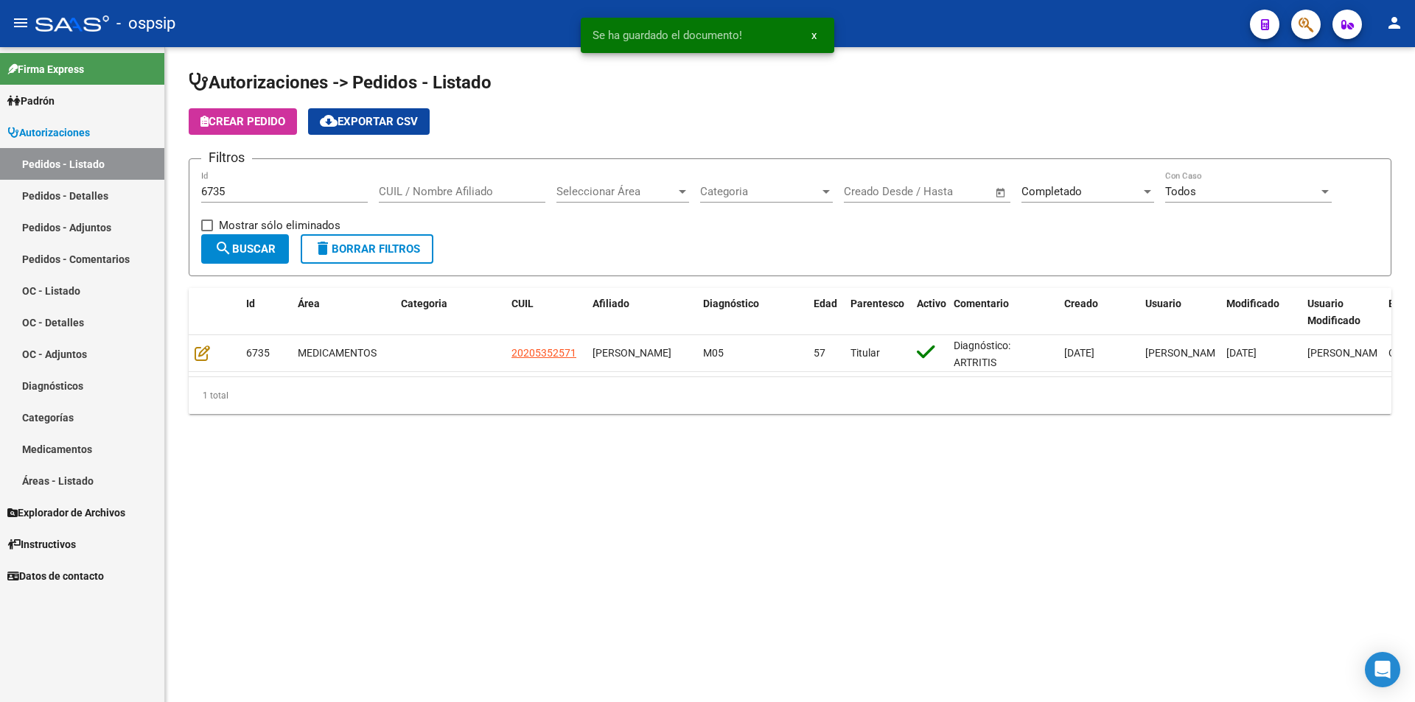
click at [243, 193] on input "6735" at bounding box center [284, 191] width 167 height 13
type input "6750"
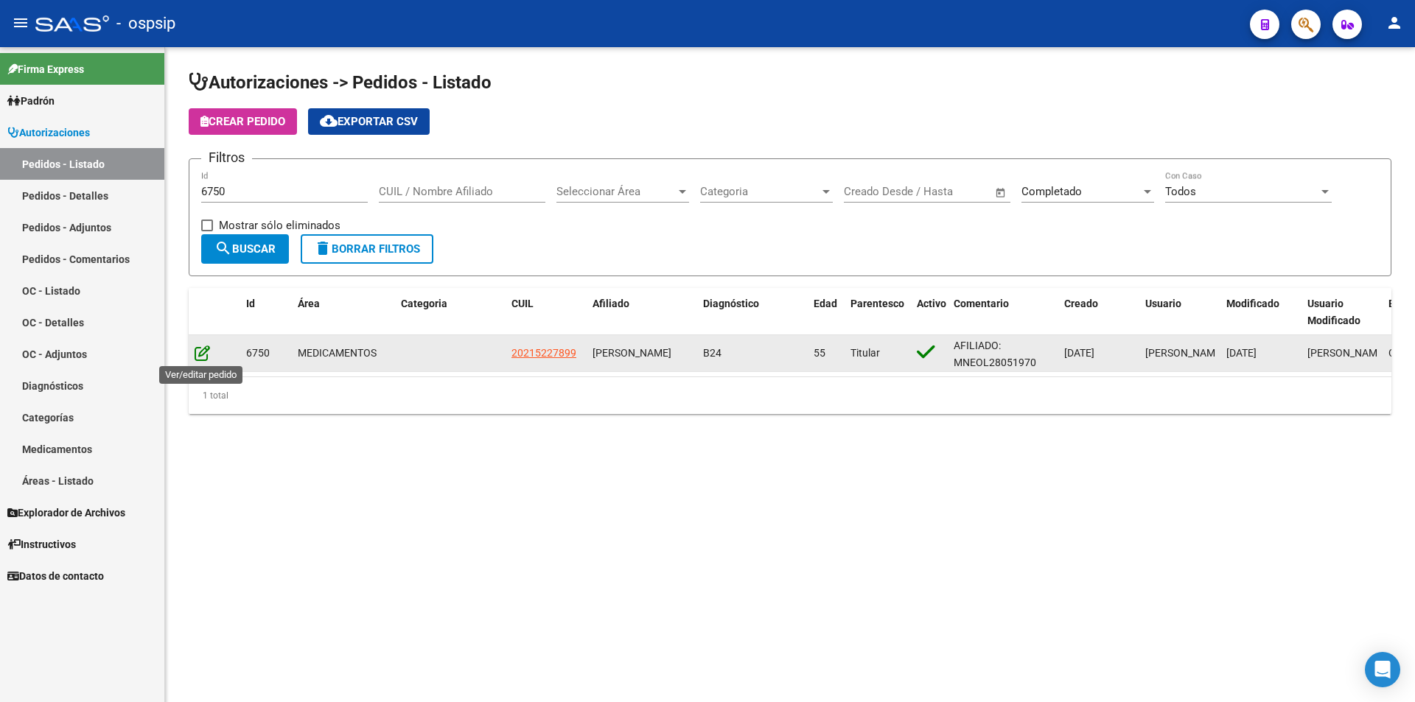
click at [198, 351] on icon at bounding box center [202, 353] width 15 height 16
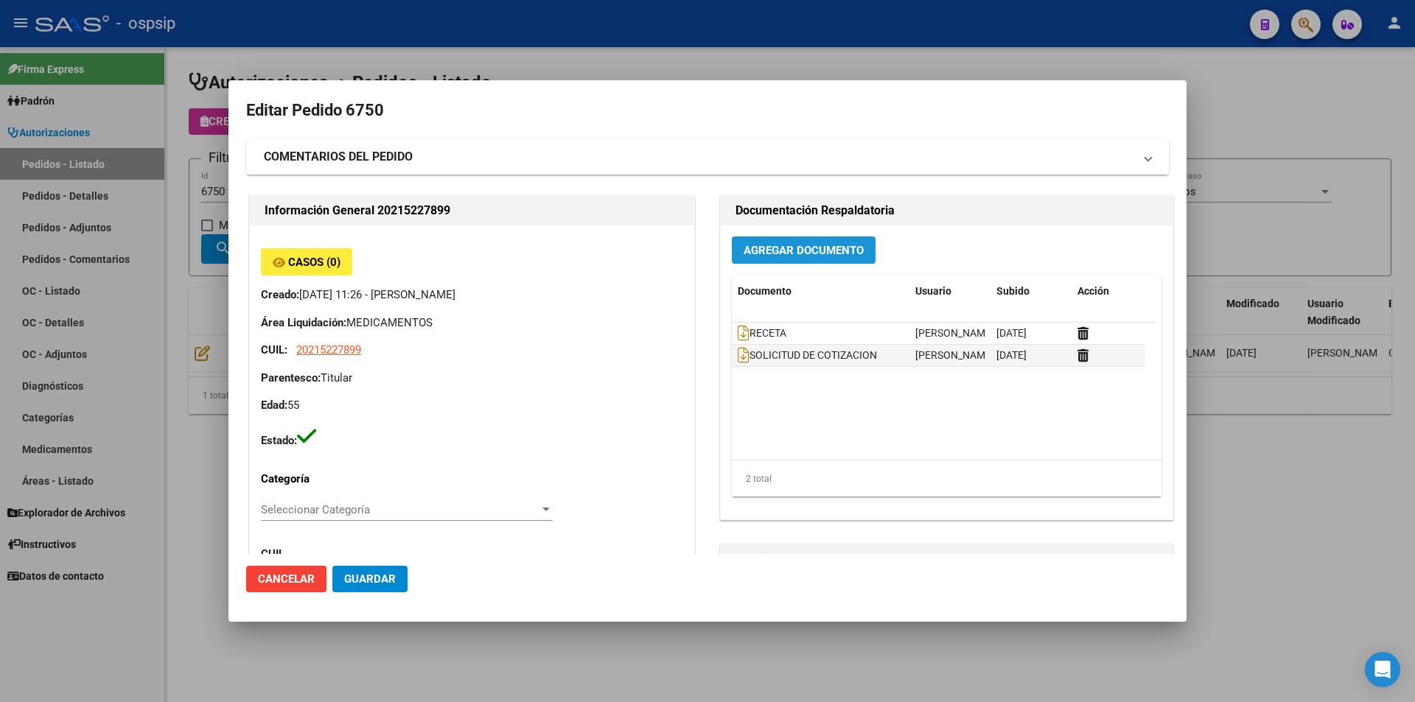
click at [806, 252] on span "Agregar Documento" at bounding box center [804, 250] width 120 height 13
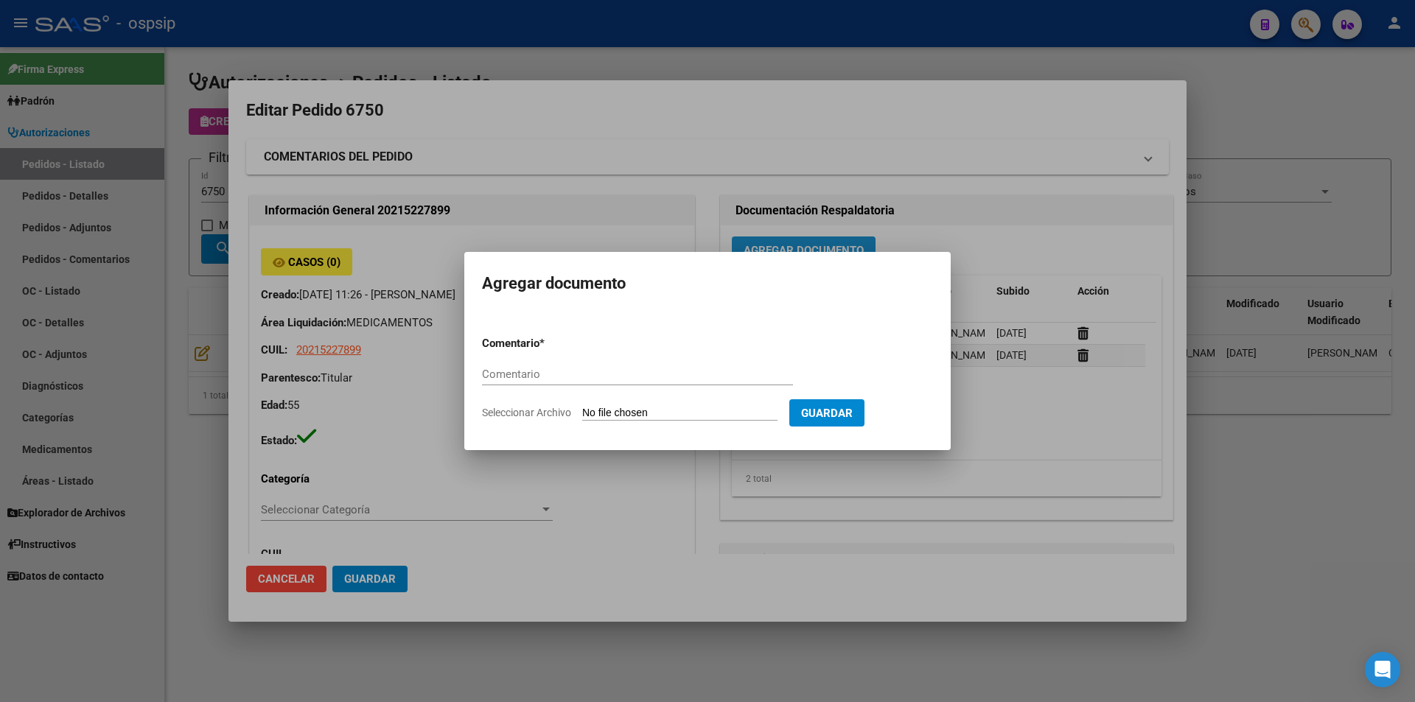
paste input "ORDEN DE COMPRA"
type input "ORDEN DE COMPRA"
click at [660, 414] on input "Seleccionar Archivo" at bounding box center [679, 414] width 195 height 14
type input "C:\fakepath\FEMANI OC 6750.pdf"
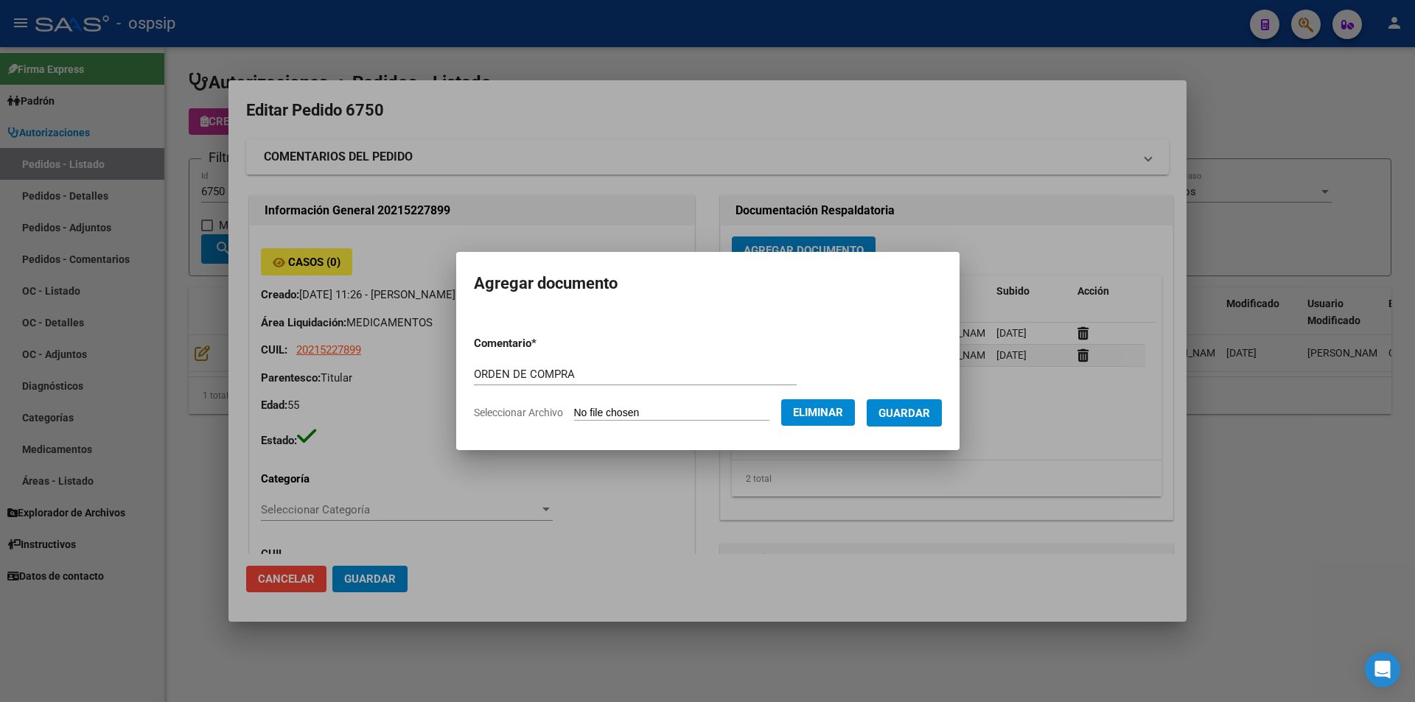
drag, startPoint x: 917, startPoint y: 377, endPoint x: 917, endPoint y: 387, distance: 9.6
click at [917, 379] on form "Comentario * ORDEN DE COMPRA Comentario Seleccionar Archivo Eliminar Guardar" at bounding box center [708, 378] width 468 height 108
click at [922, 416] on span "Guardar" at bounding box center [904, 413] width 52 height 13
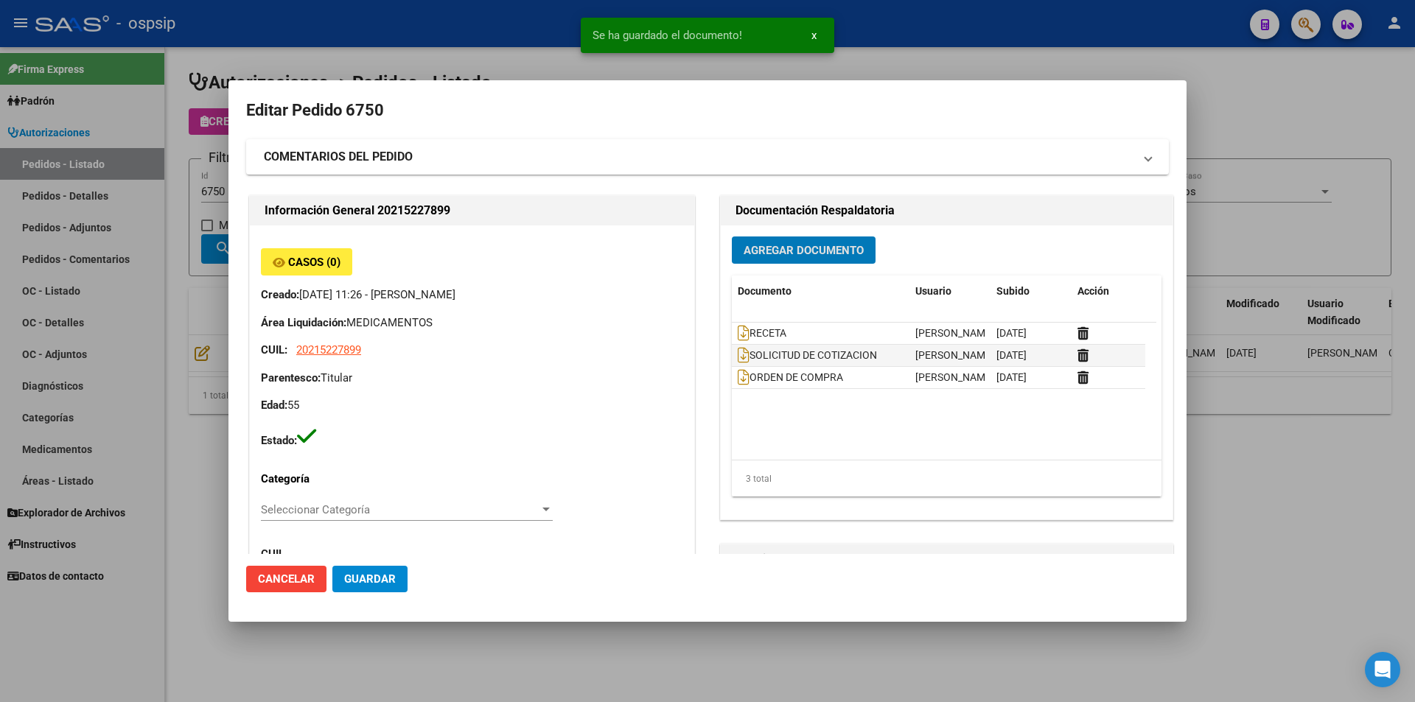
drag, startPoint x: 116, startPoint y: 206, endPoint x: 199, endPoint y: 198, distance: 82.9
click at [119, 205] on div at bounding box center [707, 351] width 1415 height 702
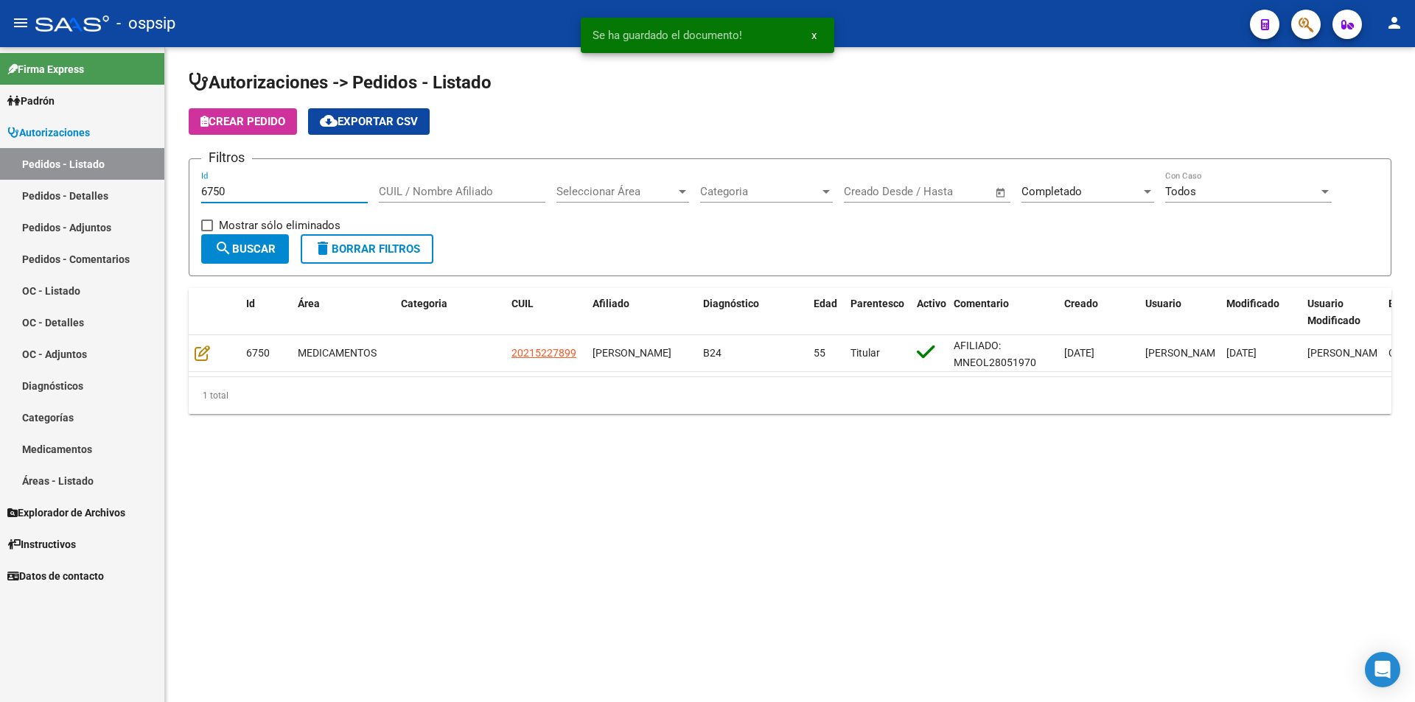
click at [227, 192] on input "6750" at bounding box center [284, 191] width 167 height 13
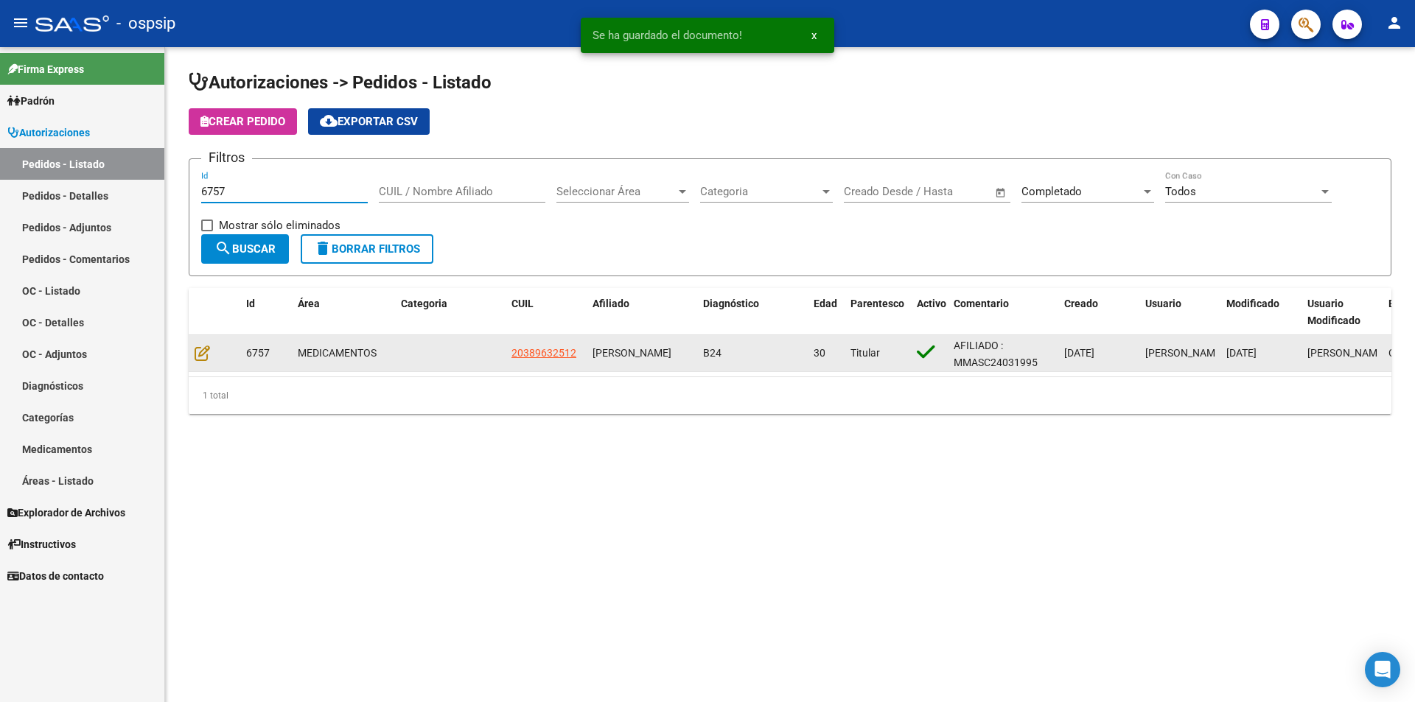
type input "6757"
click at [203, 361] on div at bounding box center [215, 353] width 40 height 17
click at [199, 357] on icon at bounding box center [202, 353] width 15 height 16
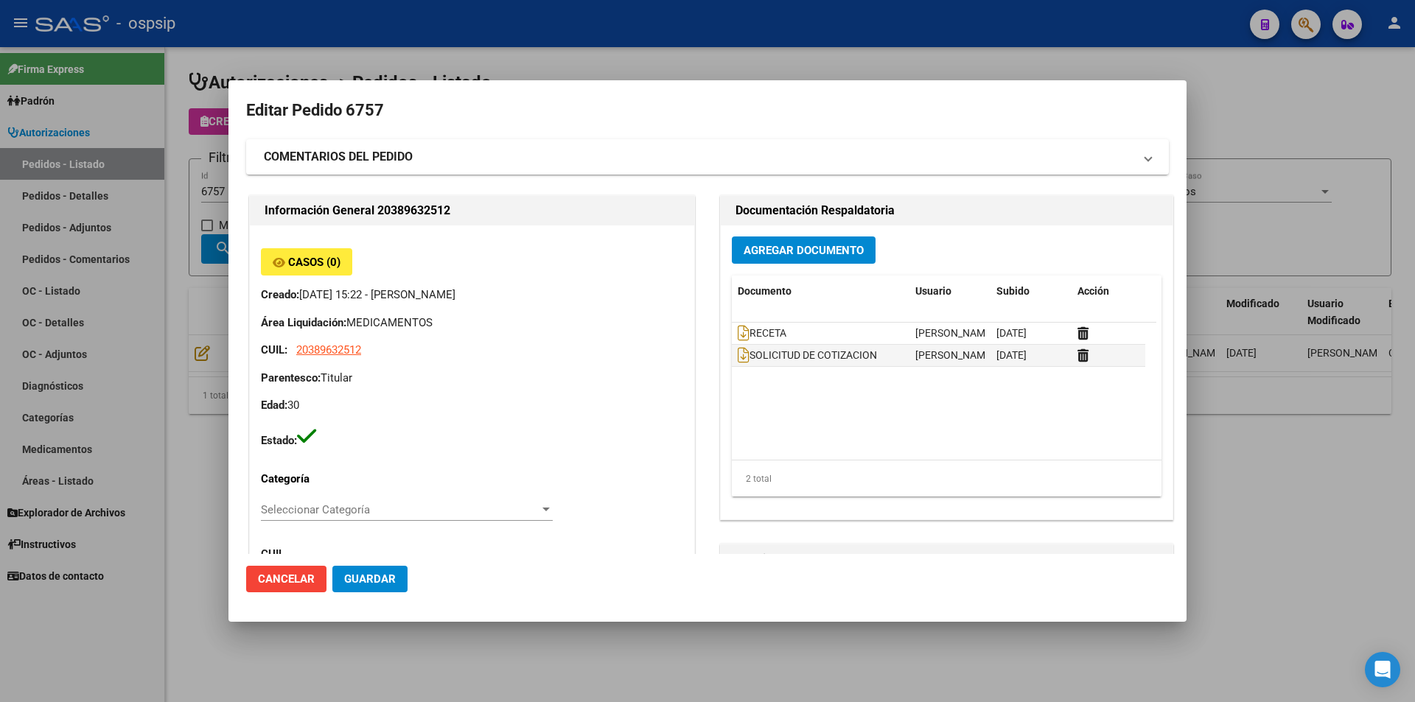
click at [801, 242] on button "Agregar Documento" at bounding box center [804, 250] width 144 height 27
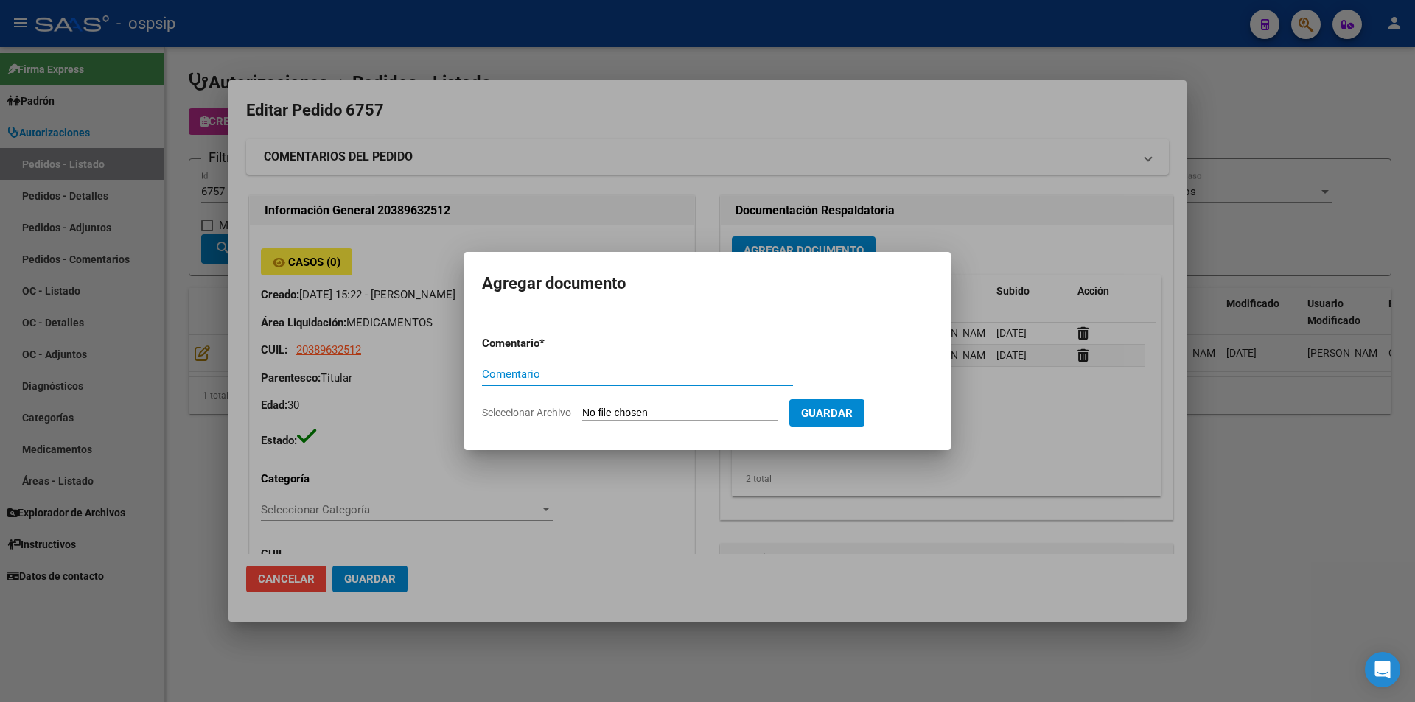
paste input "ORDEN DE COMPRA"
type input "ORDEN DE COMPRA"
click at [636, 409] on input "Seleccionar Archivo" at bounding box center [679, 414] width 195 height 14
type input "C:\fakepath\FEMANI OC 6757.pdf"
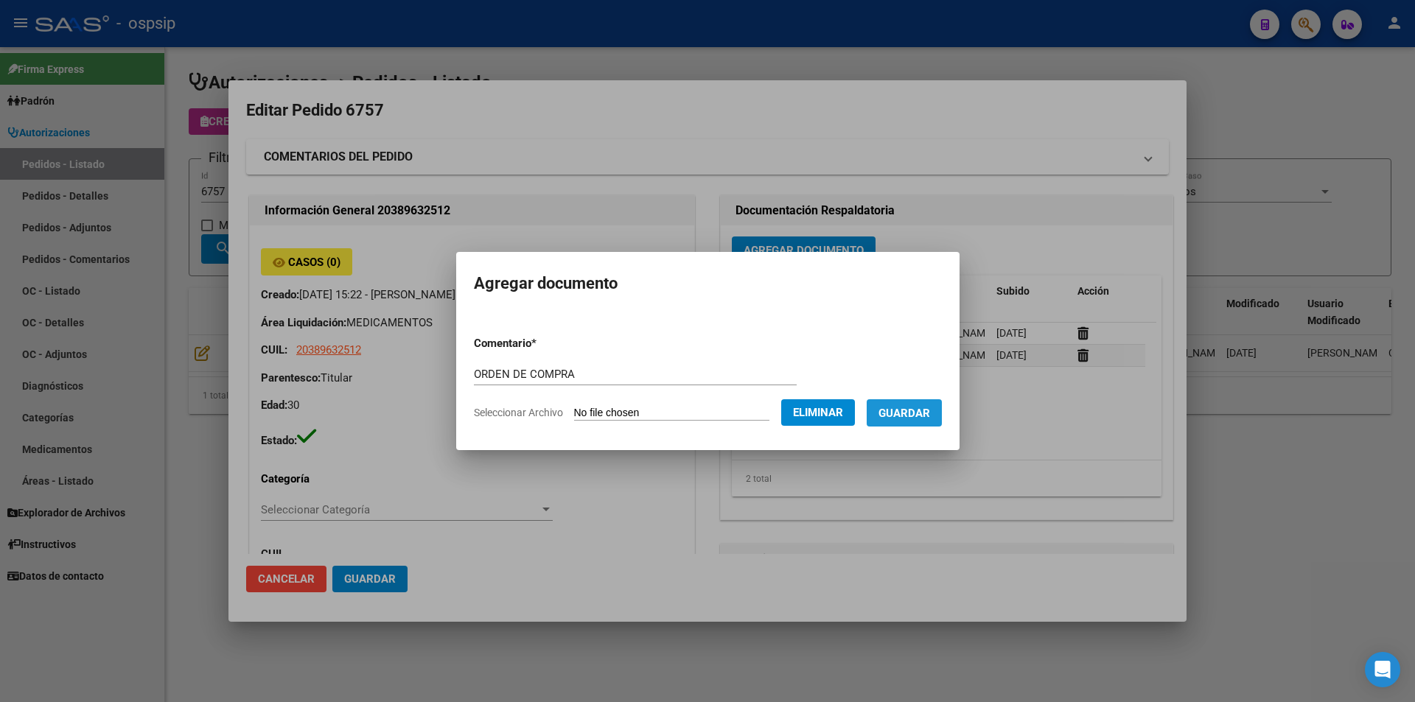
click at [924, 424] on button "Guardar" at bounding box center [904, 412] width 75 height 27
click at [189, 274] on div "Editar Pedido 6757 COMENTARIOS DEL PEDIDO Escriba su comentario aquí. Enviar co…" at bounding box center [707, 351] width 1415 height 702
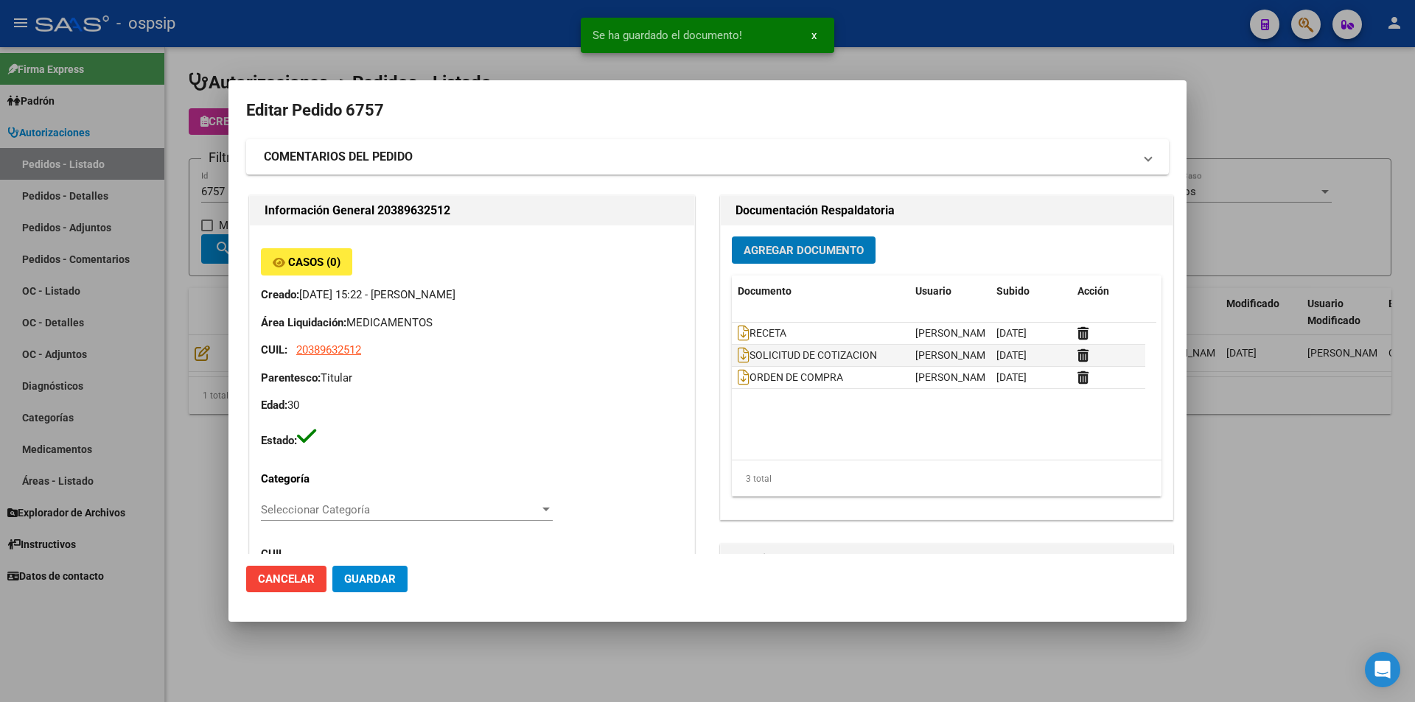
click at [229, 189] on mat-dialog-content "Editar Pedido 6757 COMENTARIOS DEL PEDIDO Escriba su comentario aquí. Enviar co…" at bounding box center [707, 326] width 958 height 456
click at [216, 189] on div at bounding box center [707, 351] width 1415 height 702
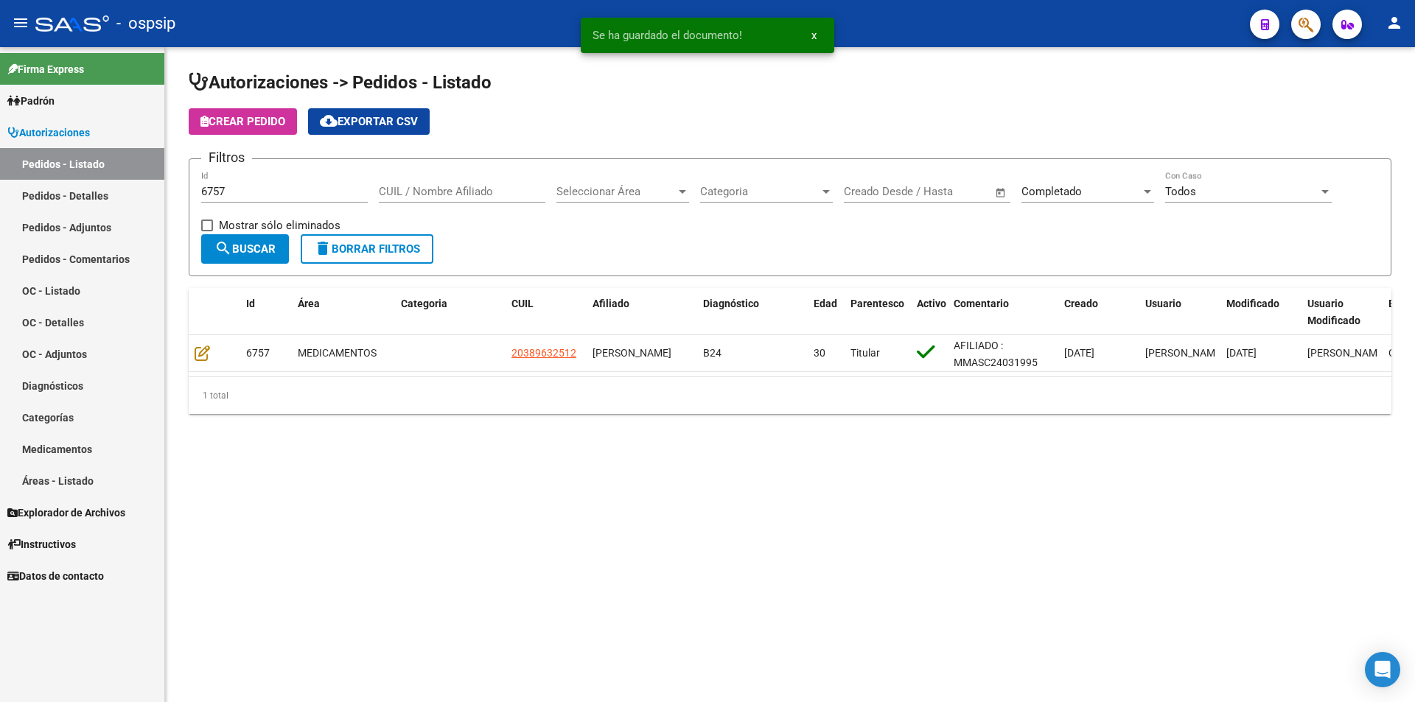
click at [228, 189] on input "6757" at bounding box center [284, 191] width 167 height 13
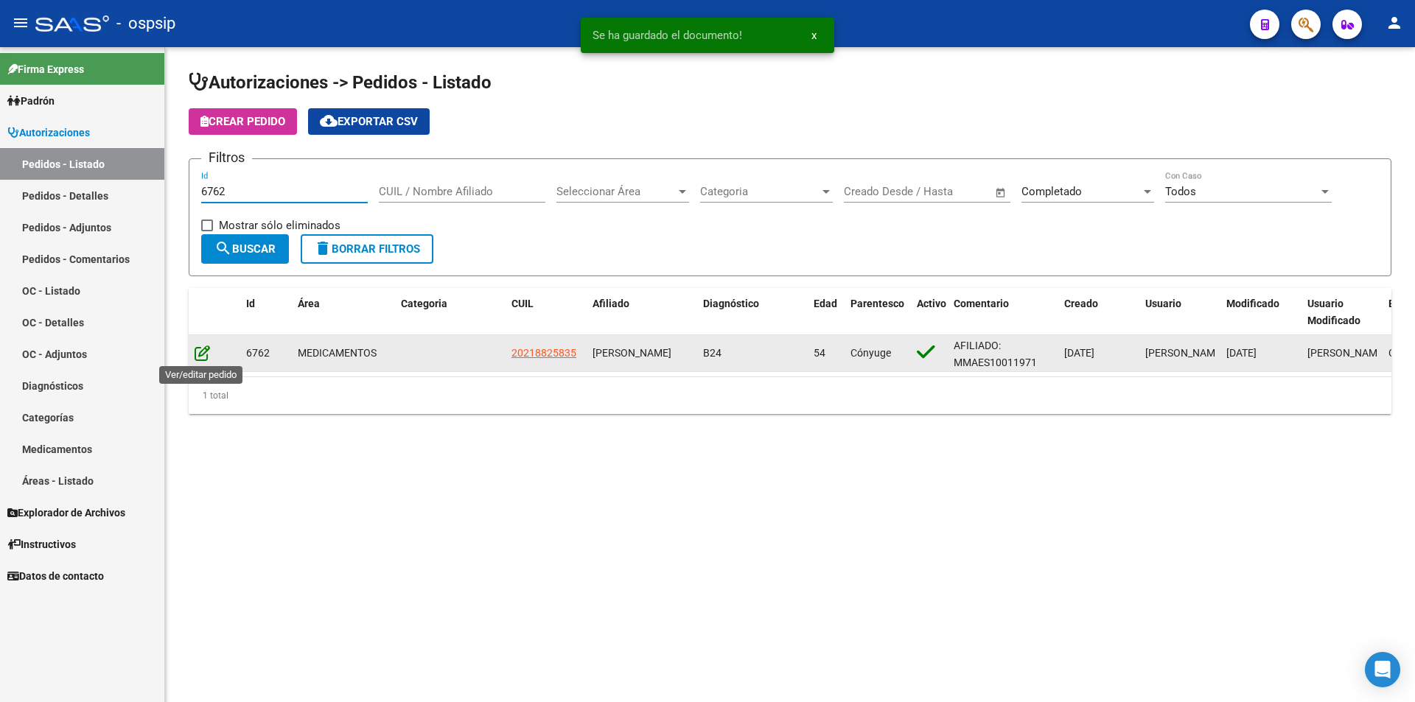
type input "6762"
click at [201, 354] on icon at bounding box center [202, 353] width 15 height 16
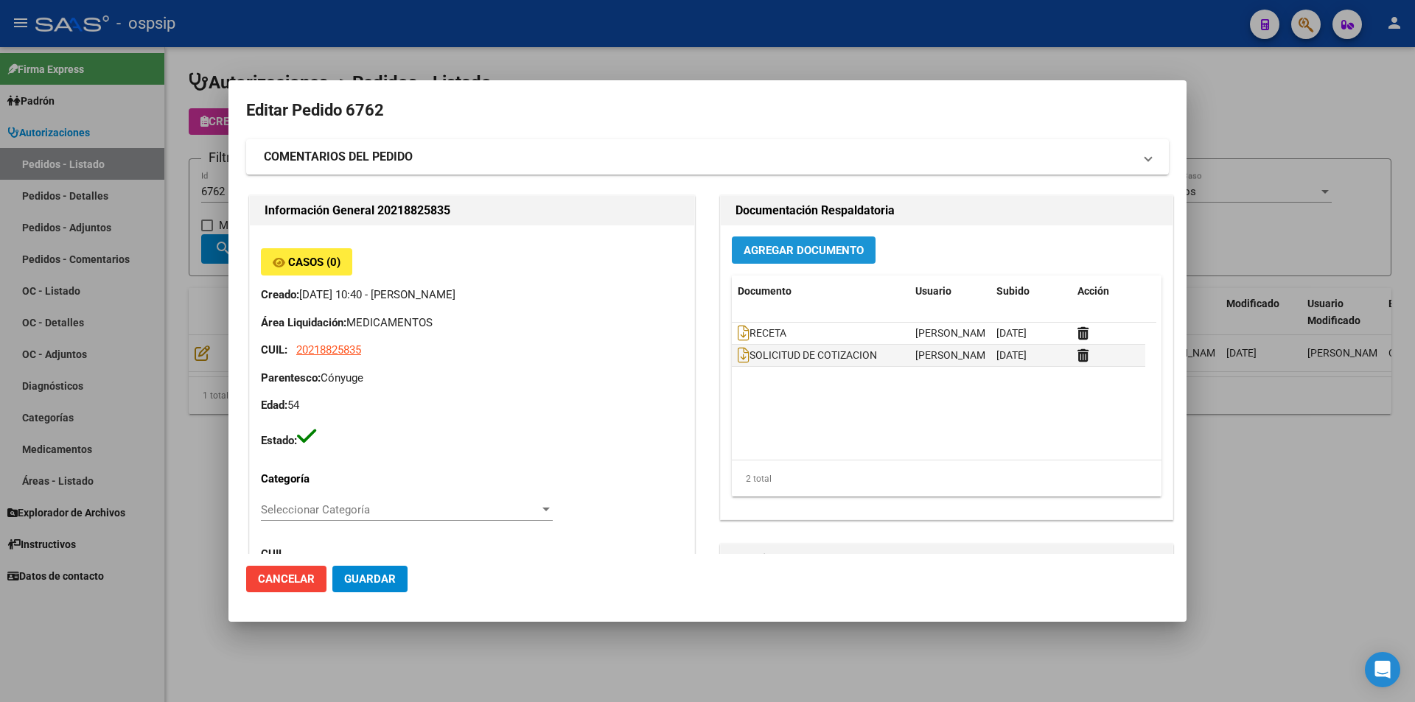
click at [813, 259] on button "Agregar Documento" at bounding box center [804, 250] width 144 height 27
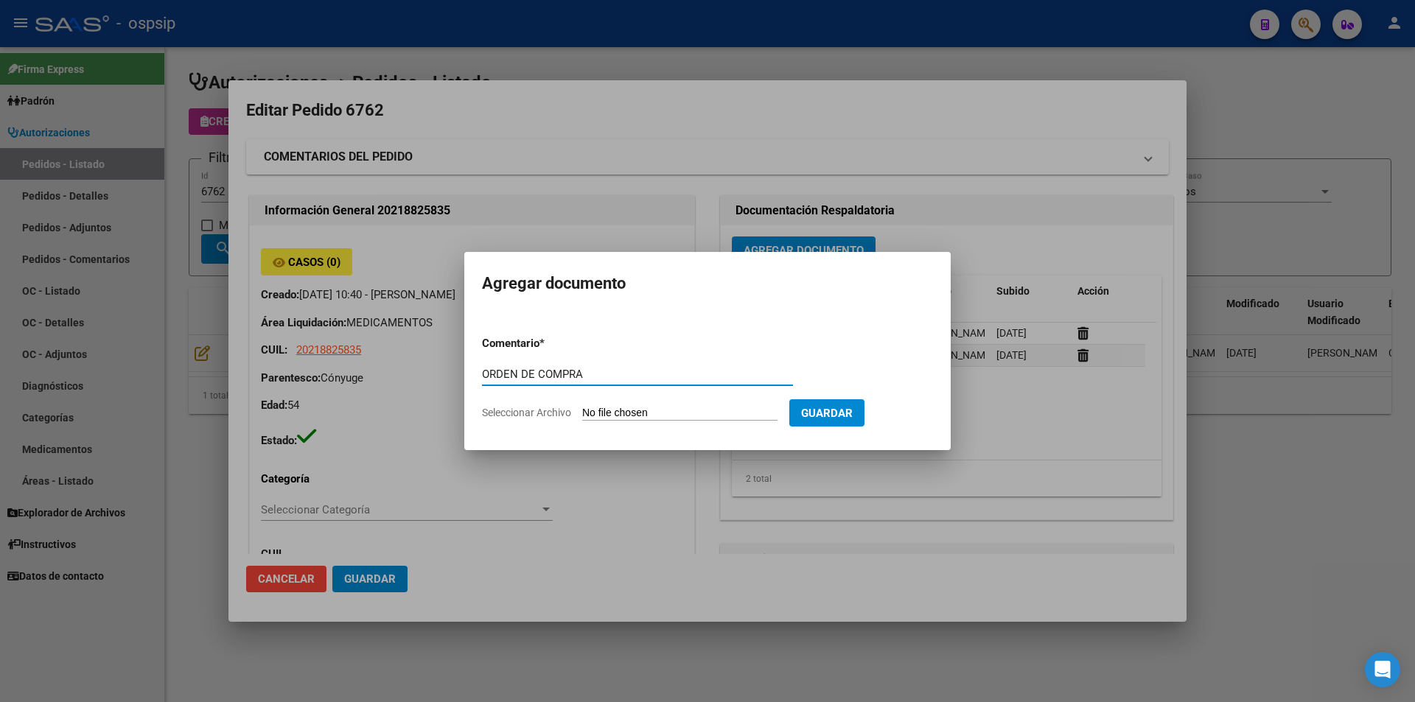
type input "ORDEN DE COMPRA"
click at [625, 408] on input "Seleccionar Archivo" at bounding box center [679, 414] width 195 height 14
type input "C:\fakepath\FEMANI OC 6762.pdf"
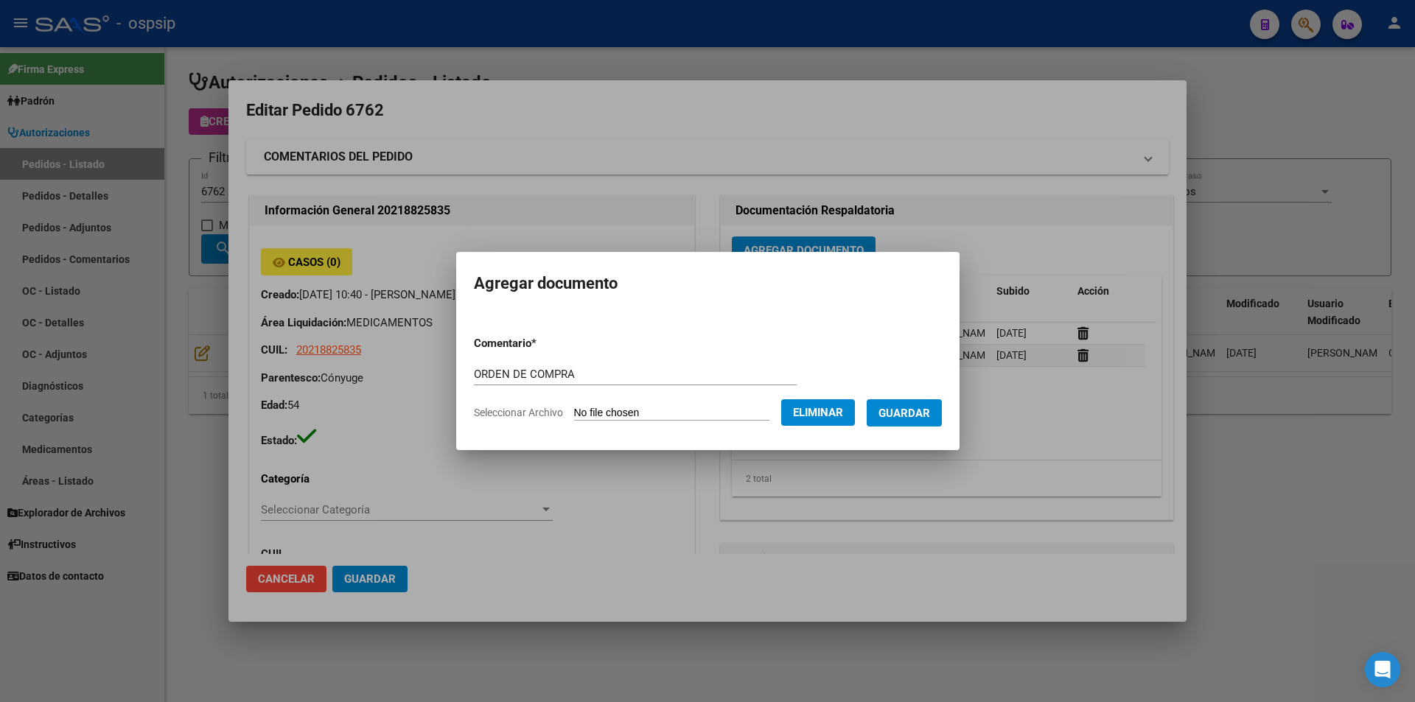
click at [908, 419] on span "Guardar" at bounding box center [904, 413] width 52 height 13
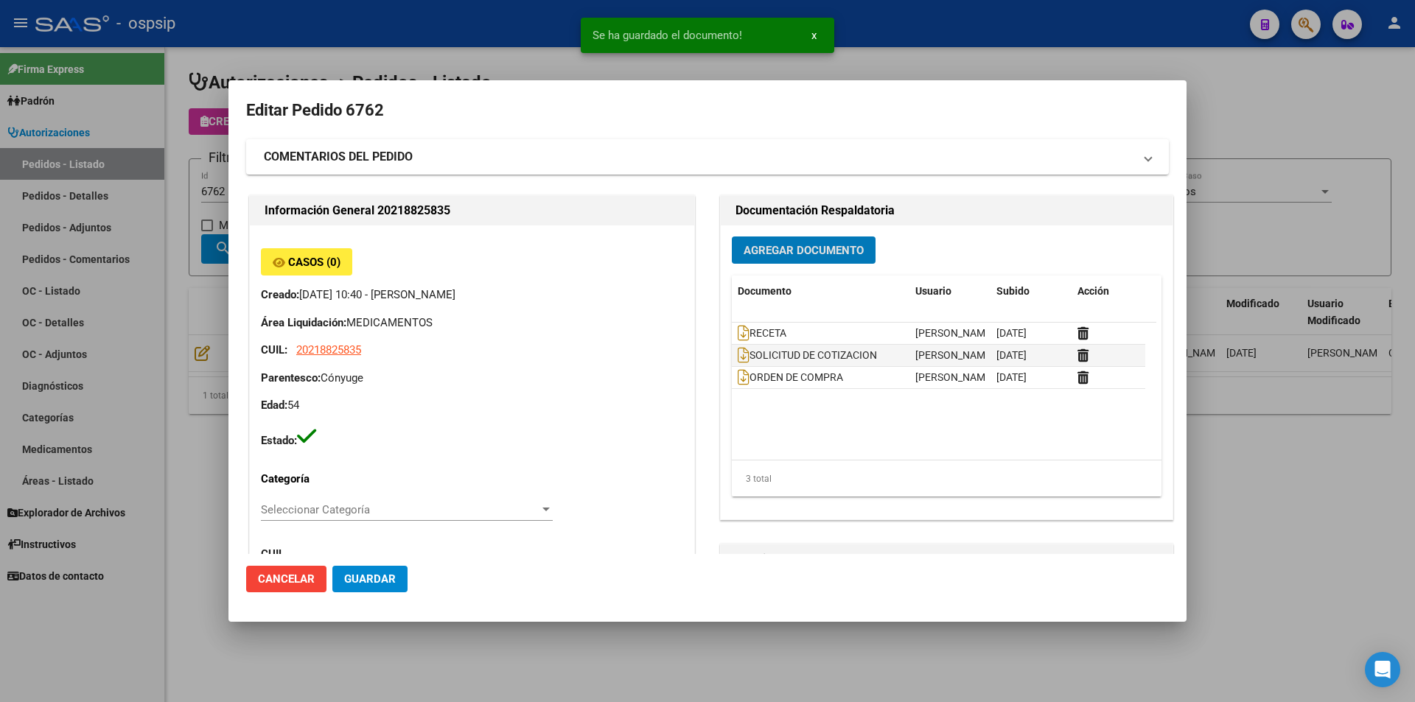
drag, startPoint x: 80, startPoint y: 366, endPoint x: 212, endPoint y: 256, distance: 171.6
click at [83, 361] on div at bounding box center [707, 351] width 1415 height 702
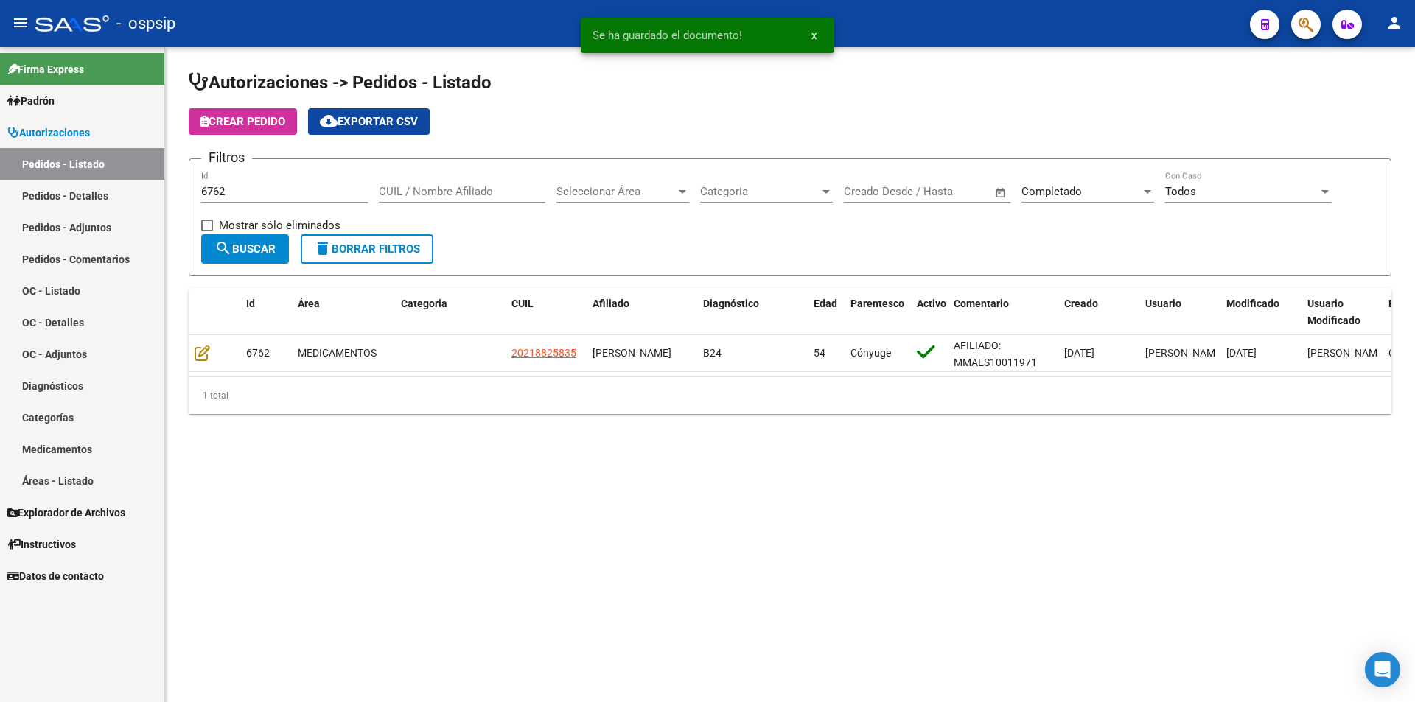
click at [245, 192] on input "6762" at bounding box center [284, 191] width 167 height 13
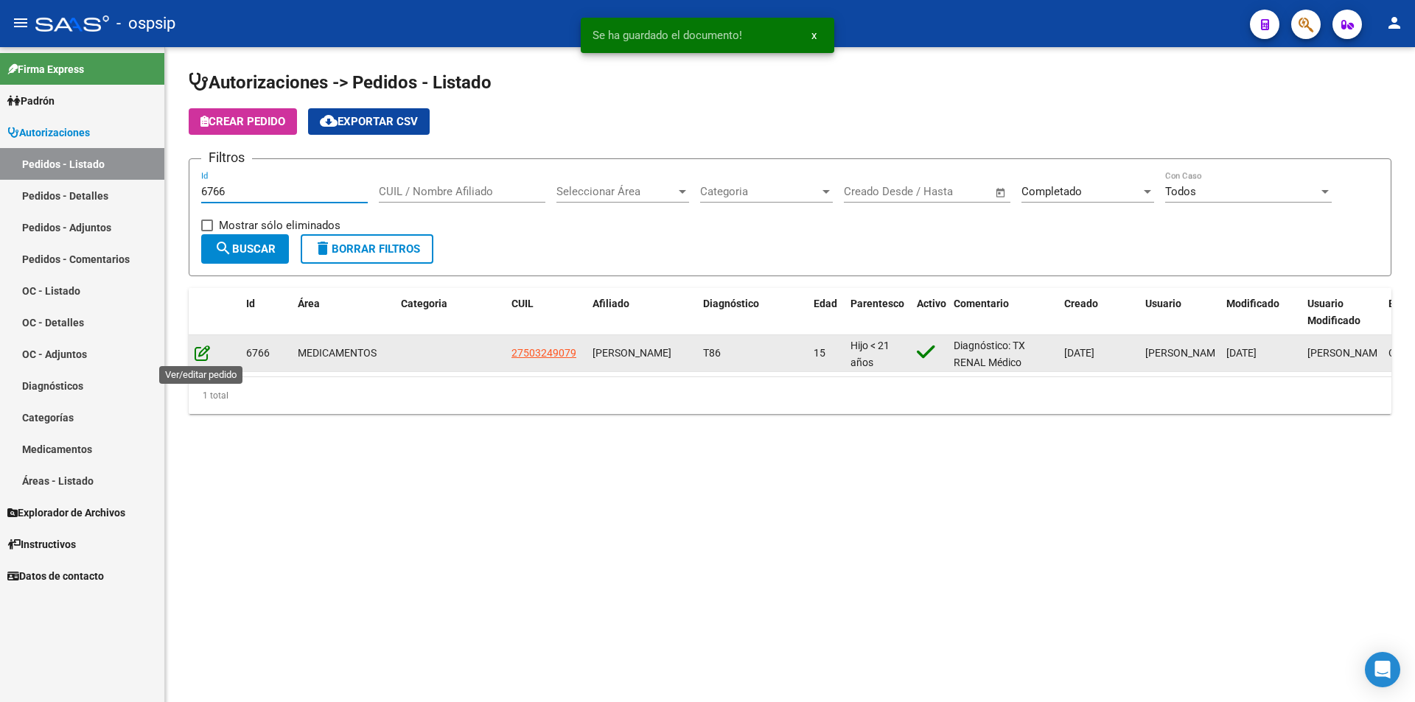
type input "6766"
click at [206, 356] on icon at bounding box center [202, 353] width 15 height 16
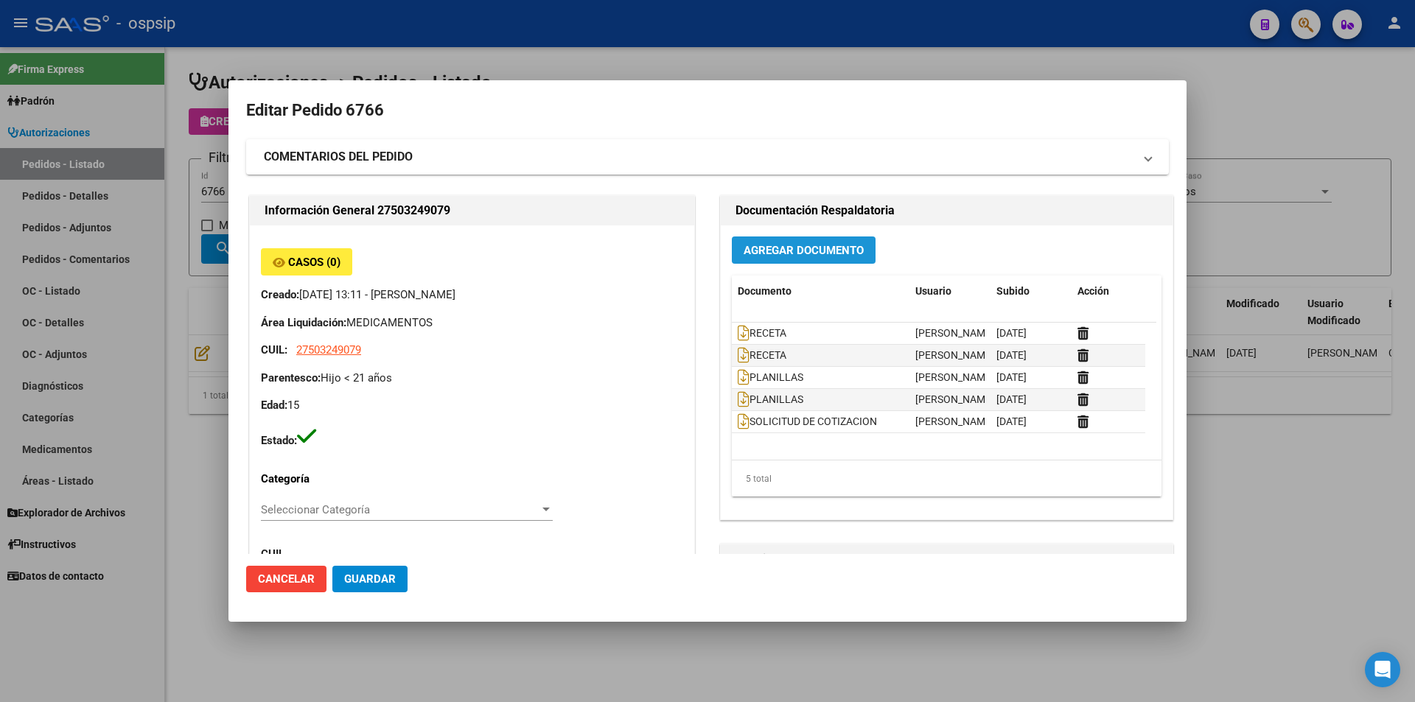
click at [790, 247] on span "Agregar Documento" at bounding box center [804, 250] width 120 height 13
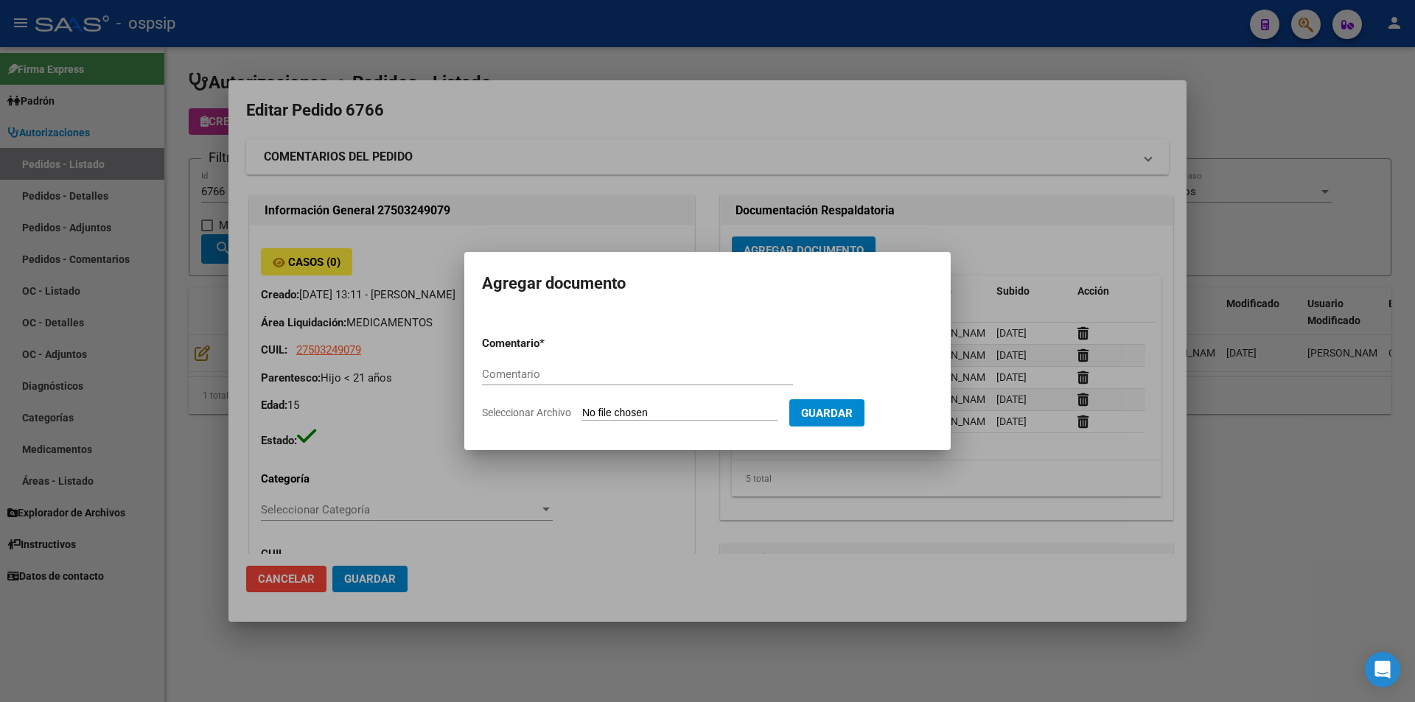
paste input "ORDEN DE COMPRA"
type input "ORDEN DE COMPRA"
click at [618, 424] on form "Comentario * ORDEN DE COMPRA Comentario Seleccionar Archivo Guardar" at bounding box center [707, 378] width 451 height 108
click at [620, 416] on input "Seleccionar Archivo" at bounding box center [679, 414] width 195 height 14
type input "C:\fakepath\FEMANI OC 6766.pdf"
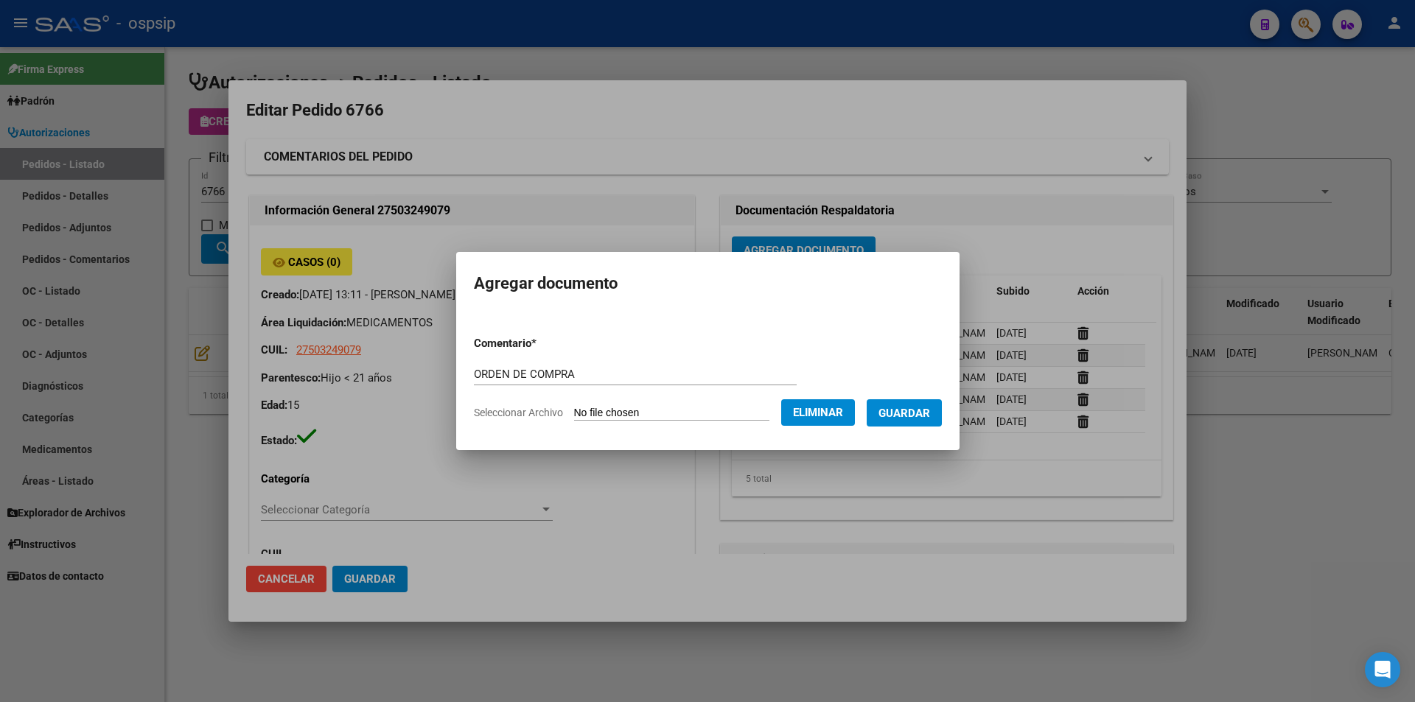
click at [924, 418] on span "Guardar" at bounding box center [904, 413] width 52 height 13
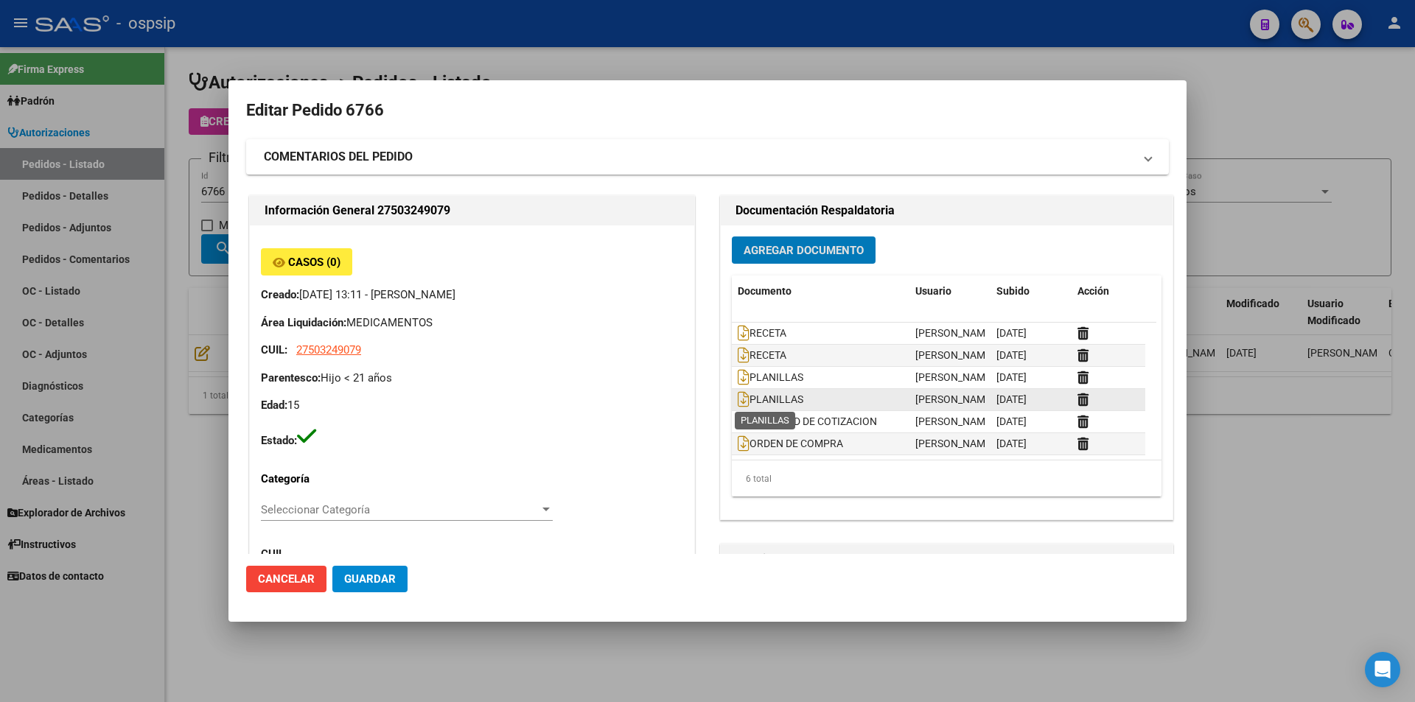
scroll to position [1, 0]
